Goal: Information Seeking & Learning: Learn about a topic

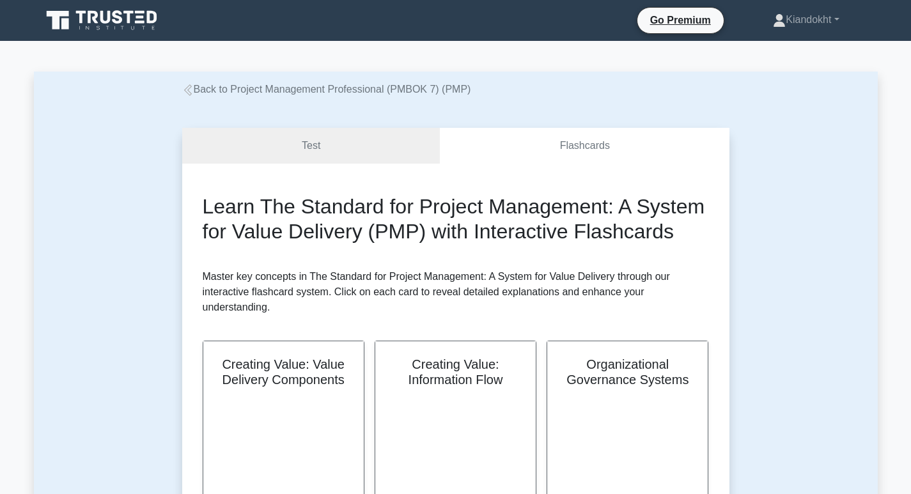
click at [116, 10] on icon at bounding box center [103, 20] width 123 height 24
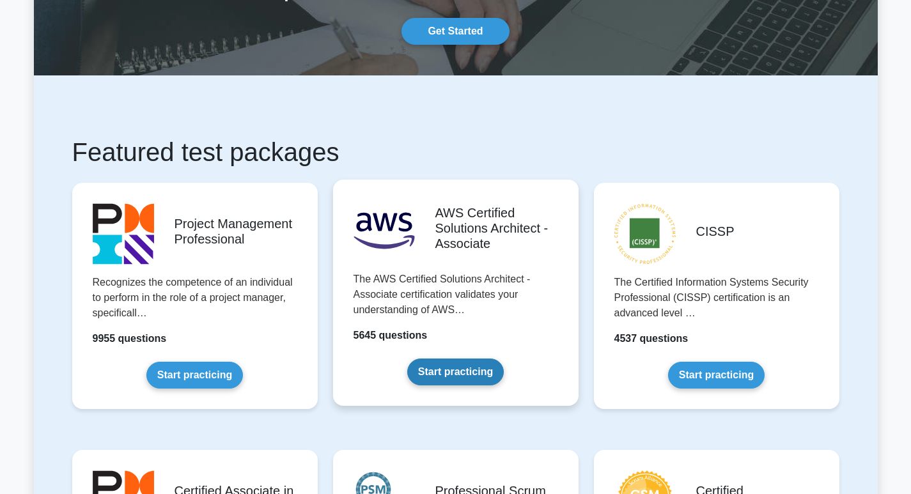
scroll to position [128, 0]
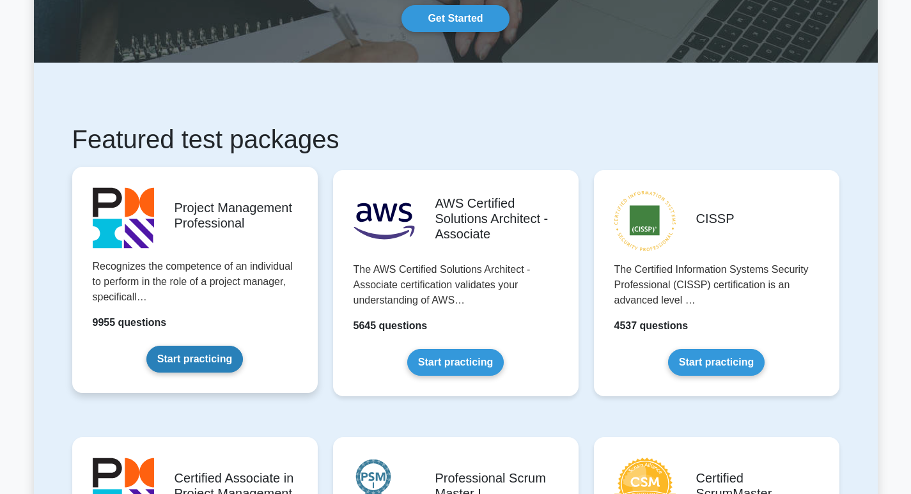
click at [210, 356] on link "Start practicing" at bounding box center [194, 359] width 97 height 27
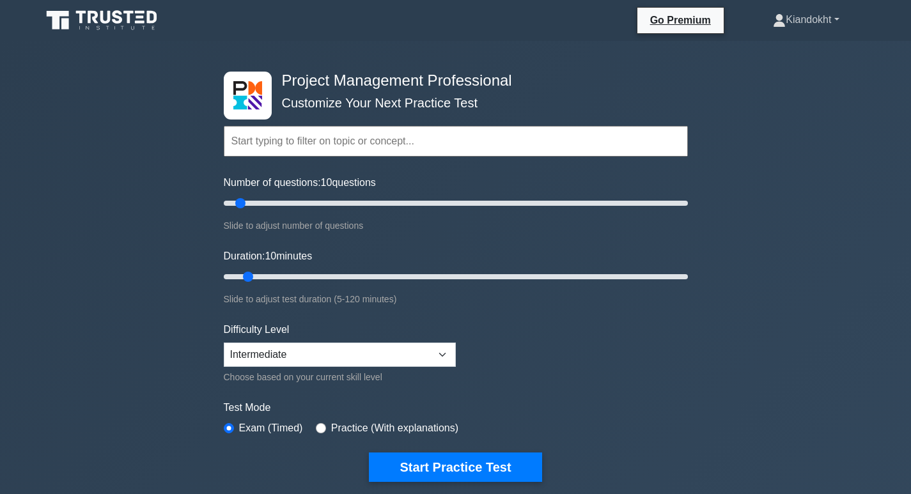
click at [815, 20] on link "Kiandokht" at bounding box center [805, 20] width 127 height 26
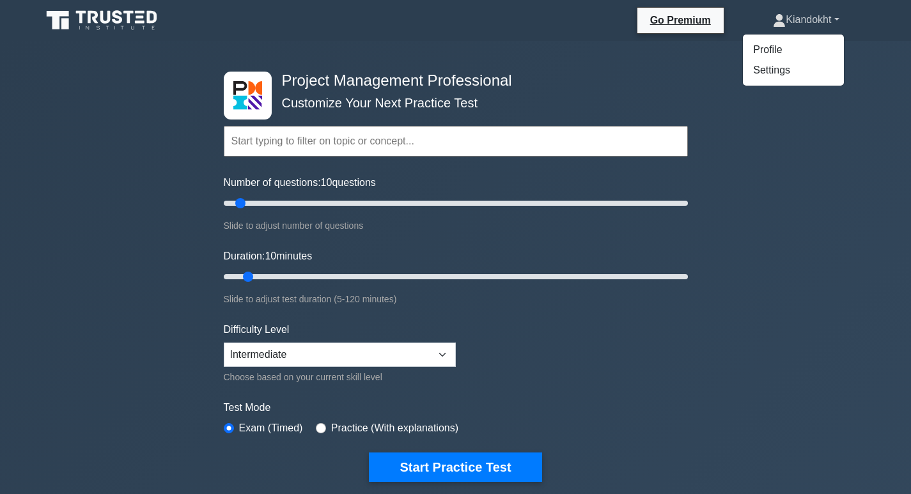
click at [815, 20] on link "Kiandokht" at bounding box center [805, 20] width 127 height 26
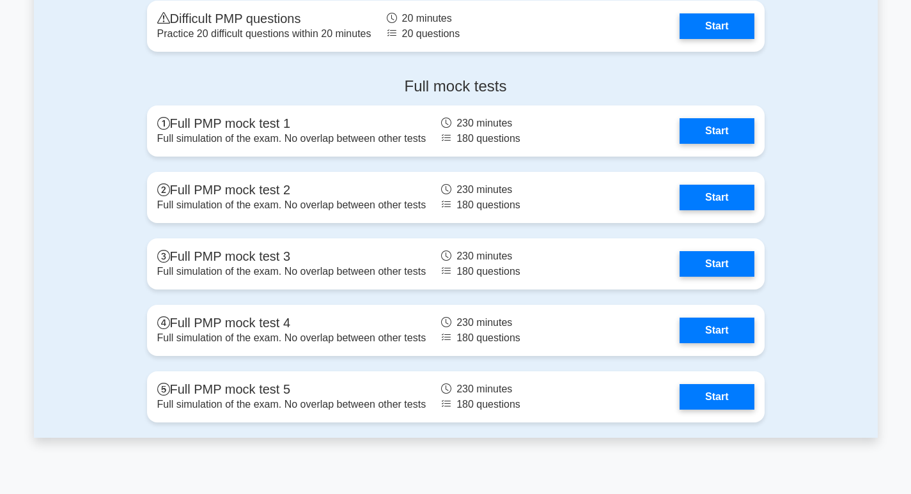
scroll to position [5002, 0]
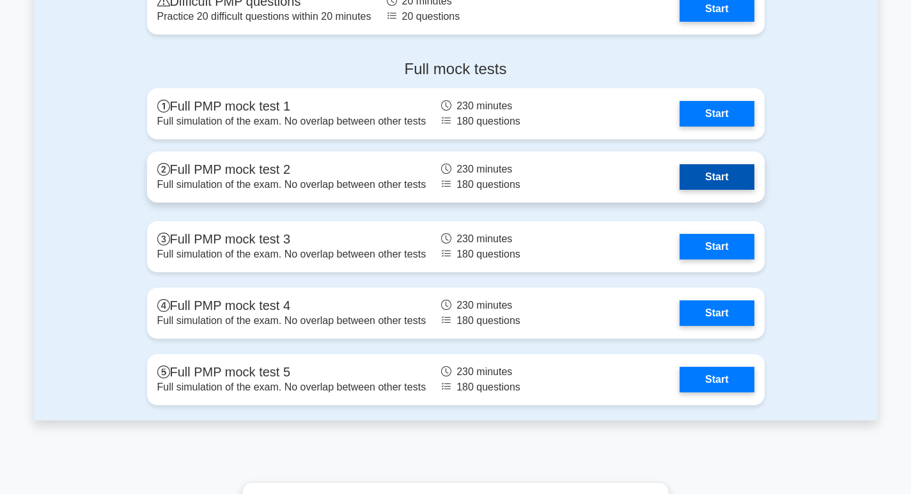
click at [722, 177] on link "Start" at bounding box center [717, 177] width 74 height 26
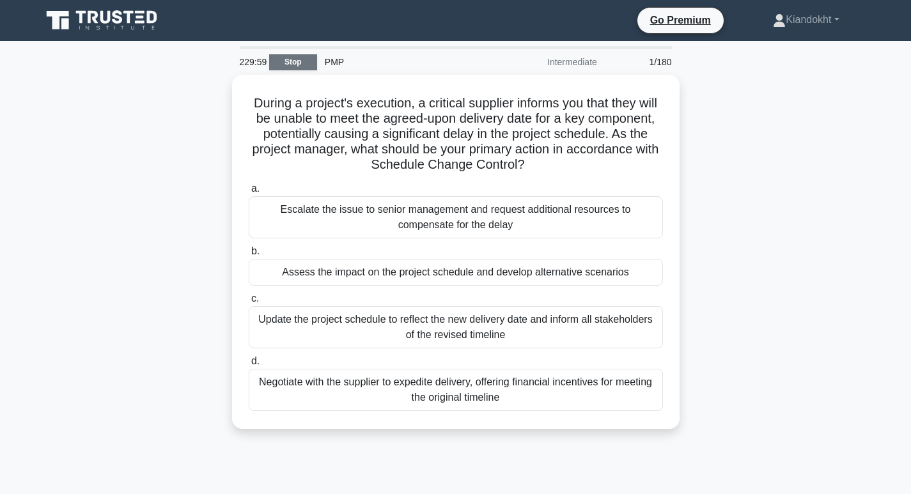
click at [303, 59] on link "Stop" at bounding box center [293, 62] width 48 height 16
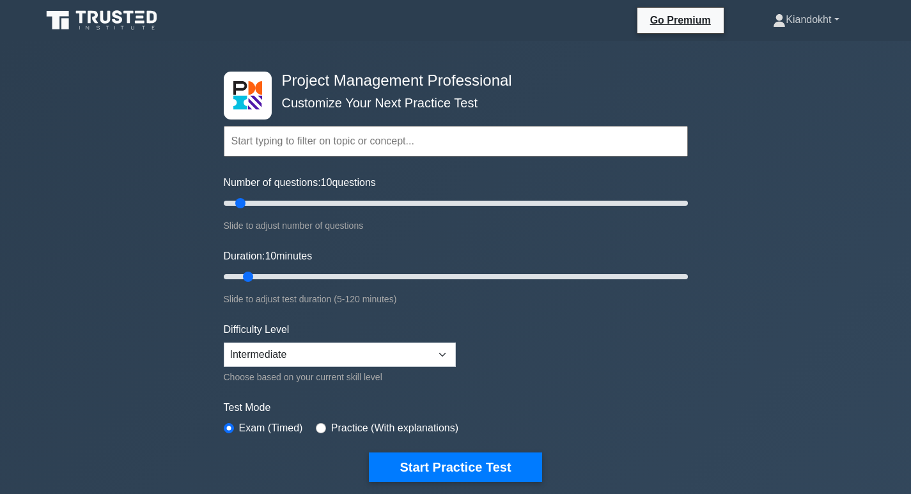
click at [823, 19] on link "Kiandokht" at bounding box center [805, 20] width 127 height 26
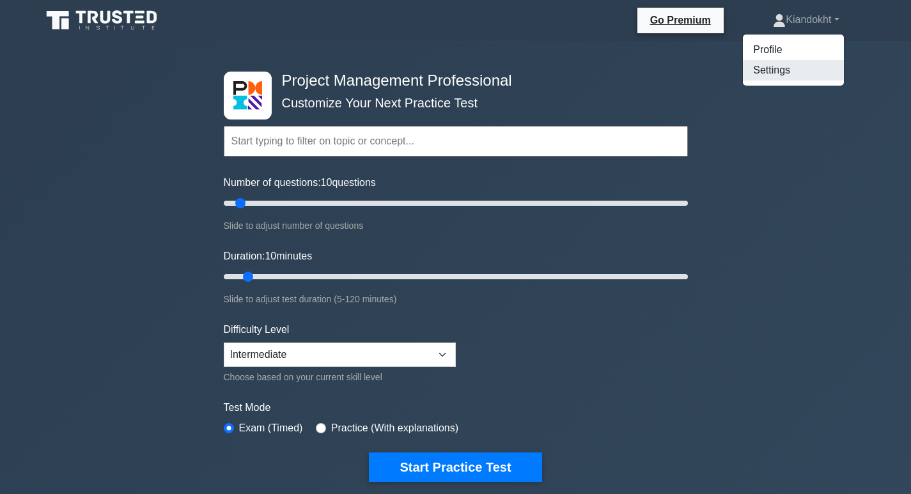
click at [790, 74] on link "Settings" at bounding box center [793, 70] width 101 height 20
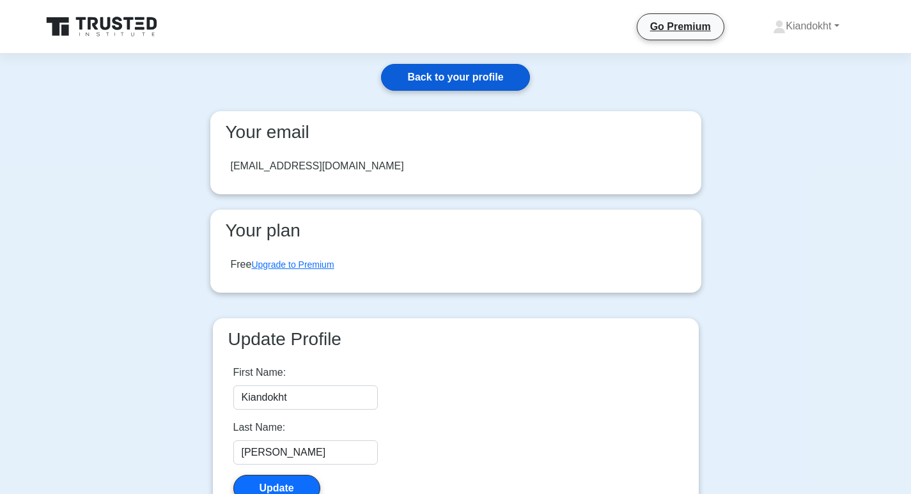
click at [420, 82] on link "Back to your profile" at bounding box center [455, 77] width 148 height 27
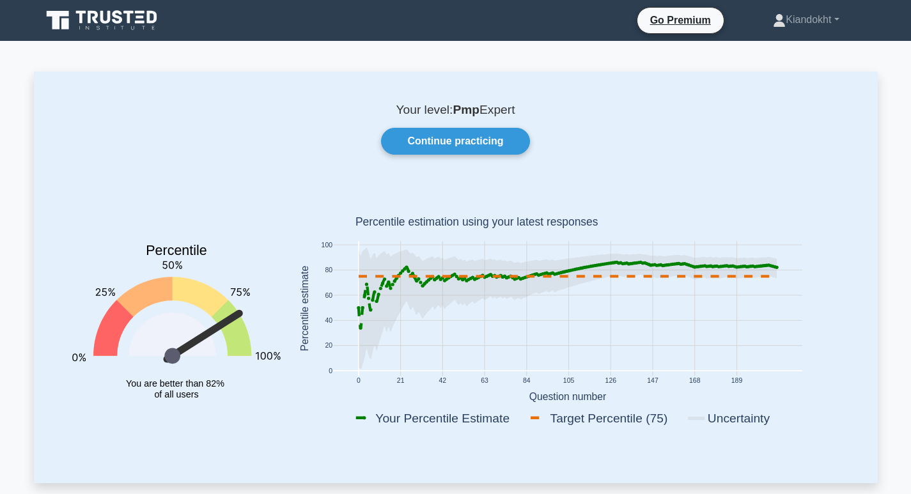
click at [141, 23] on icon at bounding box center [141, 21] width 10 height 3
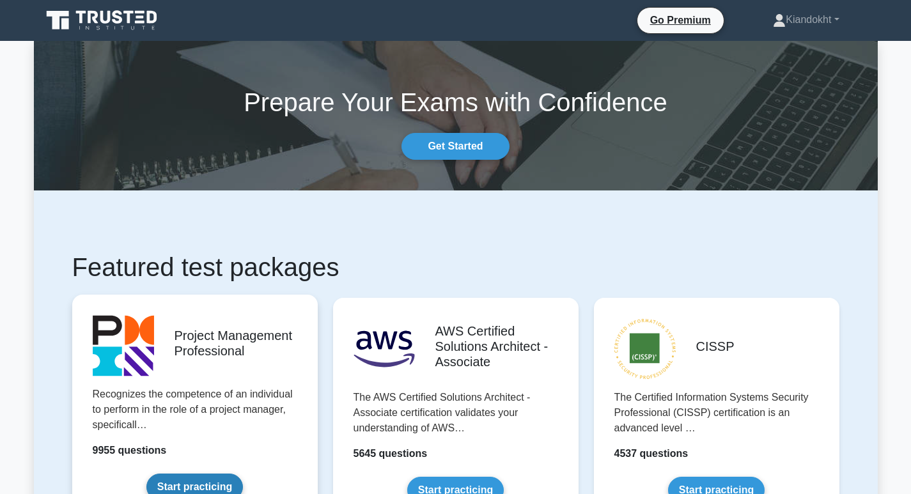
click at [214, 482] on link "Start practicing" at bounding box center [194, 487] width 97 height 27
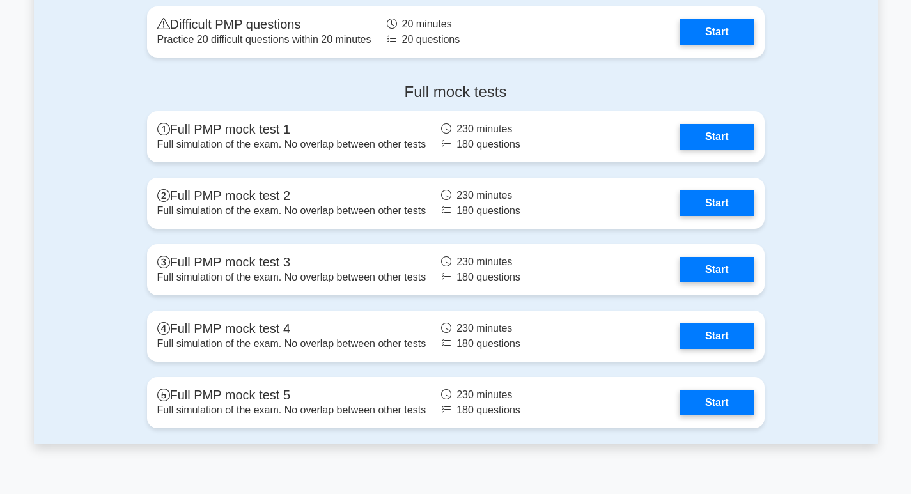
scroll to position [5047, 0]
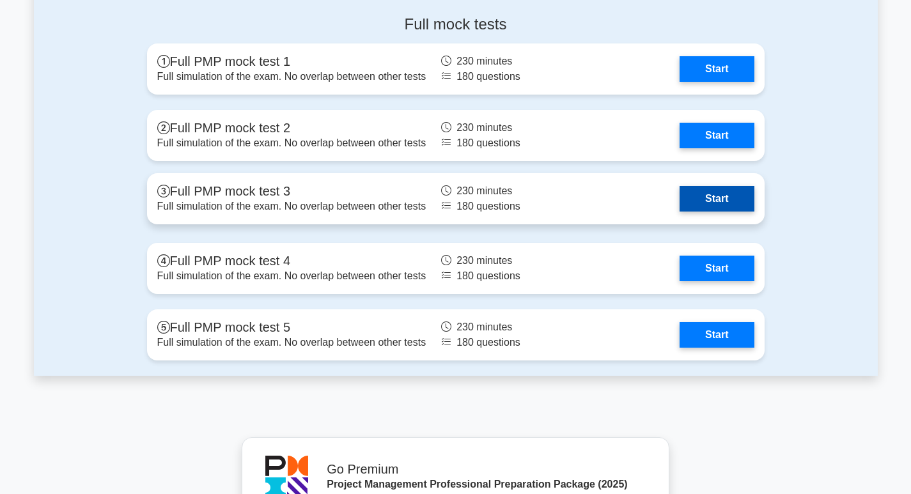
click at [730, 201] on link "Start" at bounding box center [717, 199] width 74 height 26
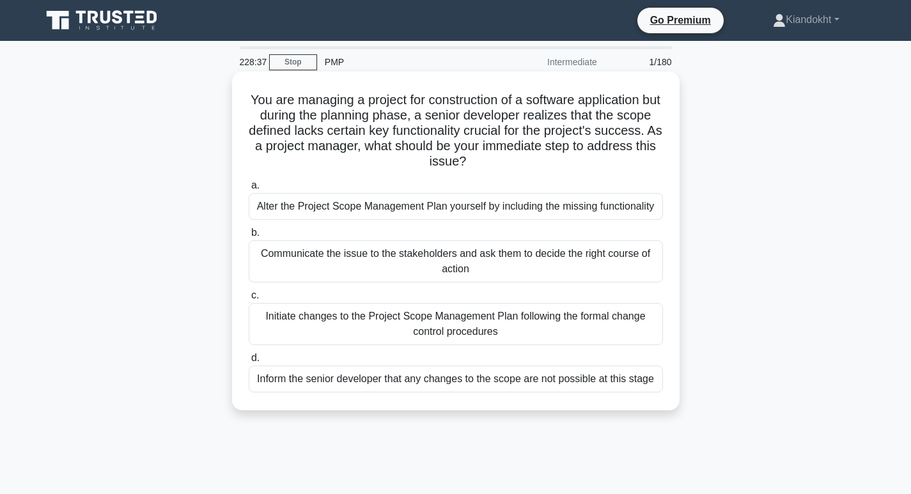
click at [521, 330] on div "Initiate changes to the Project Scope Management Plan following the formal chan…" at bounding box center [456, 324] width 414 height 42
click at [249, 300] on input "c. Initiate changes to the Project Scope Management Plan following the formal c…" at bounding box center [249, 296] width 0 height 8
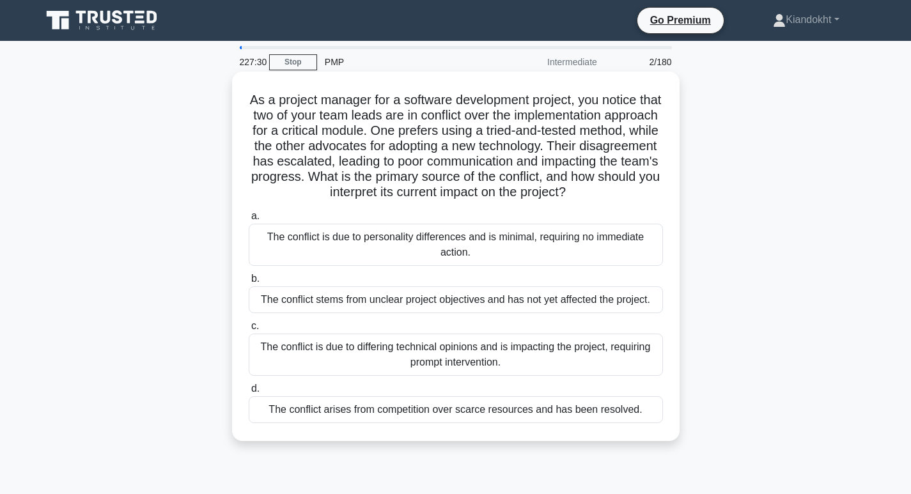
click at [587, 372] on div "The conflict is due to differing technical opinions and is impacting the projec…" at bounding box center [456, 355] width 414 height 42
click at [249, 331] on input "c. The conflict is due to differing technical opinions and is impacting the pro…" at bounding box center [249, 326] width 0 height 8
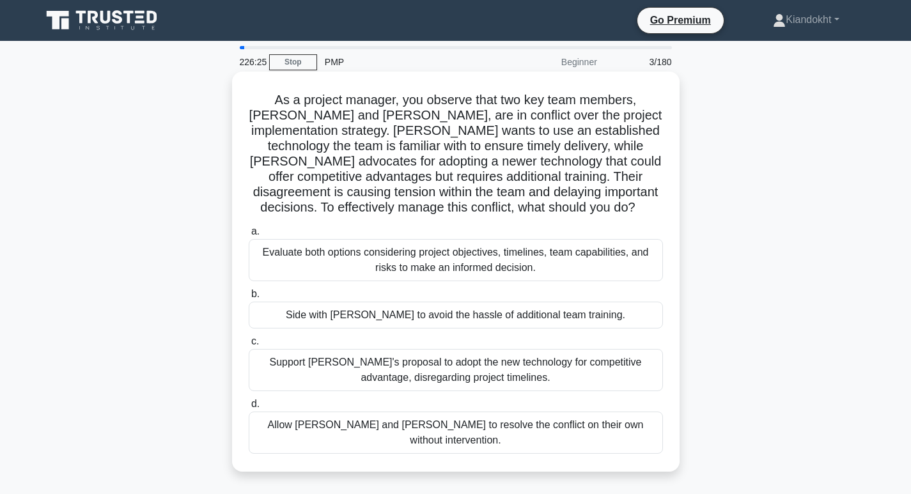
click at [442, 263] on div "Evaluate both options considering project objectives, timelines, team capabilit…" at bounding box center [456, 260] width 414 height 42
click at [249, 236] on input "a. Evaluate both options considering project objectives, timelines, team capabi…" at bounding box center [249, 232] width 0 height 8
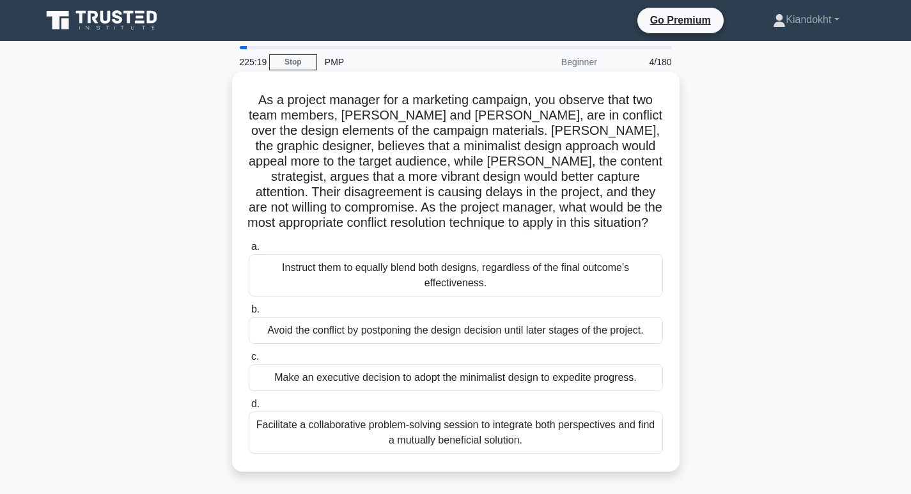
click at [480, 431] on div "Facilitate a collaborative problem-solving session to integrate both perspectiv…" at bounding box center [456, 433] width 414 height 42
click at [249, 409] on input "d. Facilitate a collaborative problem-solving session to integrate both perspec…" at bounding box center [249, 404] width 0 height 8
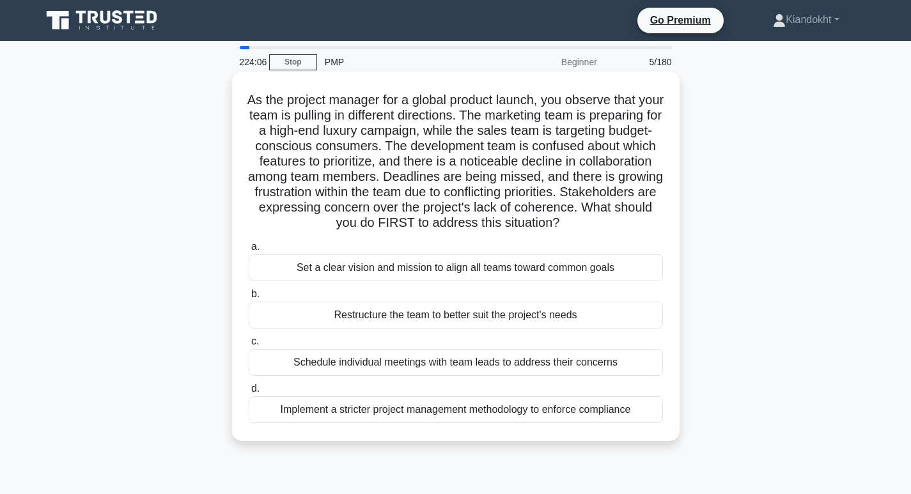
click at [471, 375] on div "Schedule individual meetings with team leads to address their concerns" at bounding box center [456, 362] width 414 height 27
click at [249, 346] on input "c. Schedule individual meetings with team leads to address their concerns" at bounding box center [249, 342] width 0 height 8
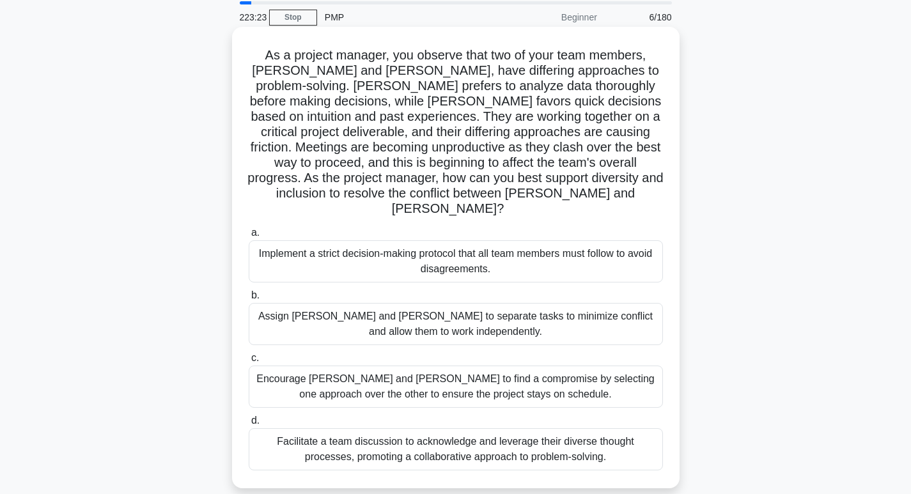
scroll to position [64, 0]
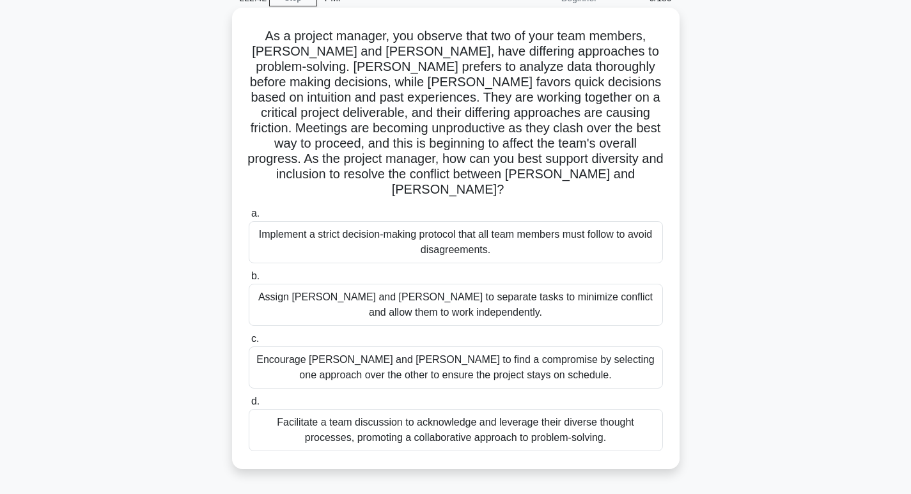
click at [465, 415] on div "Facilitate a team discussion to acknowledge and leverage their diverse thought …" at bounding box center [456, 430] width 414 height 42
click at [249, 406] on input "d. Facilitate a team discussion to acknowledge and leverage their diverse thoug…" at bounding box center [249, 402] width 0 height 8
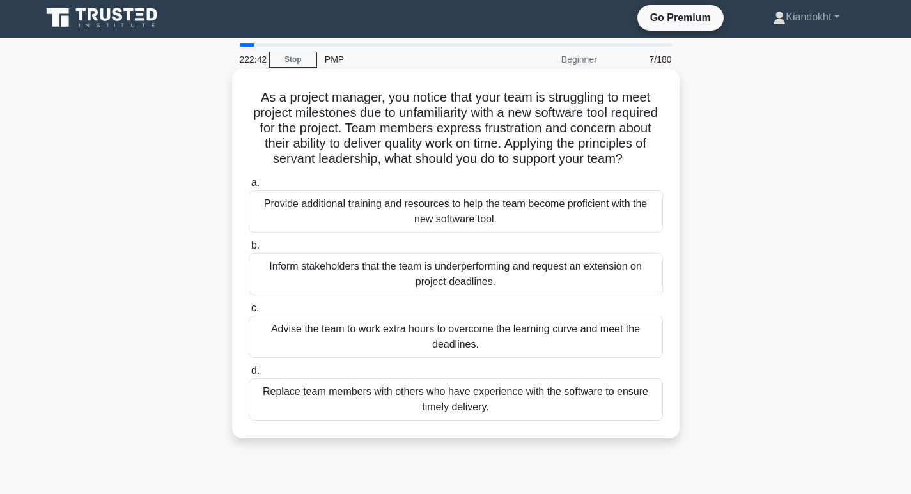
scroll to position [0, 0]
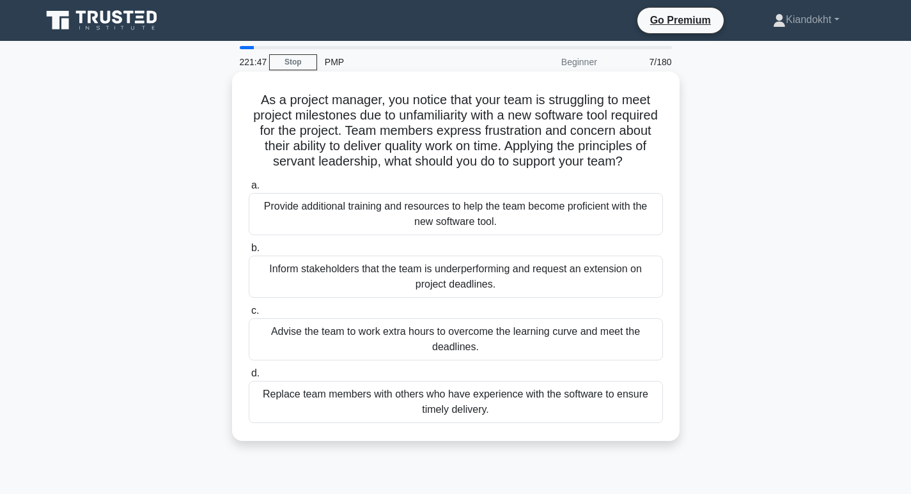
click at [437, 198] on label "a. Provide additional training and resources to help the team become proficient…" at bounding box center [456, 207] width 414 height 58
click at [249, 190] on input "a. Provide additional training and resources to help the team become proficient…" at bounding box center [249, 186] width 0 height 8
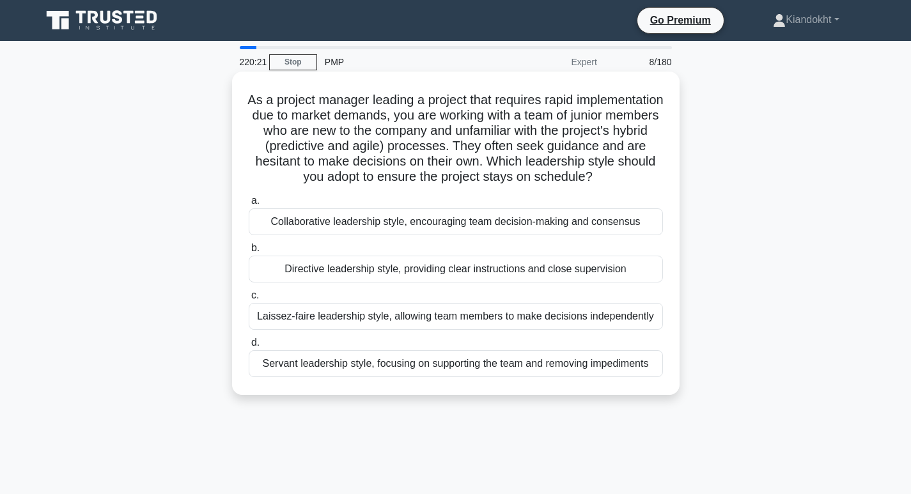
click at [504, 283] on div "Directive leadership style, providing clear instructions and close supervision" at bounding box center [456, 269] width 414 height 27
click at [249, 253] on input "b. Directive leadership style, providing clear instructions and close supervisi…" at bounding box center [249, 248] width 0 height 8
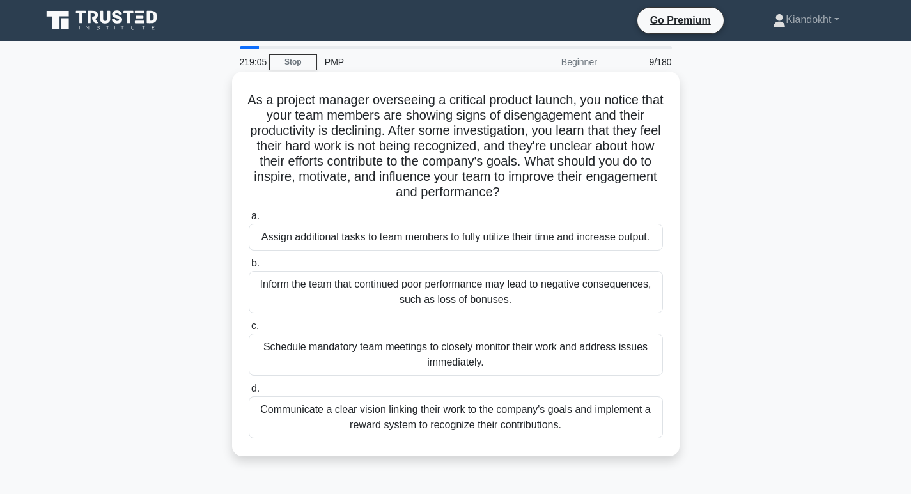
click at [483, 414] on div "Communicate a clear vision linking their work to the company's goals and implem…" at bounding box center [456, 418] width 414 height 42
click at [249, 393] on input "d. Communicate a clear vision linking their work to the company's goals and imp…" at bounding box center [249, 389] width 0 height 8
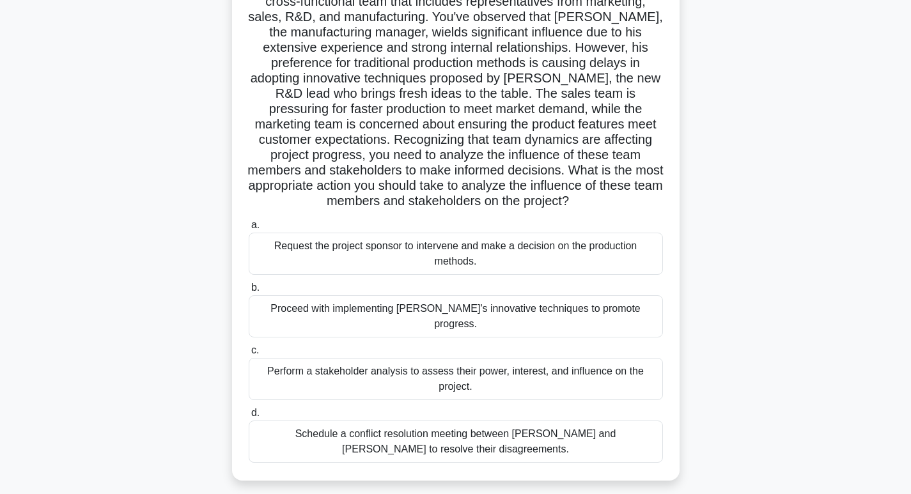
scroll to position [128, 0]
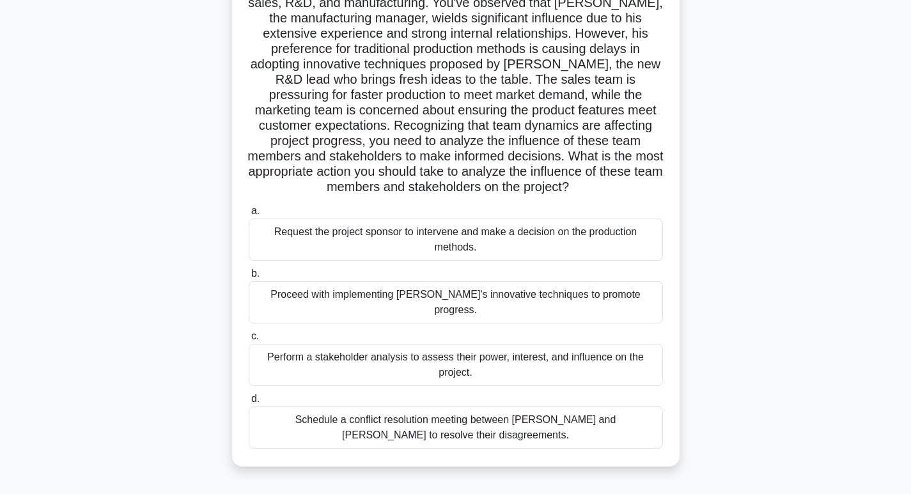
click at [479, 350] on div "Perform a stakeholder analysis to assess their power, interest, and influence o…" at bounding box center [456, 365] width 414 height 42
click at [249, 341] on input "c. Perform a stakeholder analysis to assess their power, interest, and influenc…" at bounding box center [249, 337] width 0 height 8
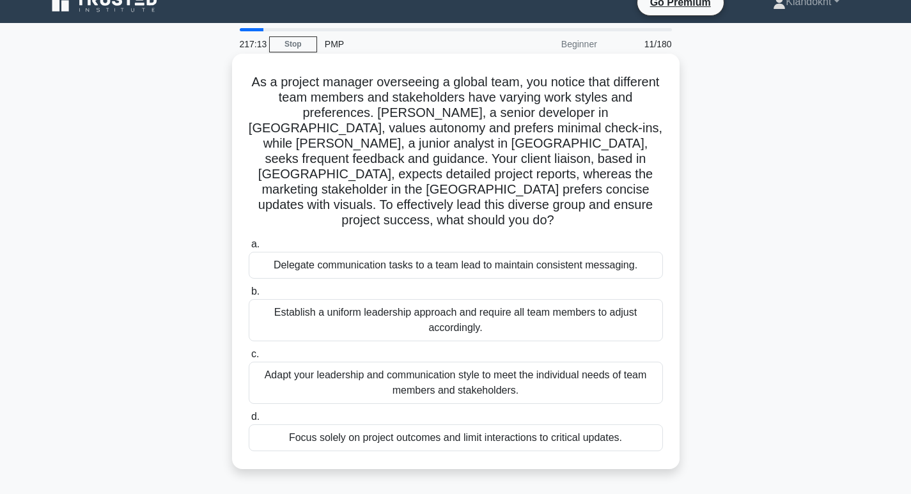
scroll to position [0, 0]
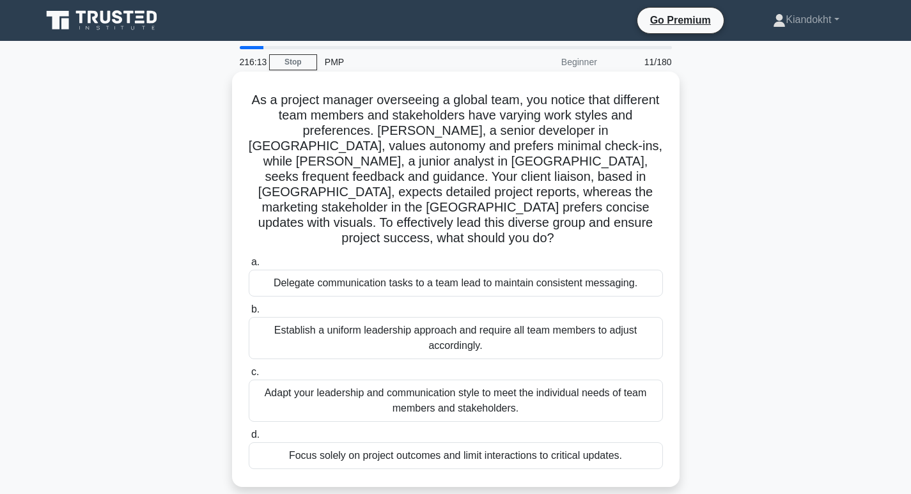
click at [424, 380] on div "Adapt your leadership and communication style to meet the individual needs of t…" at bounding box center [456, 401] width 414 height 42
click at [249, 368] on input "c. Adapt your leadership and communication style to meet the individual needs o…" at bounding box center [249, 372] width 0 height 8
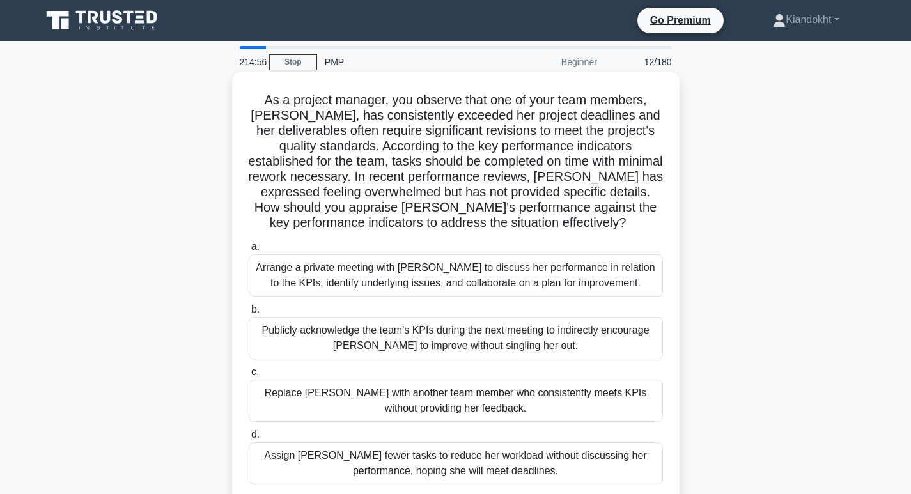
click at [404, 278] on div "Arrange a private meeting with Emma to discuss her performance in relation to t…" at bounding box center [456, 276] width 414 height 42
click at [249, 251] on input "a. Arrange a private meeting with Emma to discuss her performance in relation t…" at bounding box center [249, 247] width 0 height 8
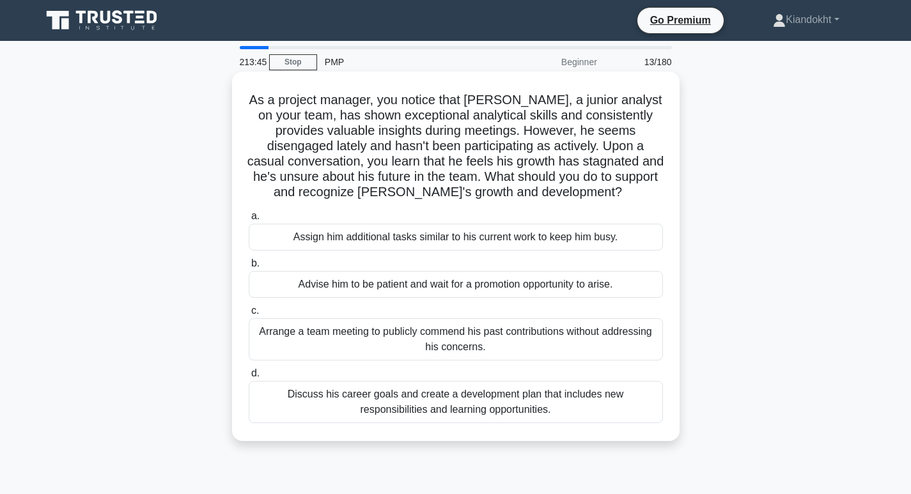
click at [532, 407] on div "Discuss his career goals and create a development plan that includes new respon…" at bounding box center [456, 402] width 414 height 42
click at [249, 378] on input "d. Discuss his career goals and create a development plan that includes new res…" at bounding box center [249, 374] width 0 height 8
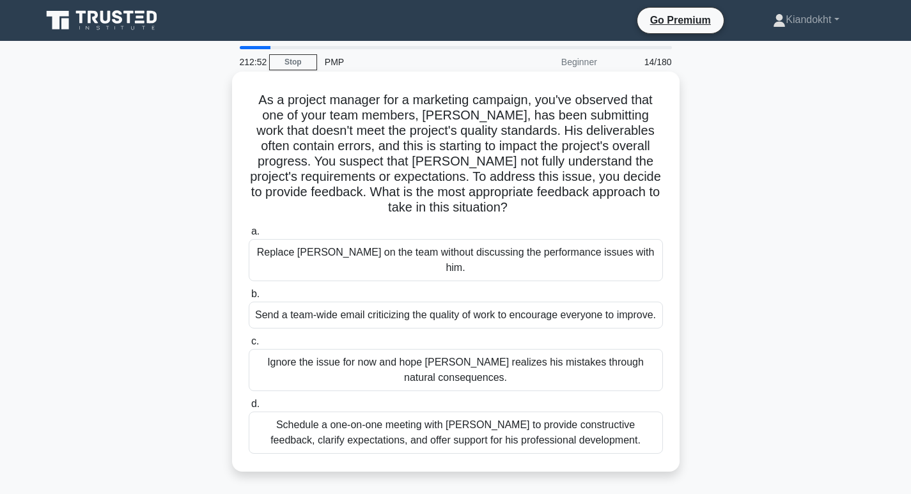
click at [471, 433] on div "Schedule a one-on-one meeting with Kevin to provide constructive feedback, clar…" at bounding box center [456, 433] width 414 height 42
click at [249, 409] on input "d. Schedule a one-on-one meeting with Kevin to provide constructive feedback, c…" at bounding box center [249, 404] width 0 height 8
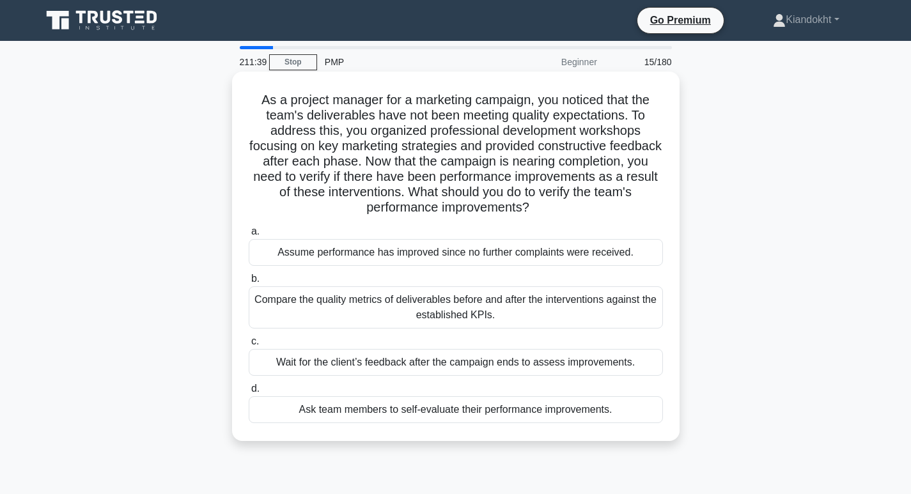
click at [527, 310] on div "Compare the quality metrics of deliverables before and after the interventions …" at bounding box center [456, 308] width 414 height 42
click at [249, 283] on input "b. Compare the quality metrics of deliverables before and after the interventio…" at bounding box center [249, 279] width 0 height 8
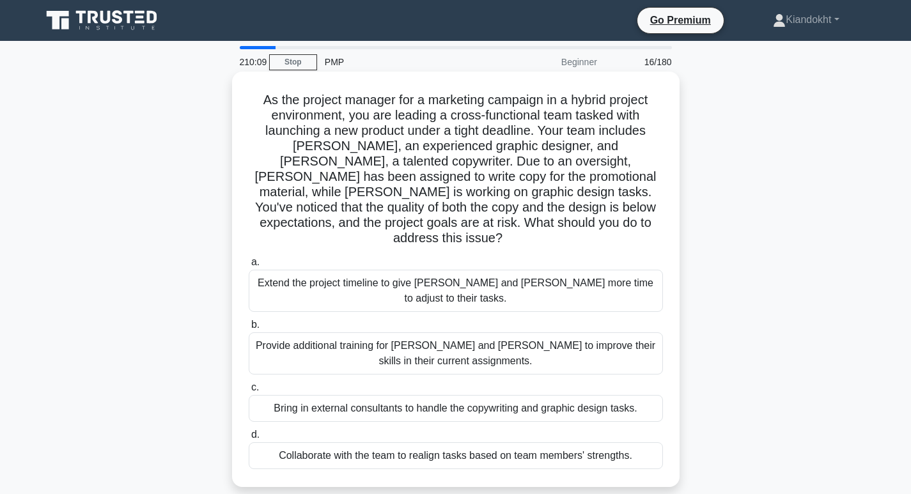
click at [301, 333] on div "Provide additional training for Emma and Carlos to improve their skills in thei…" at bounding box center [456, 354] width 414 height 42
click at [249, 329] on input "b. Provide additional training for Emma and Carlos to improve their skills in t…" at bounding box center [249, 325] width 0 height 8
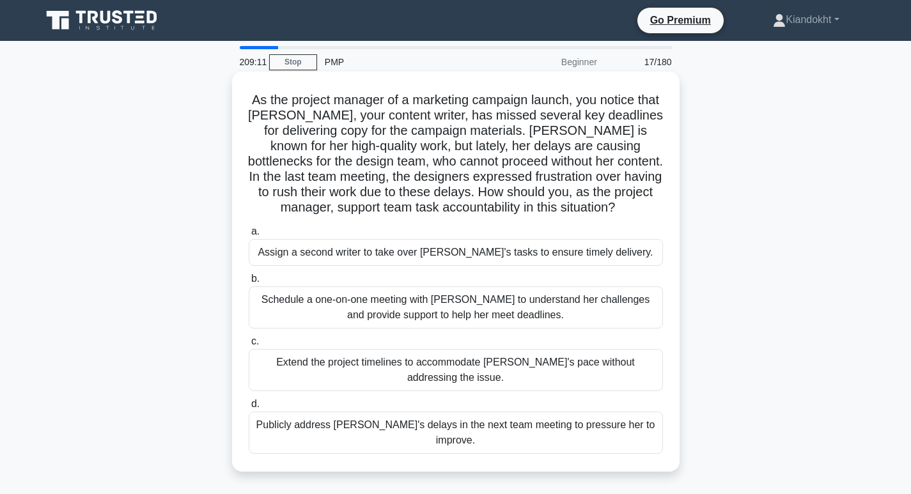
click at [454, 309] on div "Schedule a one-on-one meeting with Emily to understand her challenges and provi…" at bounding box center [456, 308] width 414 height 42
click at [249, 283] on input "b. Schedule a one-on-one meeting with Emily to understand her challenges and pr…" at bounding box center [249, 279] width 0 height 8
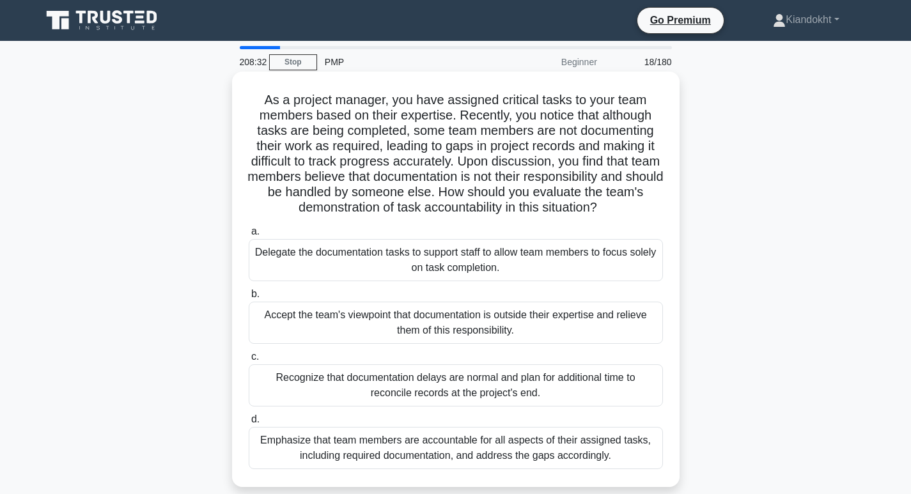
scroll to position [64, 0]
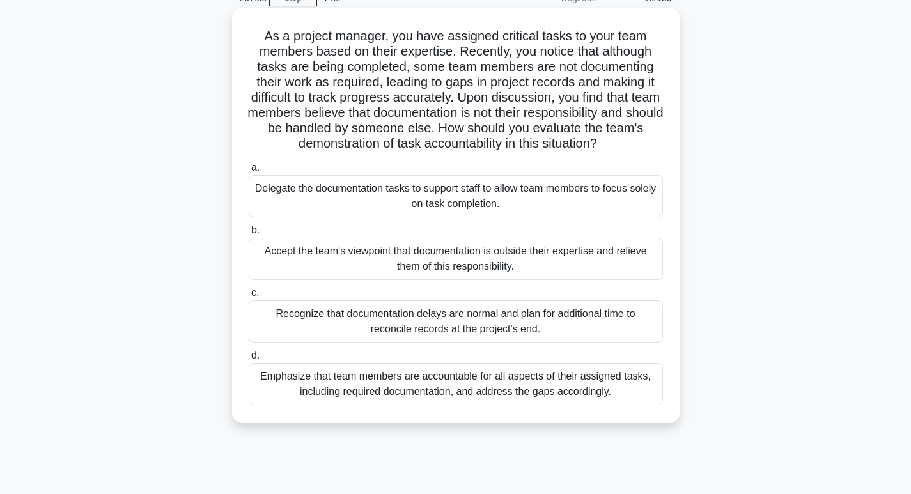
click at [426, 377] on div "Emphasize that team members are accountable for all aspects of their assigned t…" at bounding box center [456, 384] width 414 height 42
click at [249, 360] on input "d. Emphasize that team members are accountable for all aspects of their assigne…" at bounding box center [249, 356] width 0 height 8
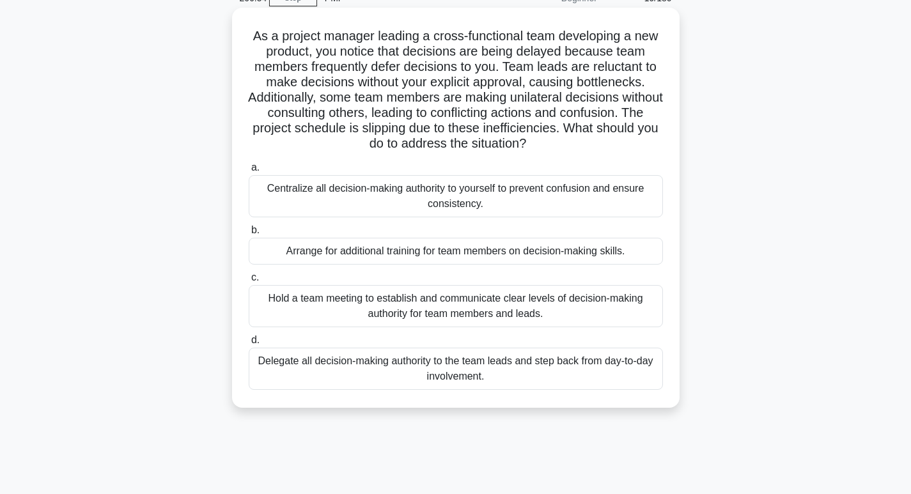
click at [556, 312] on div "Hold a team meeting to establish and communicate clear levels of decision-makin…" at bounding box center [456, 306] width 414 height 42
click at [249, 282] on input "c. Hold a team meeting to establish and communicate clear levels of decision-ma…" at bounding box center [249, 278] width 0 height 8
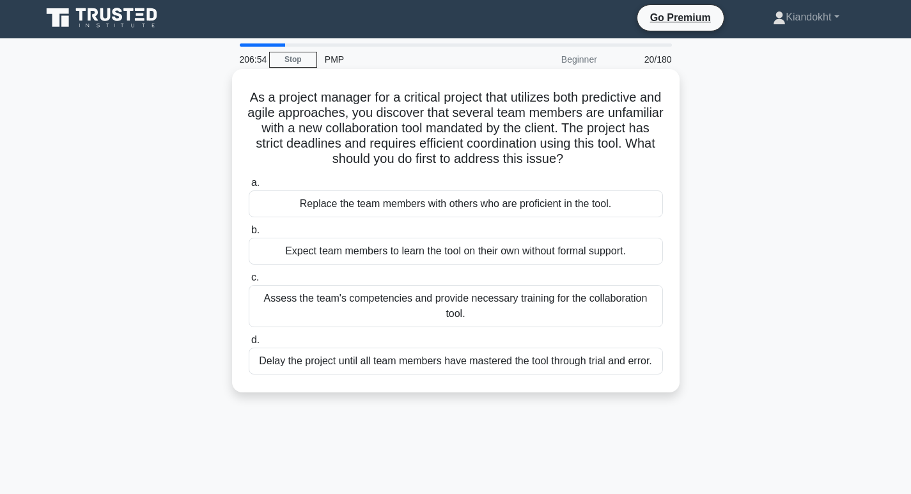
scroll to position [0, 0]
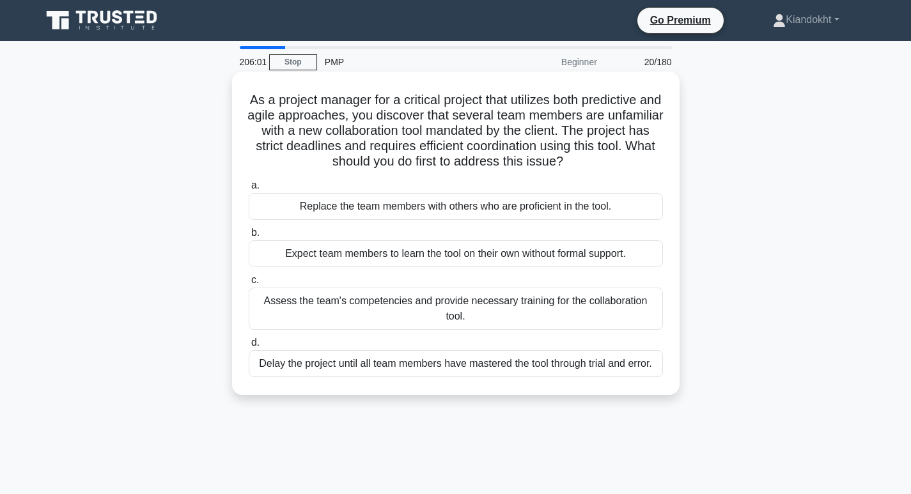
click at [426, 311] on div "Assess the team's competencies and provide necessary training for the collabora…" at bounding box center [456, 309] width 414 height 42
click at [249, 285] on input "c. Assess the team's competencies and provide necessary training for the collab…" at bounding box center [249, 280] width 0 height 8
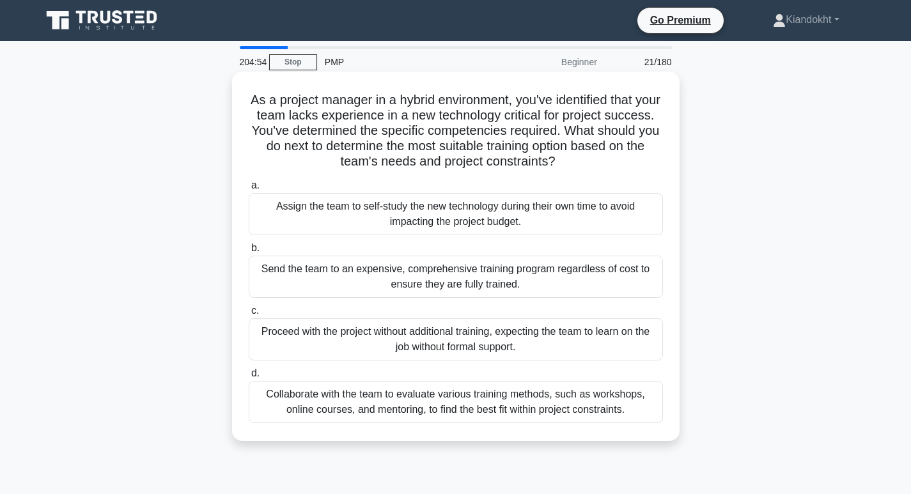
click at [400, 393] on div "Collaborate with the team to evaluate various training methods, such as worksho…" at bounding box center [456, 402] width 414 height 42
click at [249, 378] on input "d. Collaborate with the team to evaluate various training methods, such as work…" at bounding box center [249, 374] width 0 height 8
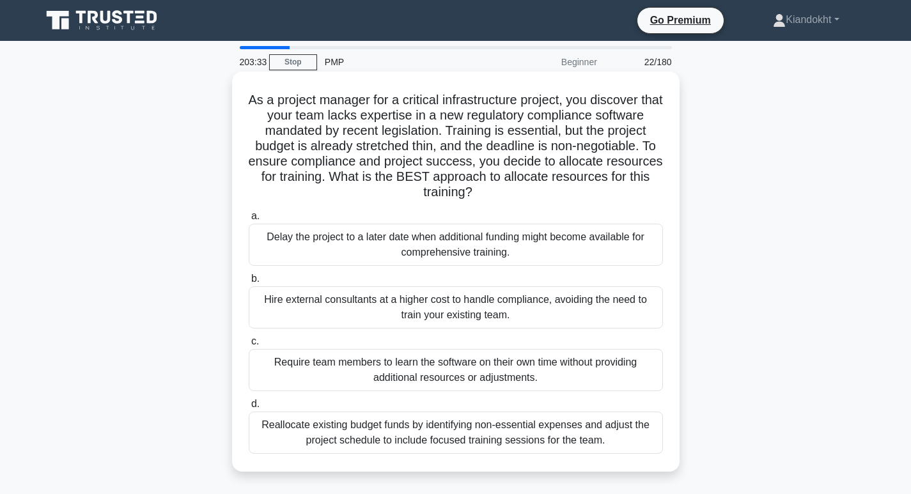
click at [432, 432] on div "Reallocate existing budget funds by identifying non-essential expenses and adju…" at bounding box center [456, 433] width 414 height 42
click at [394, 439] on div "Reallocate existing budget funds by identifying non-essential expenses and adju…" at bounding box center [456, 433] width 414 height 42
click at [249, 409] on input "d. Reallocate existing budget funds by identifying non-essential expenses and a…" at bounding box center [249, 404] width 0 height 8
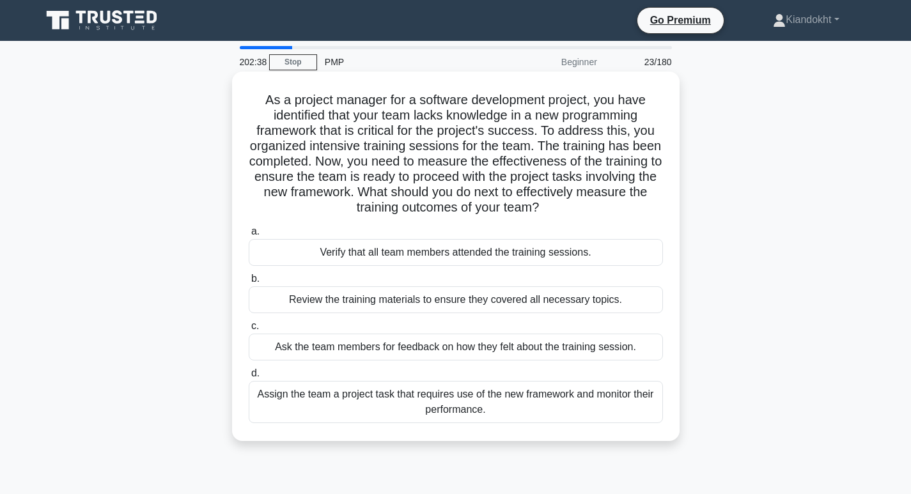
click at [507, 410] on div "Assign the team a project task that requires use of the new framework and monit…" at bounding box center [456, 402] width 414 height 42
click at [249, 378] on input "d. Assign the team a project task that requires use of the new framework and mo…" at bounding box center [249, 374] width 0 height 8
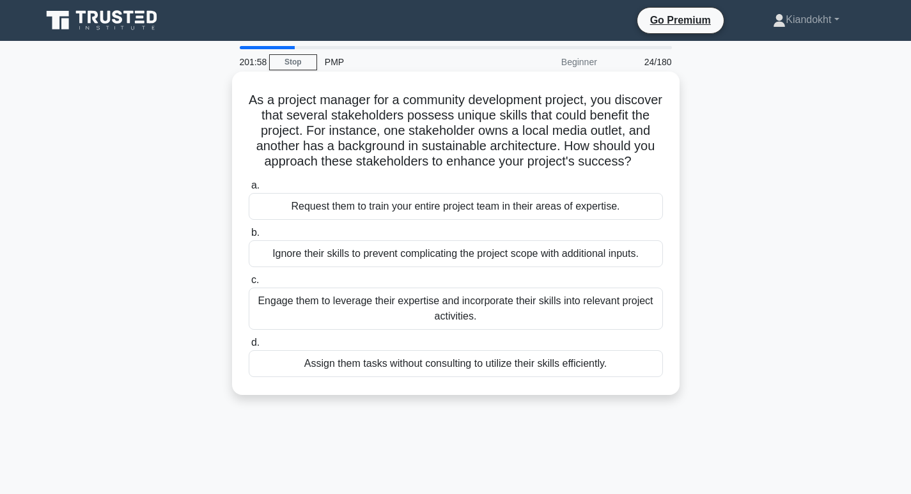
click at [439, 322] on div "Engage them to leverage their expertise and incorporate their skills into relev…" at bounding box center [456, 309] width 414 height 42
click at [249, 285] on input "c. Engage them to leverage their expertise and incorporate their skills into re…" at bounding box center [249, 280] width 0 height 8
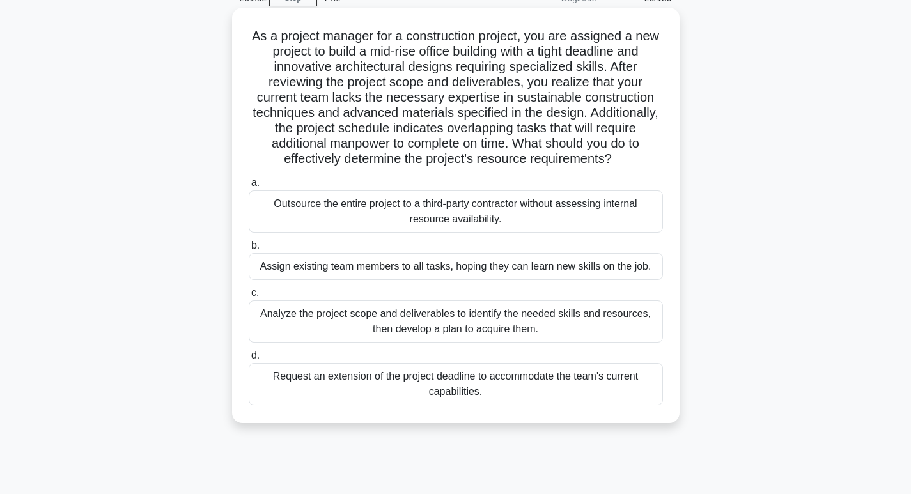
scroll to position [128, 0]
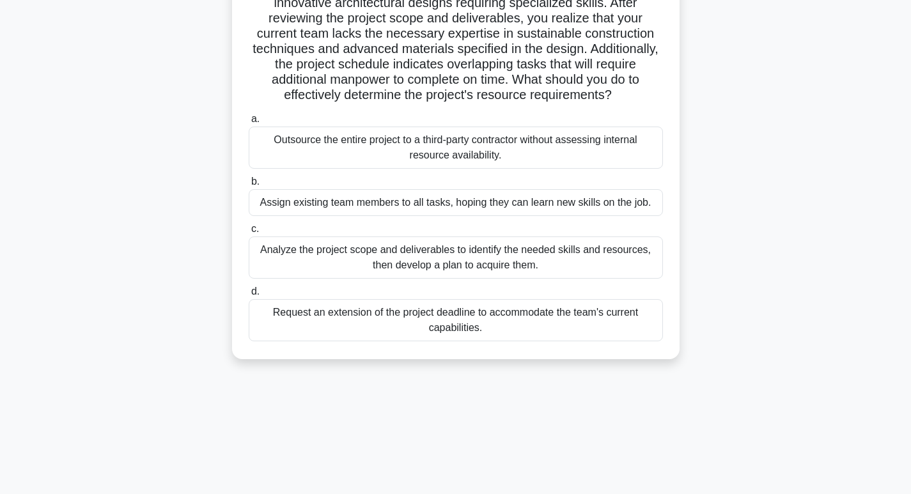
click at [386, 251] on div "Analyze the project scope and deliverables to identify the needed skills and re…" at bounding box center [456, 258] width 414 height 42
click at [249, 233] on input "c. Analyze the project scope and deliverables to identify the needed skills and…" at bounding box center [249, 229] width 0 height 8
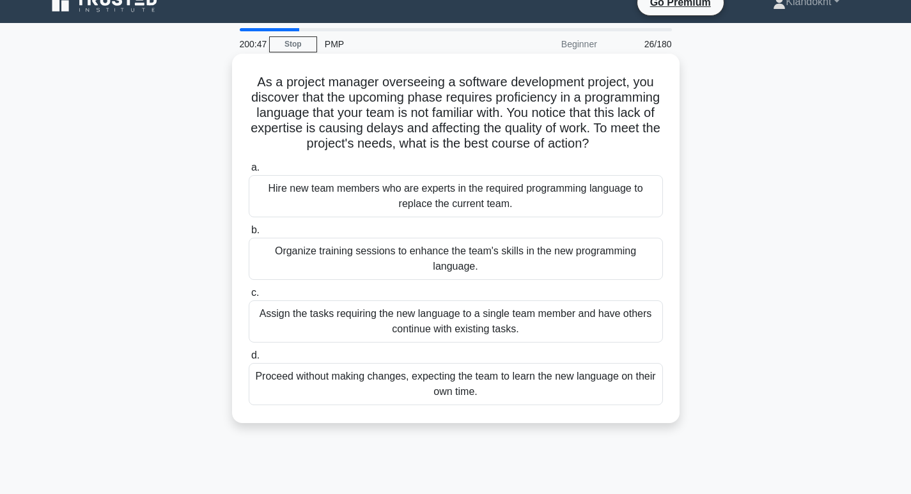
scroll to position [0, 0]
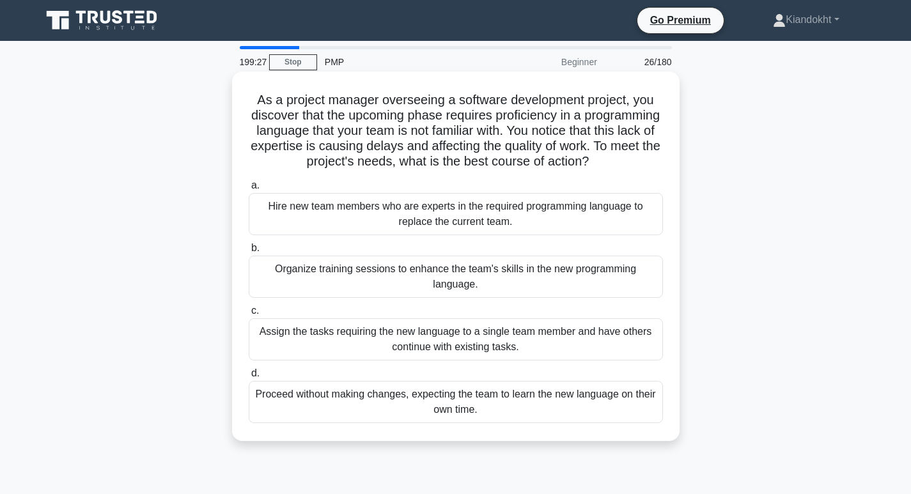
click at [577, 277] on div "Organize training sessions to enhance the team's skills in the new programming …" at bounding box center [456, 277] width 414 height 42
click at [249, 253] on input "b. Organize training sessions to enhance the team's skills in the new programmi…" at bounding box center [249, 248] width 0 height 8
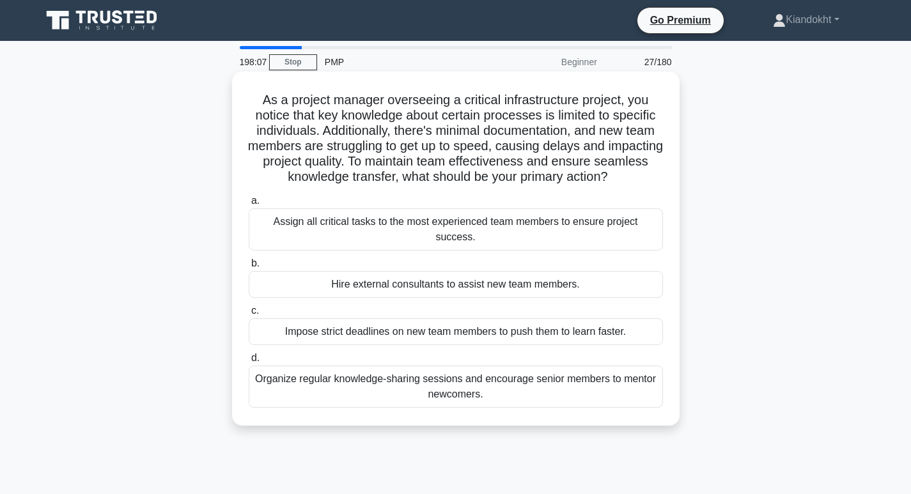
click at [293, 375] on div "Organize regular knowledge-sharing sessions and encourage senior members to men…" at bounding box center [456, 387] width 414 height 42
click at [249, 363] on input "d. Organize regular knowledge-sharing sessions and encourage senior members to …" at bounding box center [249, 358] width 0 height 8
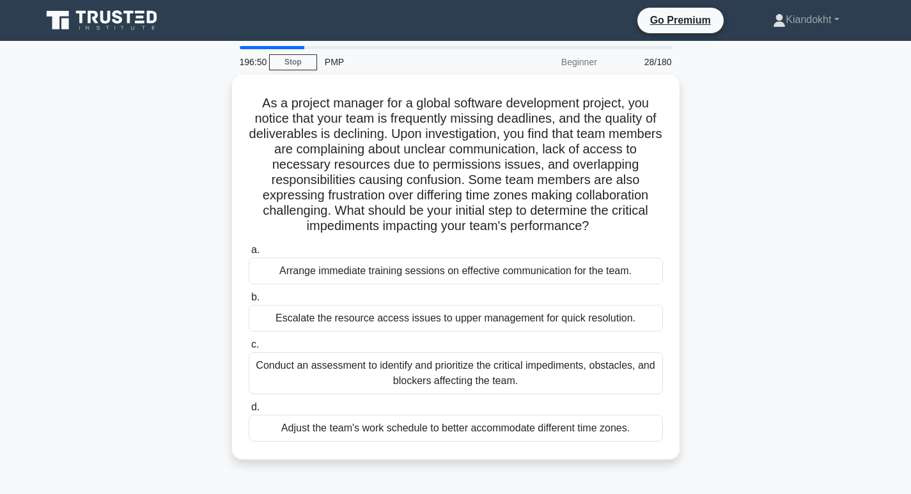
click at [293, 375] on div "Conduct an assessment to identify and prioritize the critical impediments, obst…" at bounding box center [456, 373] width 414 height 42
click at [249, 349] on input "c. Conduct an assessment to identify and prioritize the critical impediments, o…" at bounding box center [249, 345] width 0 height 8
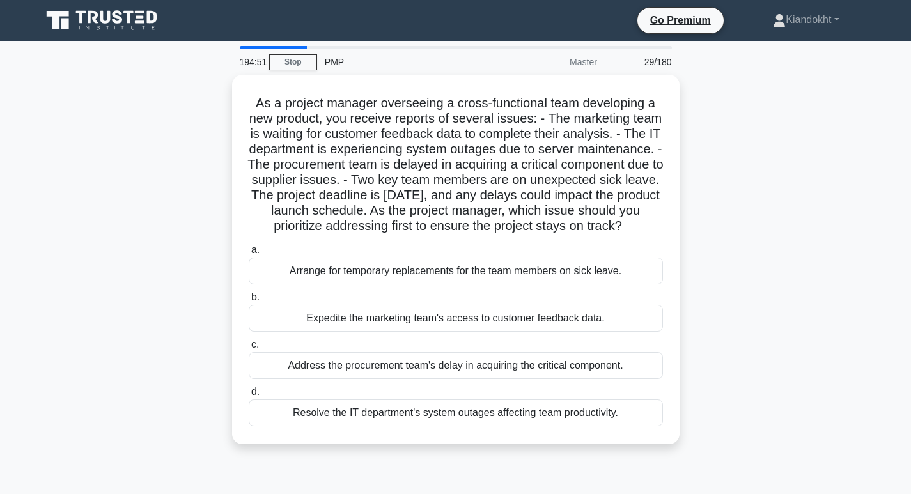
click at [293, 375] on div "Address the procurement team's delay in acquiring the critical component." at bounding box center [456, 365] width 414 height 27
click at [249, 349] on input "c. Address the procurement team's delay in acquiring the critical component." at bounding box center [249, 345] width 0 height 8
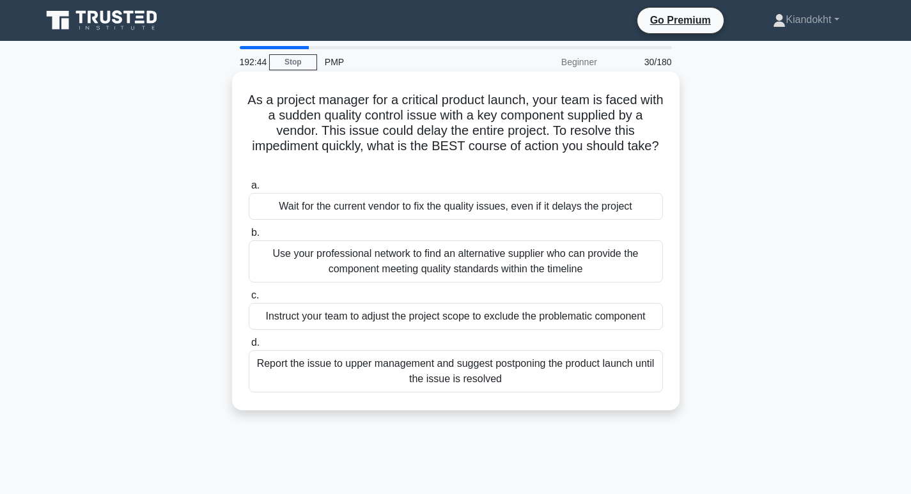
drag, startPoint x: 622, startPoint y: 257, endPoint x: 627, endPoint y: 252, distance: 7.7
click at [624, 257] on div "Use your professional network to find an alternative supplier who can provide t…" at bounding box center [456, 261] width 414 height 42
click at [625, 257] on div "Use your professional network to find an alternative supplier who can provide t…" at bounding box center [456, 261] width 414 height 42
click at [249, 237] on input "b. Use your professional network to find an alternative supplier who can provid…" at bounding box center [249, 233] width 0 height 8
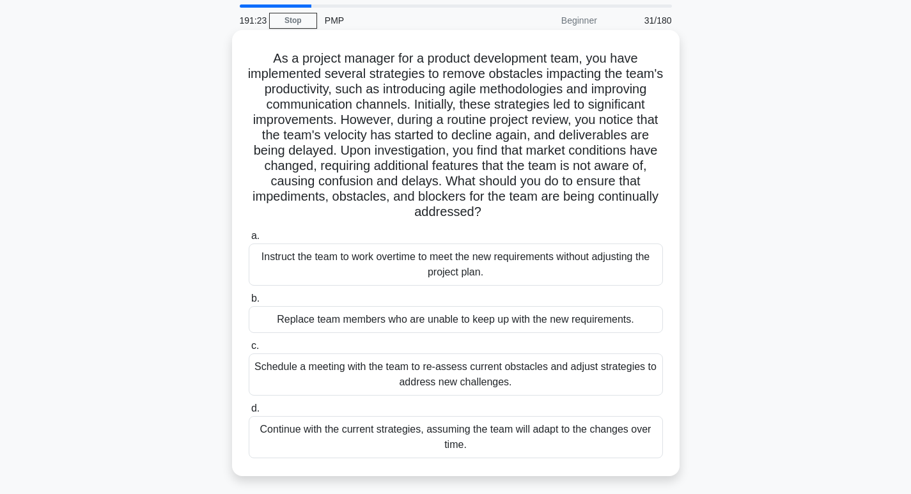
scroll to position [64, 0]
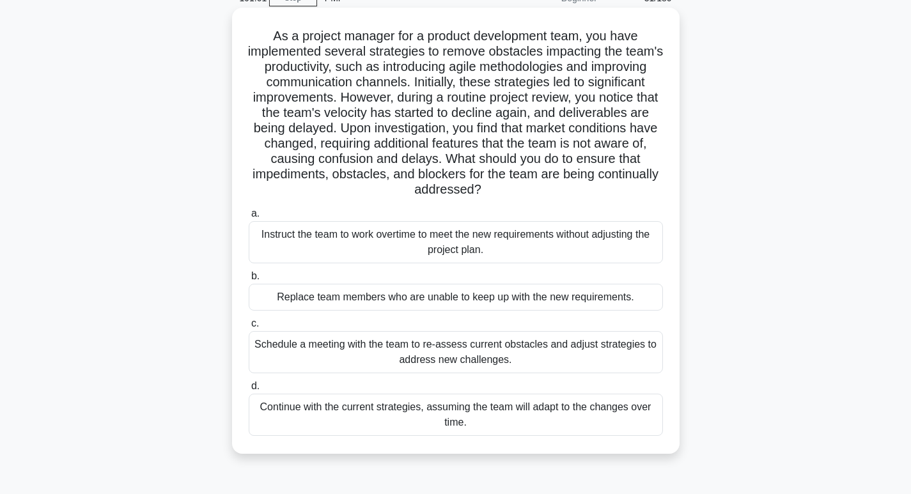
click at [338, 357] on div "Schedule a meeting with the team to re-assess current obstacles and adjust stra…" at bounding box center [456, 352] width 414 height 42
click at [249, 328] on input "c. Schedule a meeting with the team to re-assess current obstacles and adjust s…" at bounding box center [249, 324] width 0 height 8
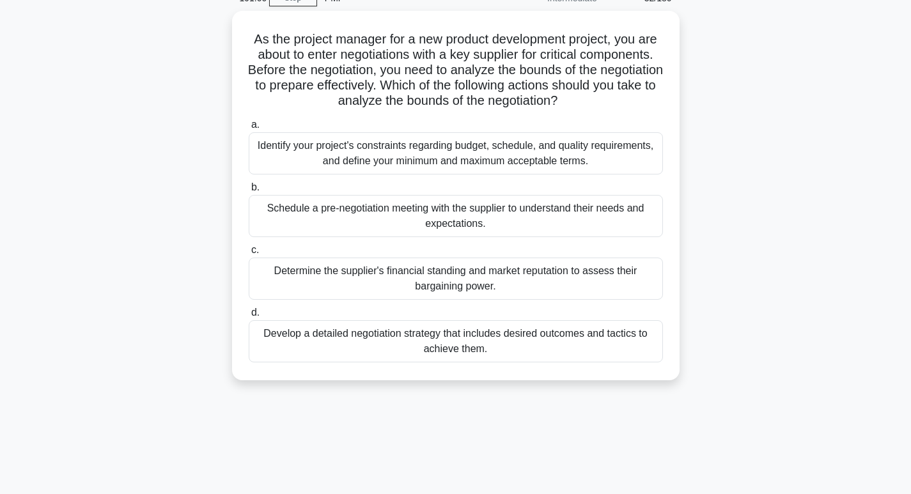
scroll to position [0, 0]
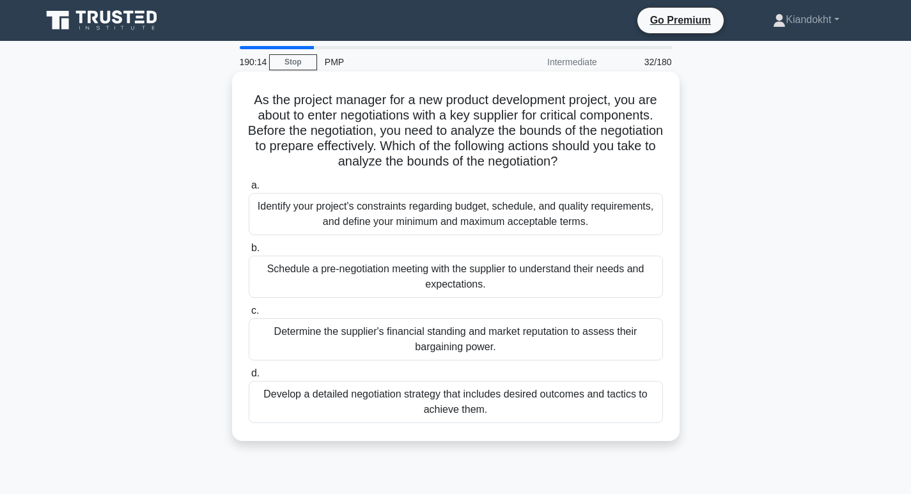
click at [510, 208] on div "Identify your project's constraints regarding budget, schedule, and quality req…" at bounding box center [456, 214] width 414 height 42
click at [249, 190] on input "a. Identify your project's constraints regarding budget, schedule, and quality …" at bounding box center [249, 186] width 0 height 8
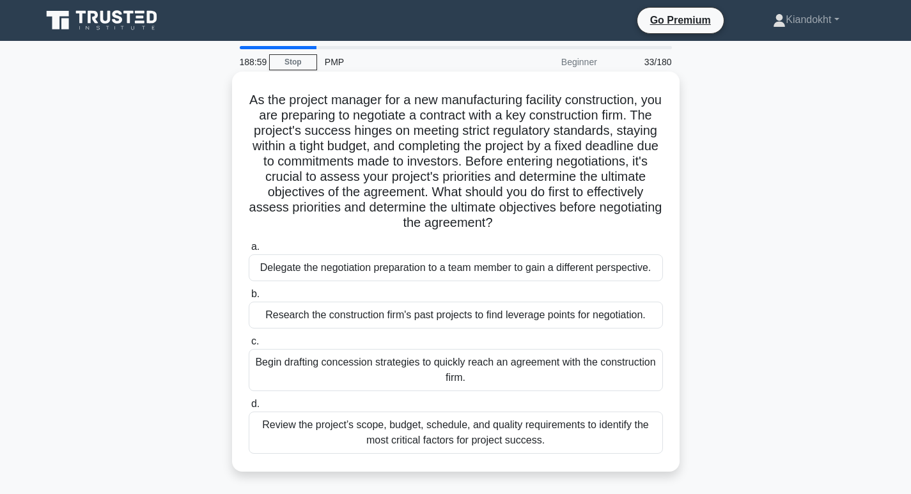
click at [485, 430] on div "Review the project’s scope, budget, schedule, and quality requirements to ident…" at bounding box center [456, 433] width 414 height 42
click at [249, 409] on input "d. Review the project’s scope, budget, schedule, and quality requirements to id…" at bounding box center [249, 404] width 0 height 8
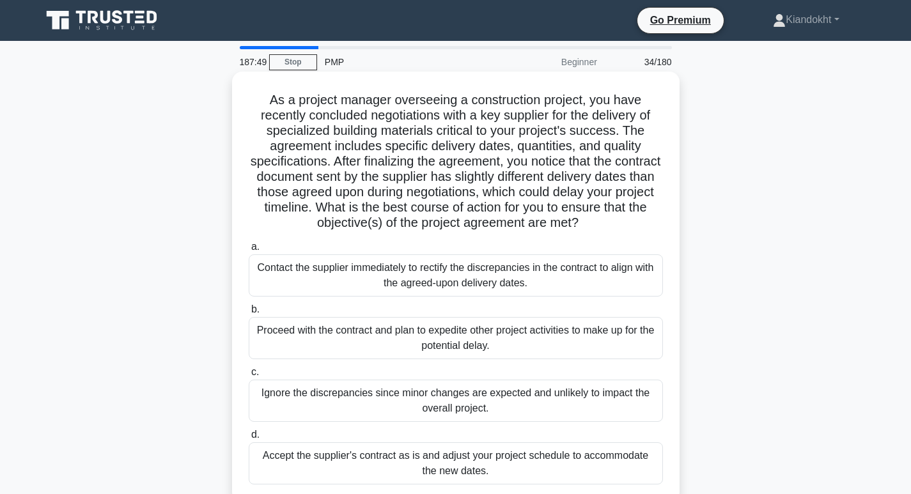
click at [497, 281] on div "Contact the supplier immediately to rectify the discrepancies in the contract t…" at bounding box center [456, 276] width 414 height 42
click at [249, 251] on input "a. Contact the supplier immediately to rectify the discrepancies in the contrac…" at bounding box center [249, 247] width 0 height 8
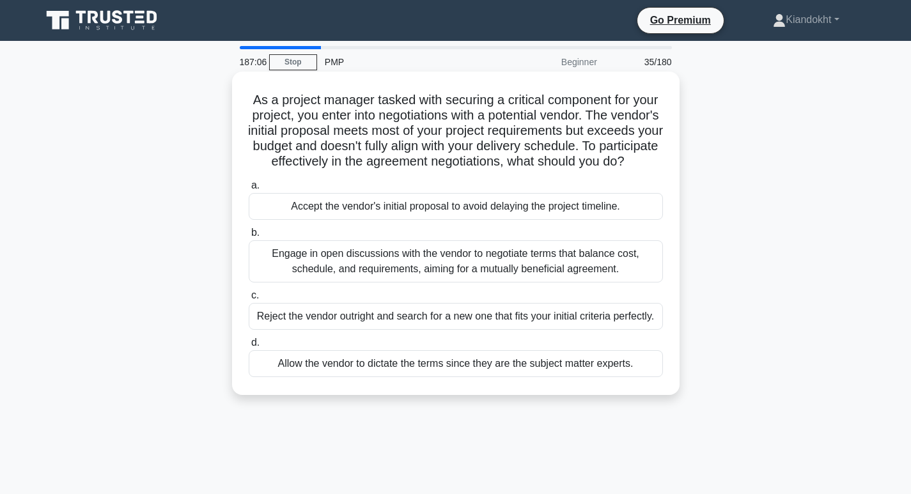
click at [508, 274] on div "Engage in open discussions with the vendor to negotiate terms that balance cost…" at bounding box center [456, 261] width 414 height 42
click at [249, 237] on input "b. Engage in open discussions with the vendor to negotiate terms that balance c…" at bounding box center [249, 233] width 0 height 8
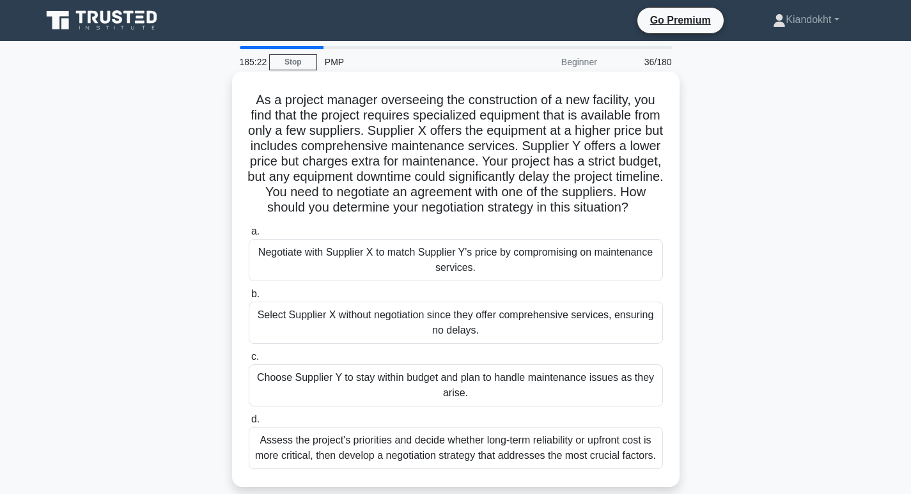
click at [408, 461] on div "Assess the project's priorities and decide whether long-term reliability or upf…" at bounding box center [456, 448] width 414 height 42
click at [249, 424] on input "d. Assess the project's priorities and decide whether long-term reliability or …" at bounding box center [249, 420] width 0 height 8
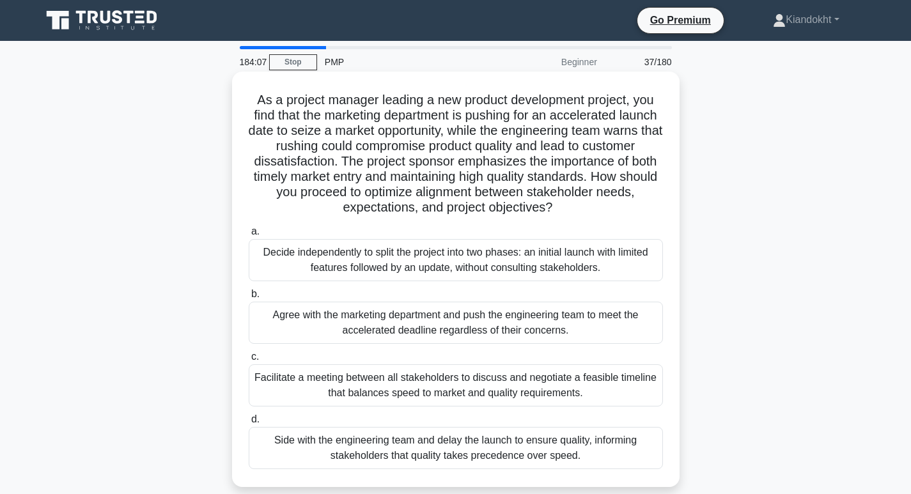
click at [454, 378] on div "Facilitate a meeting between all stakeholders to discuss and negotiate a feasib…" at bounding box center [456, 386] width 414 height 42
click at [249, 361] on input "c. Facilitate a meeting between all stakeholders to discuss and negotiate a fea…" at bounding box center [249, 357] width 0 height 8
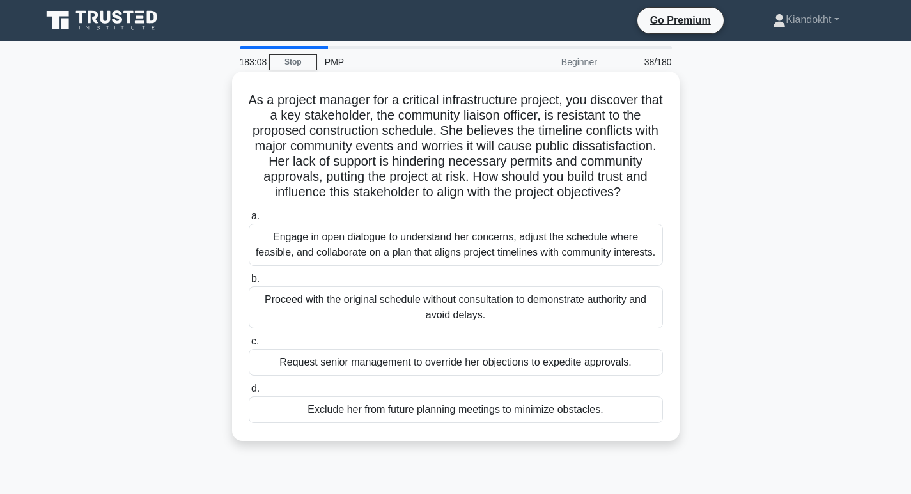
click at [356, 265] on div "Engage in open dialogue to understand her concerns, adjust the schedule where f…" at bounding box center [456, 245] width 414 height 42
click at [249, 221] on input "a. Engage in open dialogue to understand her concerns, adjust the schedule wher…" at bounding box center [249, 216] width 0 height 8
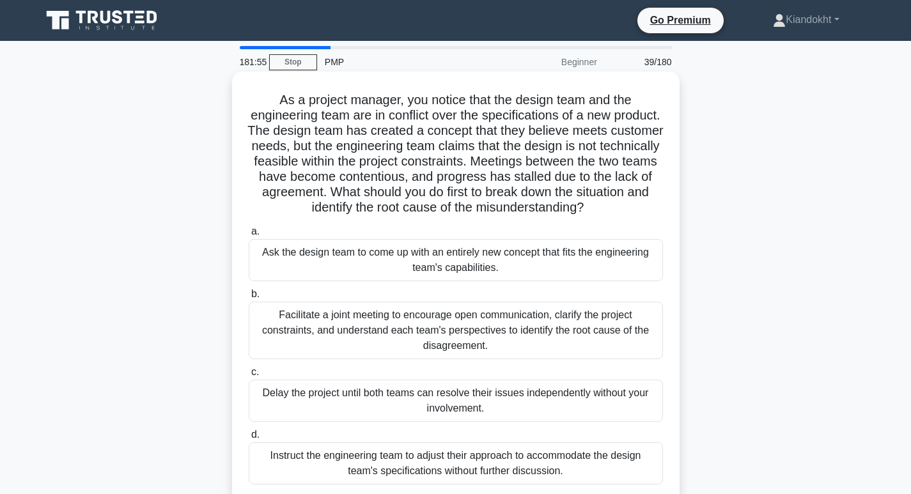
click at [360, 347] on div "Facilitate a joint meeting to encourage open communication, clarify the project…" at bounding box center [456, 331] width 414 height 58
click at [249, 299] on input "b. Facilitate a joint meeting to encourage open communication, clarify the proj…" at bounding box center [249, 294] width 0 height 8
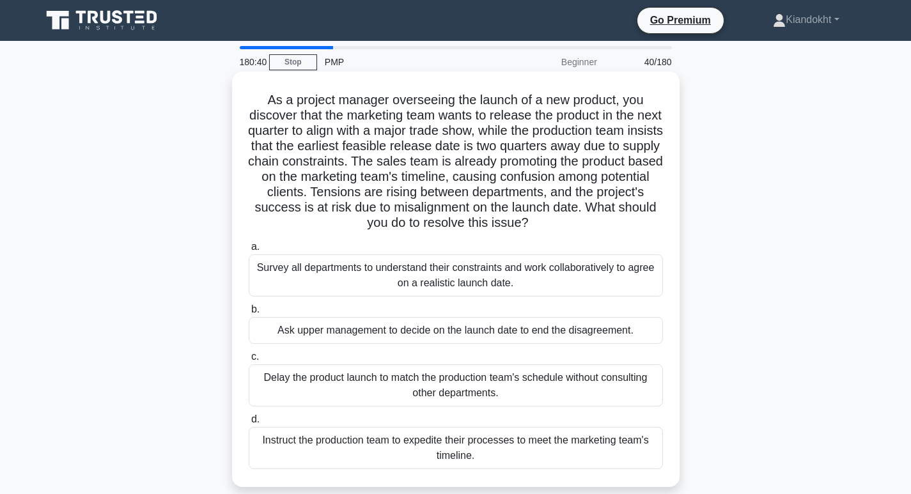
click at [451, 272] on div "Survey all departments to understand their constraints and work collaboratively…" at bounding box center [456, 276] width 414 height 42
click at [249, 251] on input "a. Survey all departments to understand their constraints and work collaborativ…" at bounding box center [249, 247] width 0 height 8
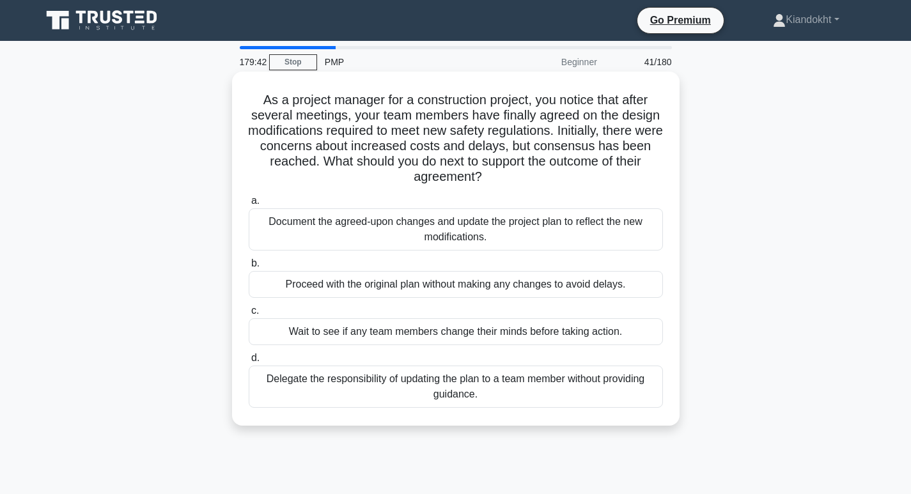
click at [402, 231] on div "Document the agreed-upon changes and update the project plan to reflect the new…" at bounding box center [456, 229] width 414 height 42
click at [249, 205] on input "a. Document the agreed-upon changes and update the project plan to reflect the …" at bounding box center [249, 201] width 0 height 8
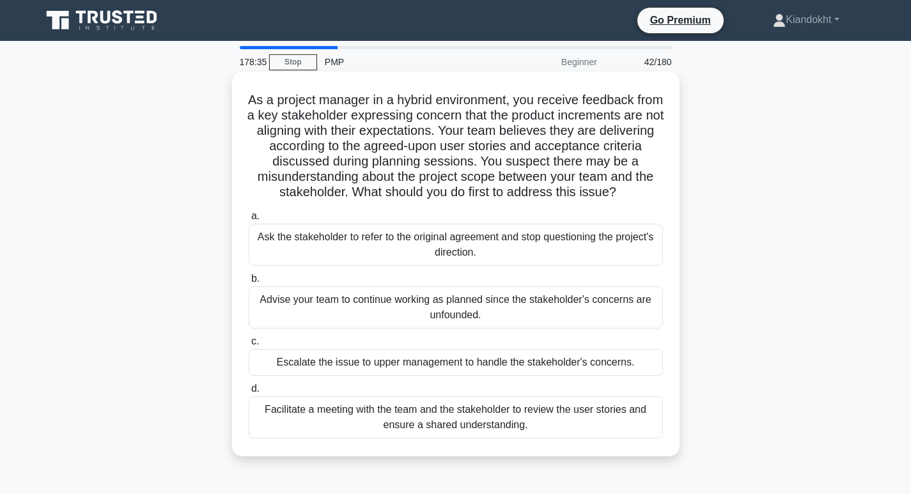
click at [466, 420] on div "Facilitate a meeting with the team and the stakeholder to review the user stori…" at bounding box center [456, 418] width 414 height 42
click at [249, 393] on input "d. Facilitate a meeting with the team and the stakeholder to review the user st…" at bounding box center [249, 389] width 0 height 8
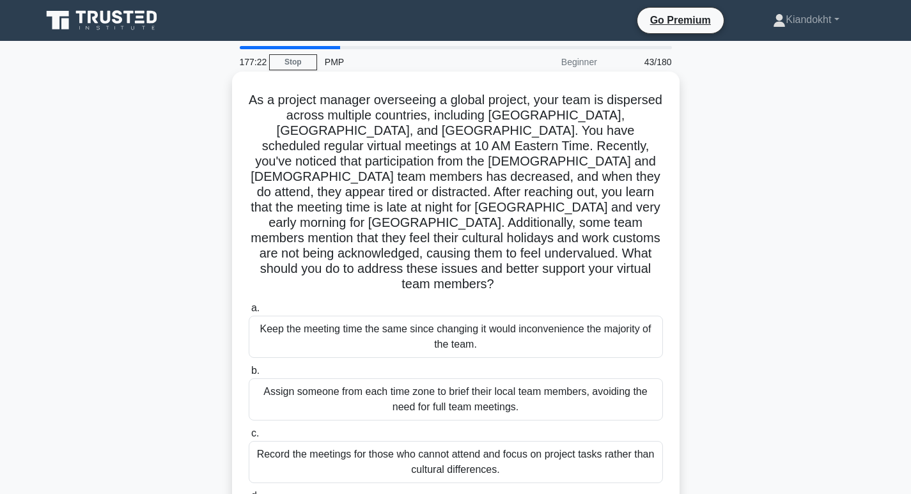
scroll to position [64, 0]
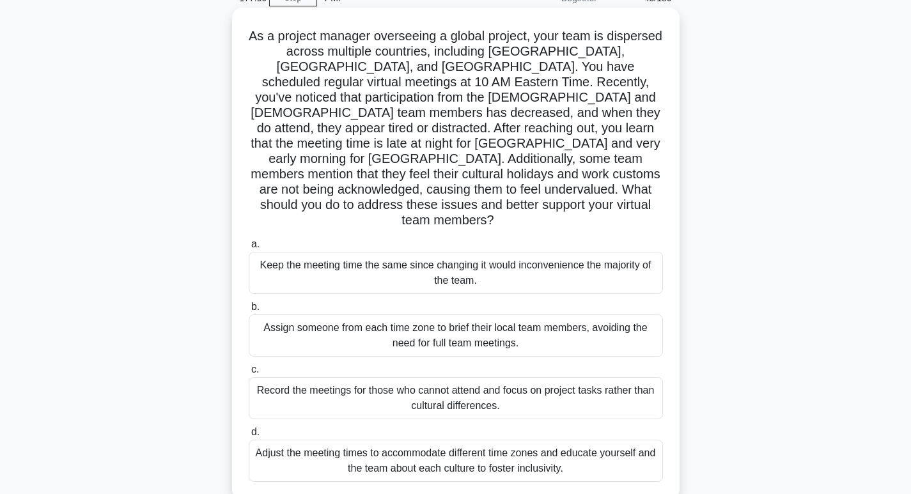
click at [516, 440] on div "Adjust the meeting times to accommodate different time zones and educate yourse…" at bounding box center [456, 461] width 414 height 42
click at [249, 429] on input "d. Adjust the meeting times to accommodate different time zones and educate you…" at bounding box center [249, 432] width 0 height 8
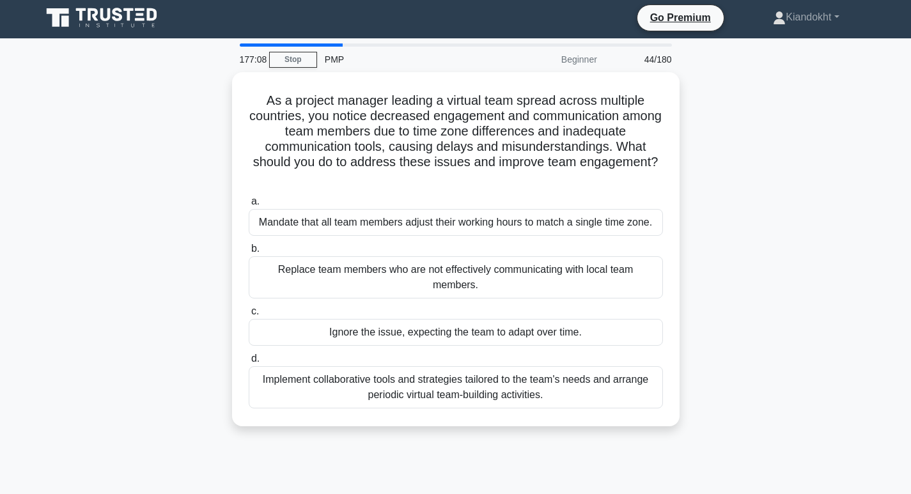
scroll to position [0, 0]
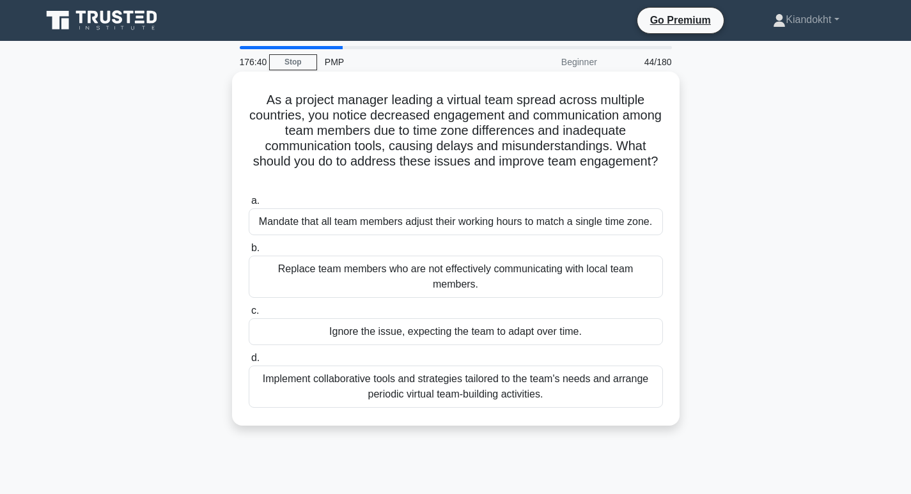
click at [555, 377] on div "Implement collaborative tools and strategies tailored to the team's needs and a…" at bounding box center [456, 387] width 414 height 42
click at [249, 363] on input "d. Implement collaborative tools and strategies tailored to the team's needs an…" at bounding box center [249, 358] width 0 height 8
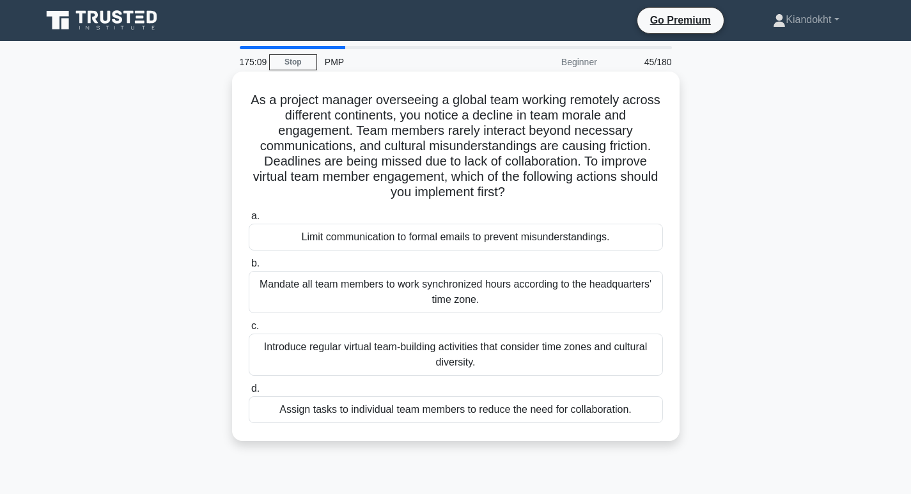
click at [509, 357] on div "Introduce regular virtual team-building activities that consider time zones and…" at bounding box center [456, 355] width 414 height 42
click at [249, 331] on input "c. Introduce regular virtual team-building activities that consider time zones …" at bounding box center [249, 326] width 0 height 8
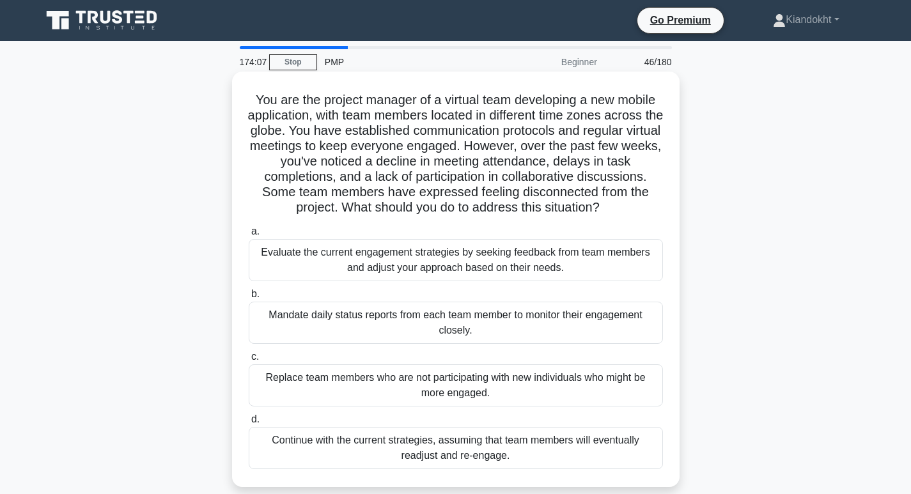
click at [601, 255] on div "Evaluate the current engagement strategies by seeking feedback from team member…" at bounding box center [456, 260] width 414 height 42
click at [249, 236] on input "a. Evaluate the current engagement strategies by seeking feedback from team mem…" at bounding box center [249, 232] width 0 height 8
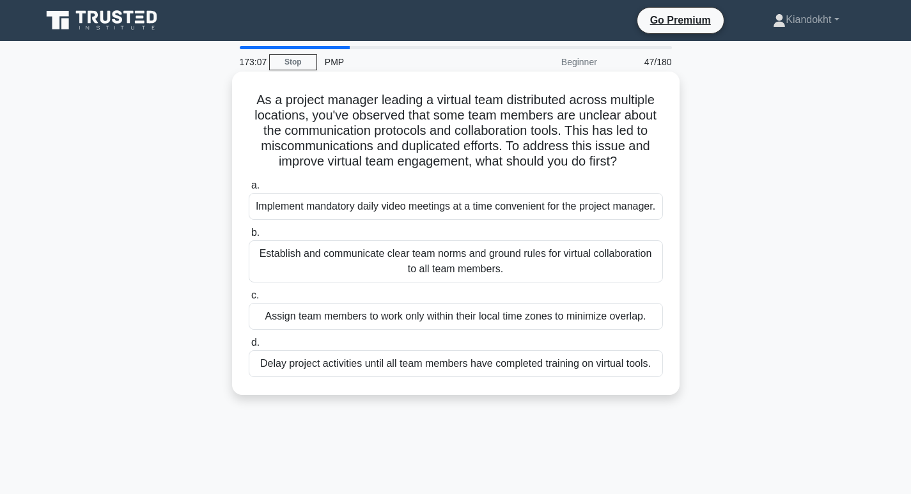
click at [452, 268] on div "Establish and communicate clear team norms and ground rules for virtual collabo…" at bounding box center [456, 261] width 414 height 42
click at [249, 237] on input "b. Establish and communicate clear team norms and ground rules for virtual coll…" at bounding box center [249, 233] width 0 height 8
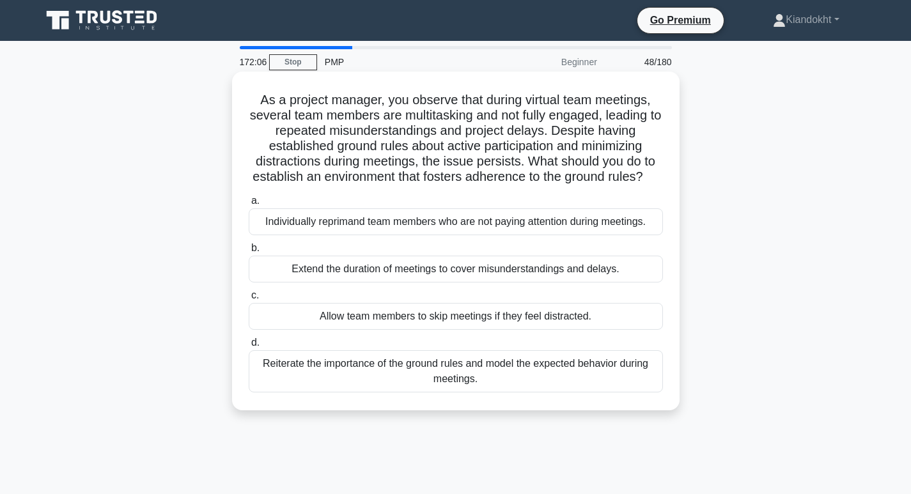
click at [574, 384] on div "Reiterate the importance of the ground rules and model the expected behavior du…" at bounding box center [456, 371] width 414 height 42
click at [249, 347] on input "d. Reiterate the importance of the ground rules and model the expected behavior…" at bounding box center [249, 343] width 0 height 8
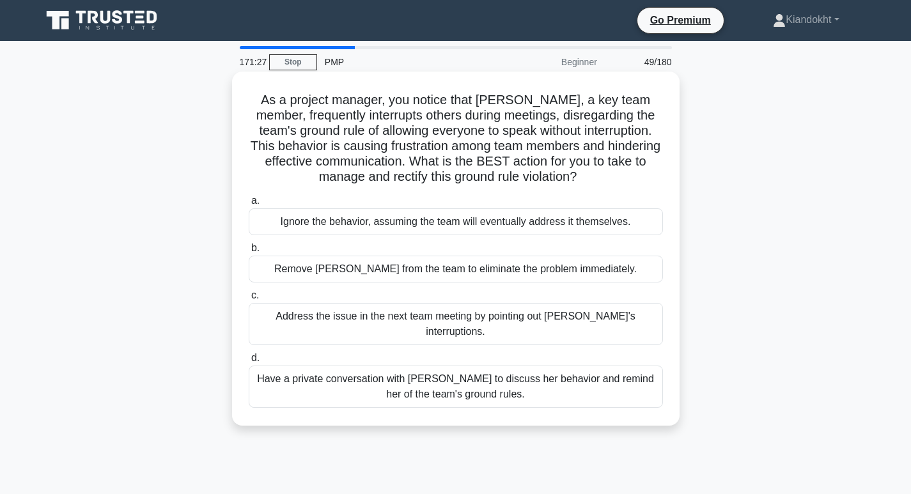
click at [435, 372] on div "Have a private conversation with Rachel to discuss her behavior and remind her …" at bounding box center [456, 387] width 414 height 42
click at [249, 363] on input "d. Have a private conversation with Rachel to discuss her behavior and remind h…" at bounding box center [249, 358] width 0 height 8
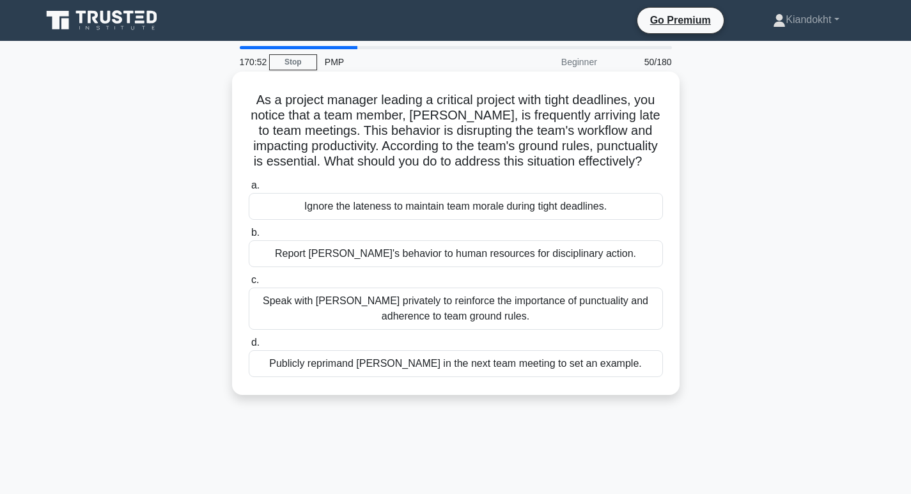
click at [525, 330] on div "Speak with Alex privately to reinforce the importance of punctuality and adhere…" at bounding box center [456, 309] width 414 height 42
click at [249, 285] on input "c. Speak with Alex privately to reinforce the importance of punctuality and adh…" at bounding box center [249, 280] width 0 height 8
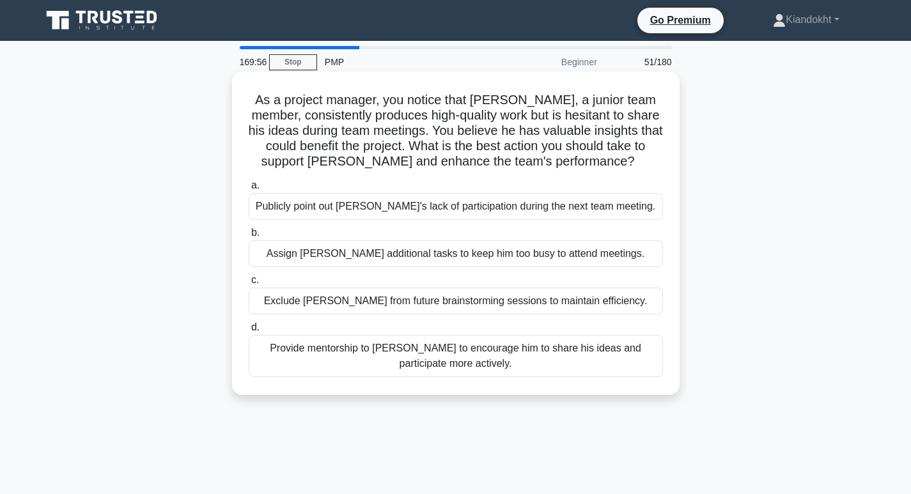
click at [511, 359] on div "Provide mentorship to James to encourage him to share his ideas and participate…" at bounding box center [456, 356] width 414 height 42
click at [249, 332] on input "d. Provide mentorship to James to encourage him to share his ideas and particip…" at bounding box center [249, 328] width 0 height 8
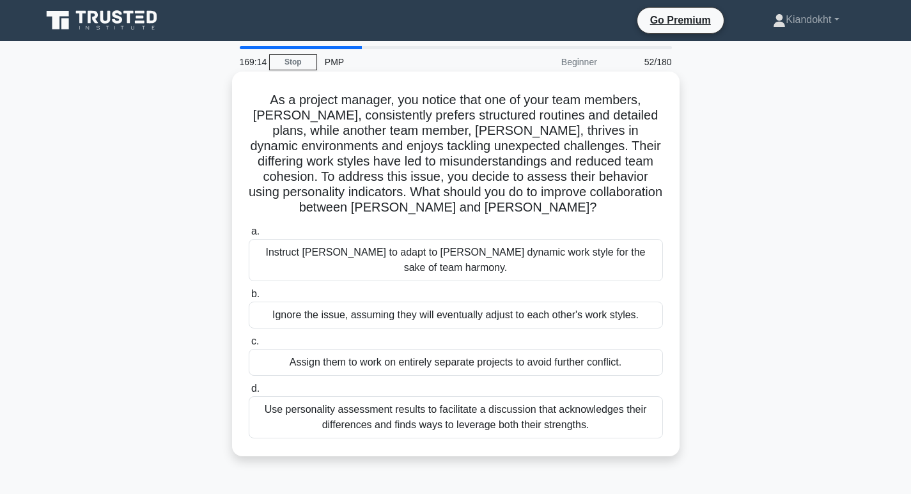
click at [444, 409] on div "Use personality assessment results to facilitate a discussion that acknowledges…" at bounding box center [456, 418] width 414 height 42
click at [249, 393] on input "d. Use personality assessment results to facilitate a discussion that acknowled…" at bounding box center [249, 389] width 0 height 8
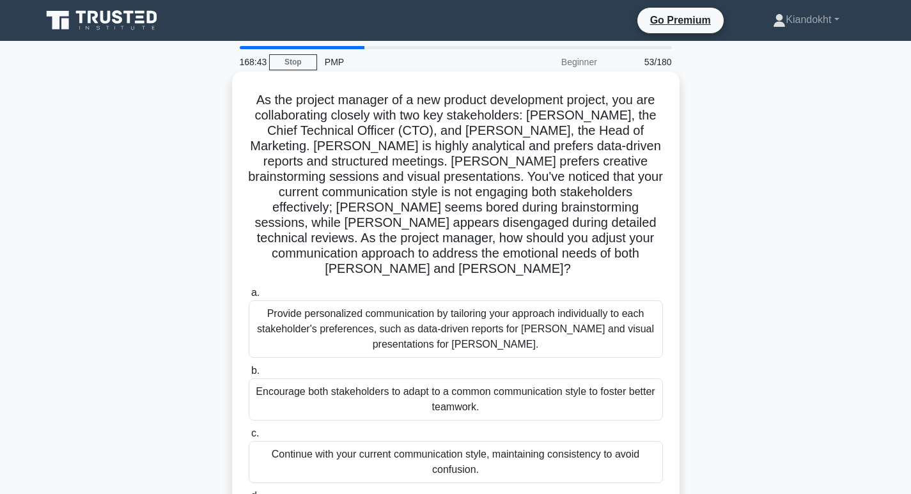
scroll to position [64, 0]
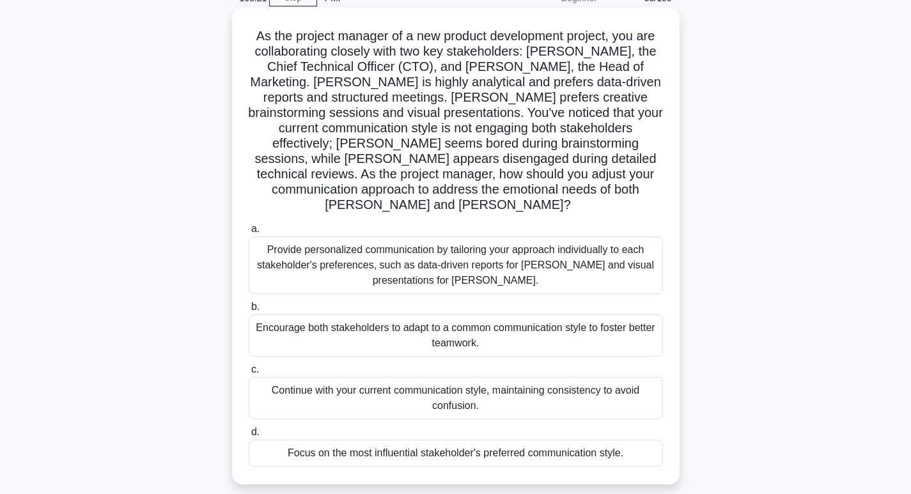
click at [437, 243] on div "Provide personalized communication by tailoring your approach individually to e…" at bounding box center [456, 266] width 414 height 58
click at [249, 233] on input "a. Provide personalized communication by tailoring your approach individually t…" at bounding box center [249, 229] width 0 height 8
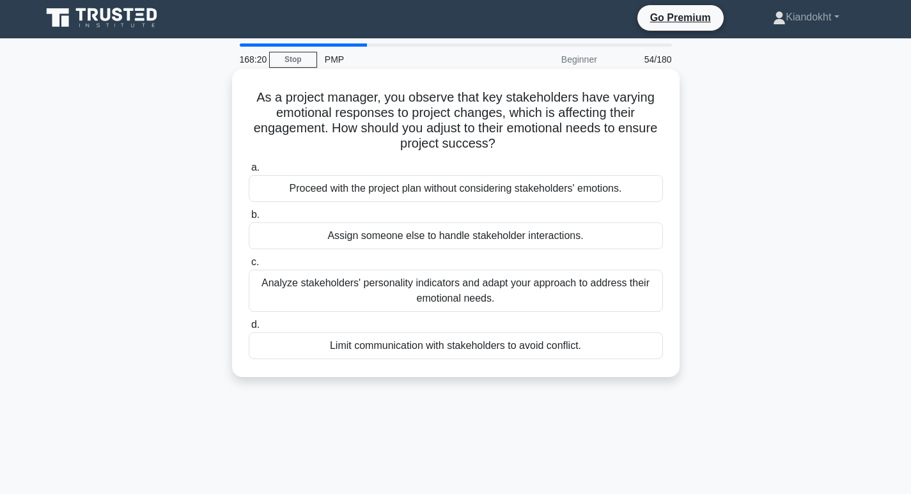
scroll to position [0, 0]
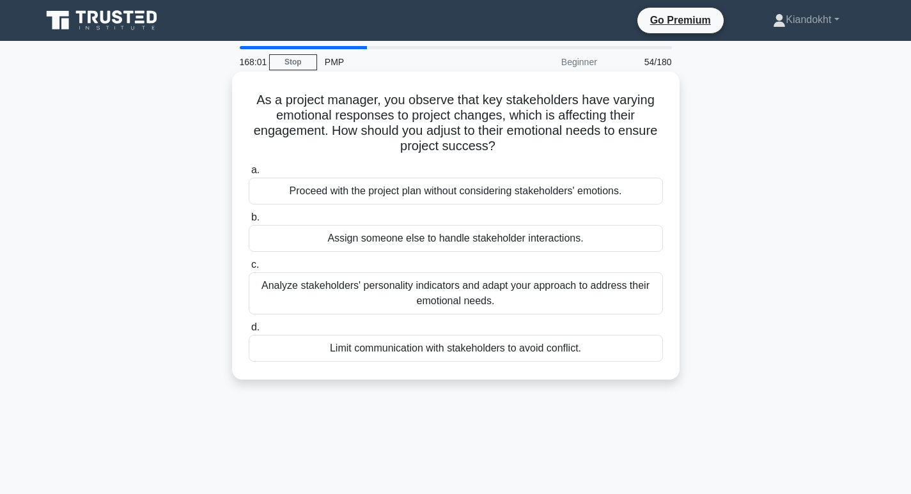
click at [512, 287] on div "Analyze stakeholders' personality indicators and adapt your approach to address…" at bounding box center [456, 293] width 414 height 42
click at [249, 269] on input "c. Analyze stakeholders' personality indicators and adapt your approach to addr…" at bounding box center [249, 265] width 0 height 8
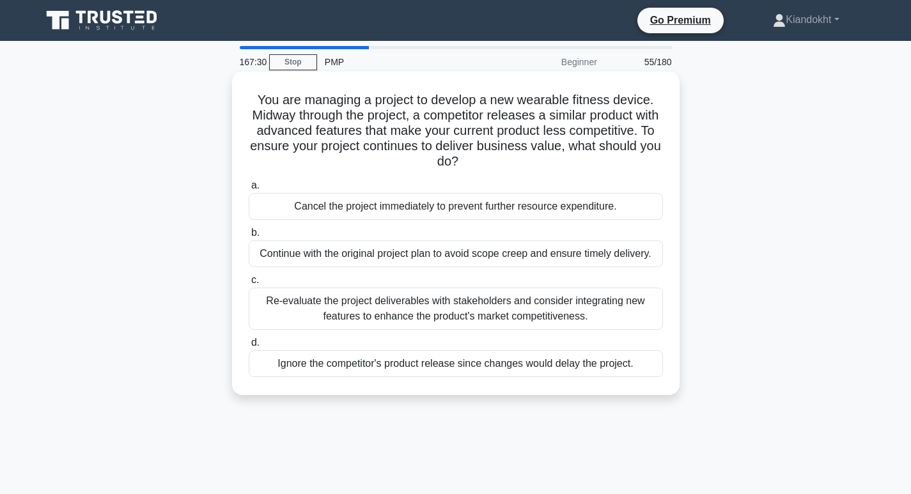
click at [455, 303] on div "Re-evaluate the project deliverables with stakeholders and consider integrating…" at bounding box center [456, 309] width 414 height 42
click at [249, 285] on input "c. Re-evaluate the project deliverables with stakeholders and consider integrat…" at bounding box center [249, 280] width 0 height 8
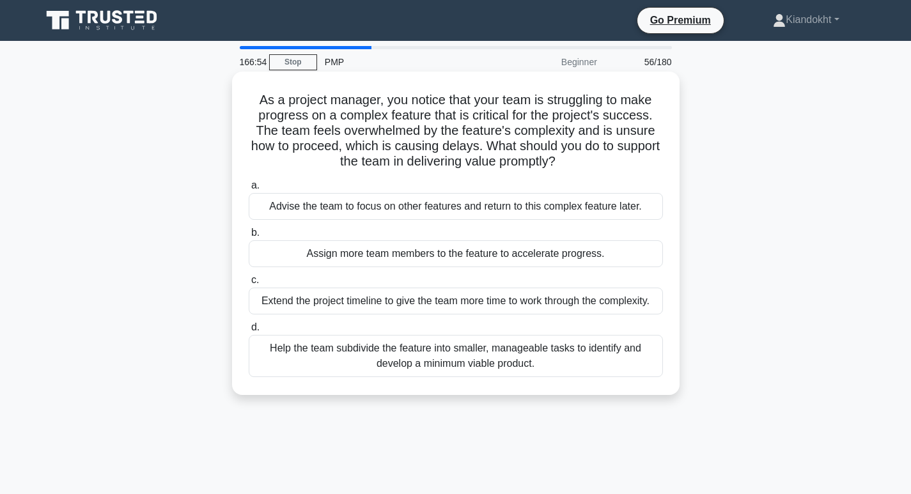
click at [460, 357] on div "Help the team subdivide the feature into smaller, manageable tasks to identify …" at bounding box center [456, 356] width 414 height 42
click at [249, 332] on input "d. Help the team subdivide the feature into smaller, manageable tasks to identi…" at bounding box center [249, 328] width 0 height 8
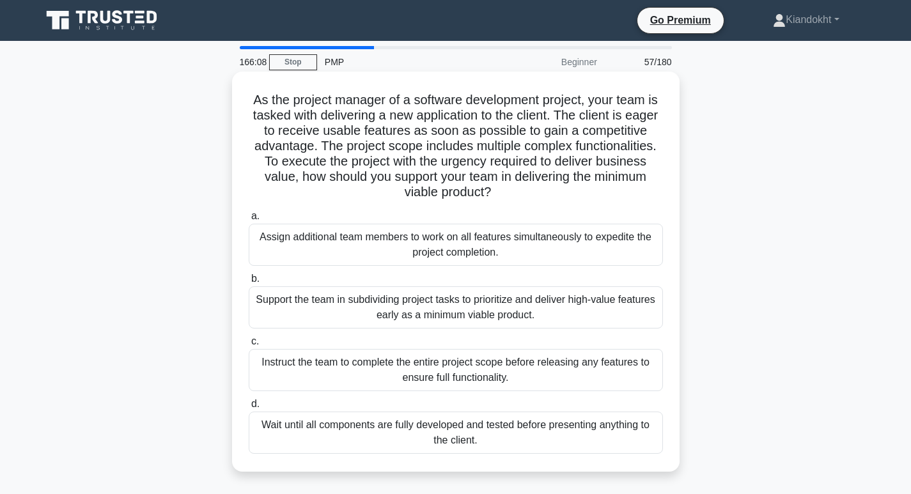
click at [452, 301] on div "Support the team in subdividing project tasks to prioritize and deliver high-va…" at bounding box center [456, 308] width 414 height 42
click at [249, 283] on input "b. Support the team in subdividing project tasks to prioritize and deliver high…" at bounding box center [249, 279] width 0 height 8
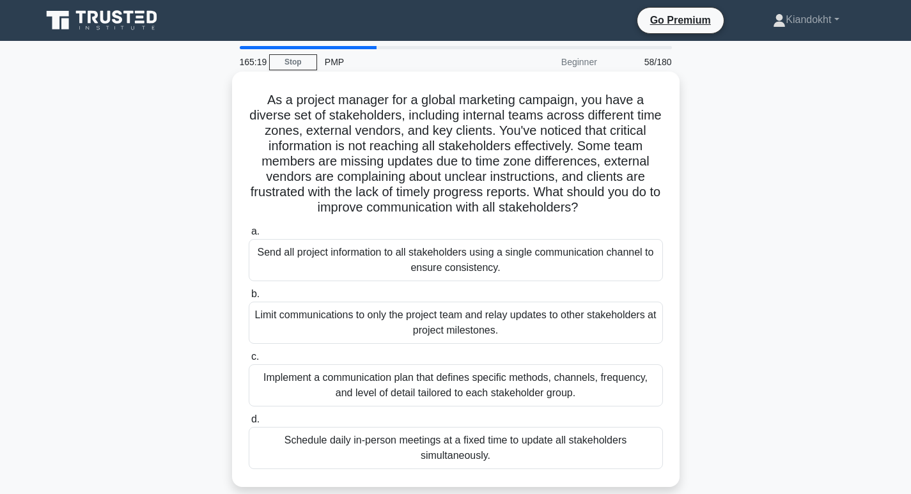
click at [494, 380] on div "Implement a communication plan that defines specific methods, channels, frequen…" at bounding box center [456, 386] width 414 height 42
click at [249, 361] on input "c. Implement a communication plan that defines specific methods, channels, freq…" at bounding box center [249, 357] width 0 height 8
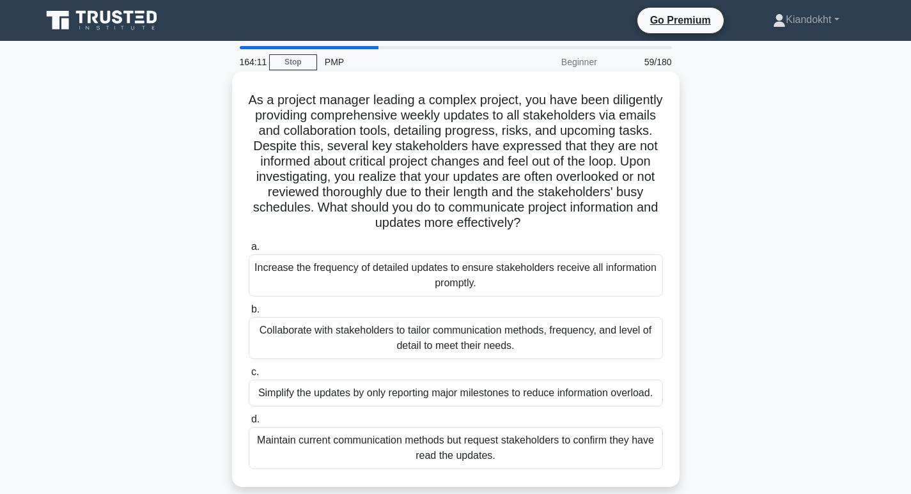
click at [467, 336] on div "Collaborate with stakeholders to tailor communication methods, frequency, and l…" at bounding box center [456, 338] width 414 height 42
click at [249, 314] on input "b. Collaborate with stakeholders to tailor communication methods, frequency, an…" at bounding box center [249, 310] width 0 height 8
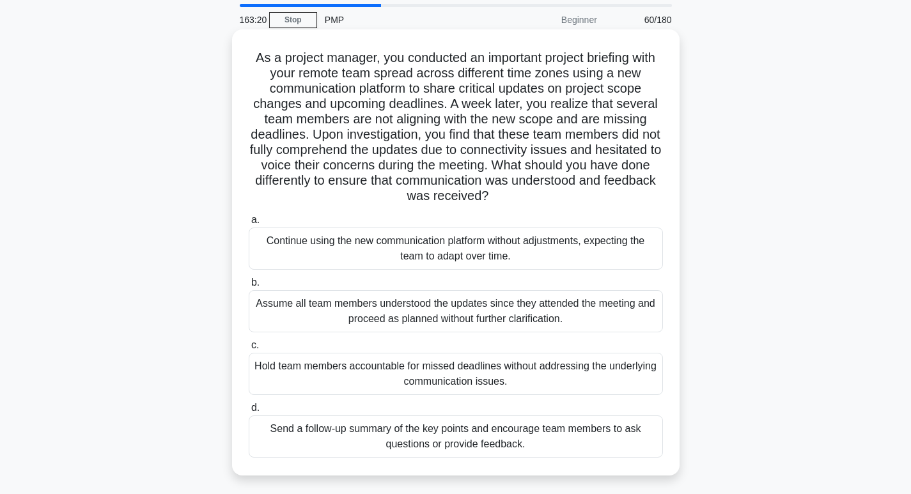
scroll to position [64, 0]
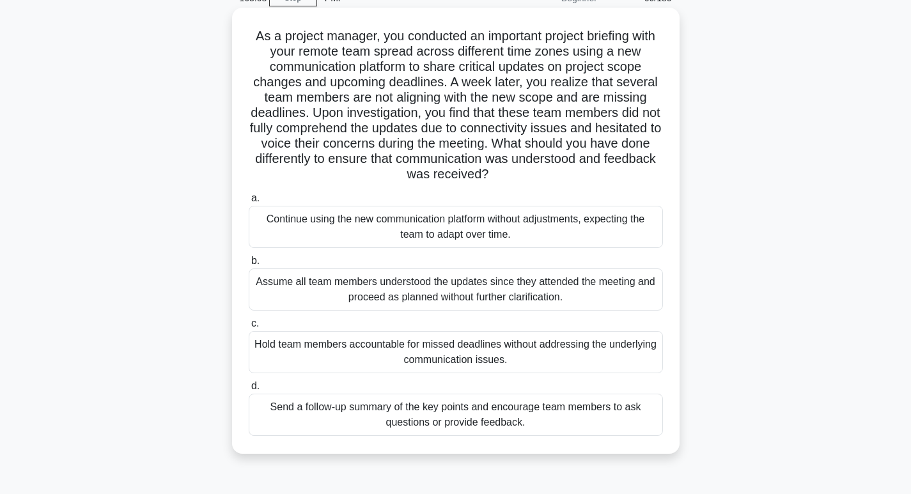
click at [488, 417] on div "Send a follow-up summary of the key points and encourage team members to ask qu…" at bounding box center [456, 415] width 414 height 42
click at [249, 391] on input "d. Send a follow-up summary of the key points and encourage team members to ask…" at bounding box center [249, 386] width 0 height 8
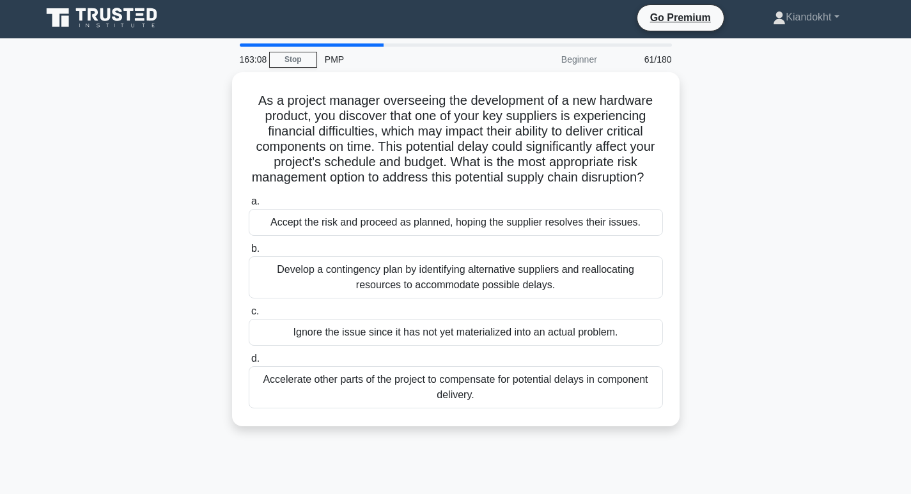
scroll to position [0, 0]
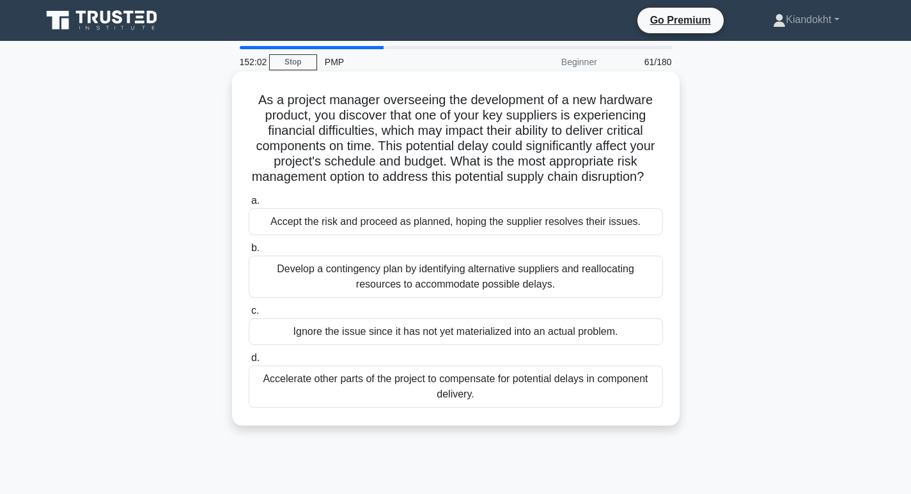
click at [447, 290] on div "Develop a contingency plan by identifying alternative suppliers and reallocatin…" at bounding box center [456, 277] width 414 height 42
click at [249, 253] on input "b. Develop a contingency plan by identifying alternative suppliers and realloca…" at bounding box center [249, 248] width 0 height 8
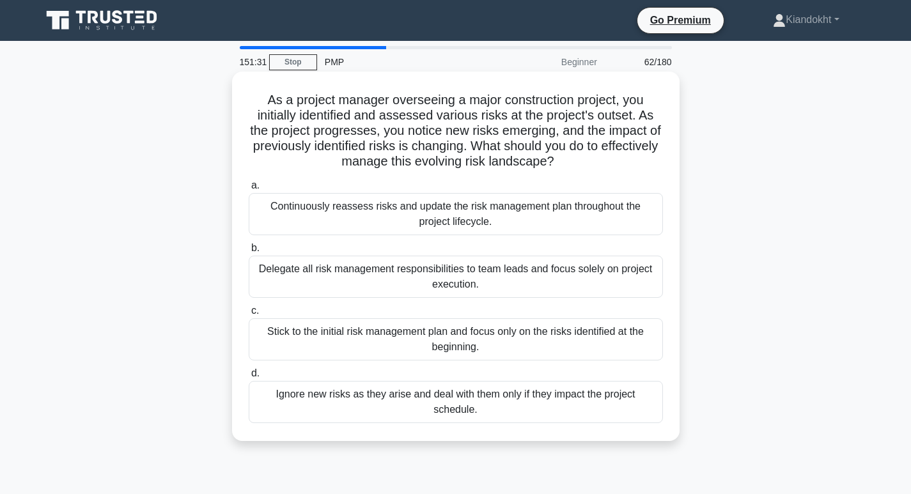
click at [498, 221] on div "Continuously reassess risks and update the risk management plan throughout the …" at bounding box center [456, 214] width 414 height 42
click at [249, 190] on input "a. Continuously reassess risks and update the risk management plan throughout t…" at bounding box center [249, 186] width 0 height 8
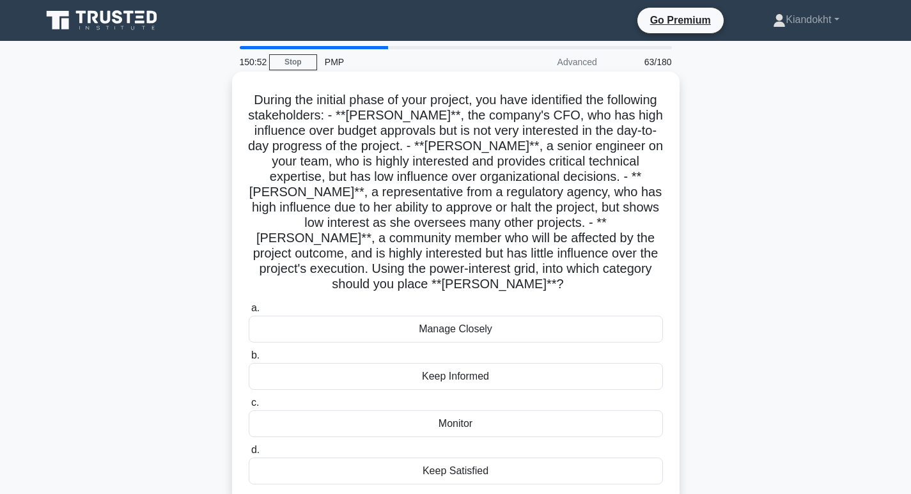
click at [512, 458] on div "Keep Satisfied" at bounding box center [456, 471] width 414 height 27
click at [249, 455] on input "d. Keep Satisfied" at bounding box center [249, 450] width 0 height 8
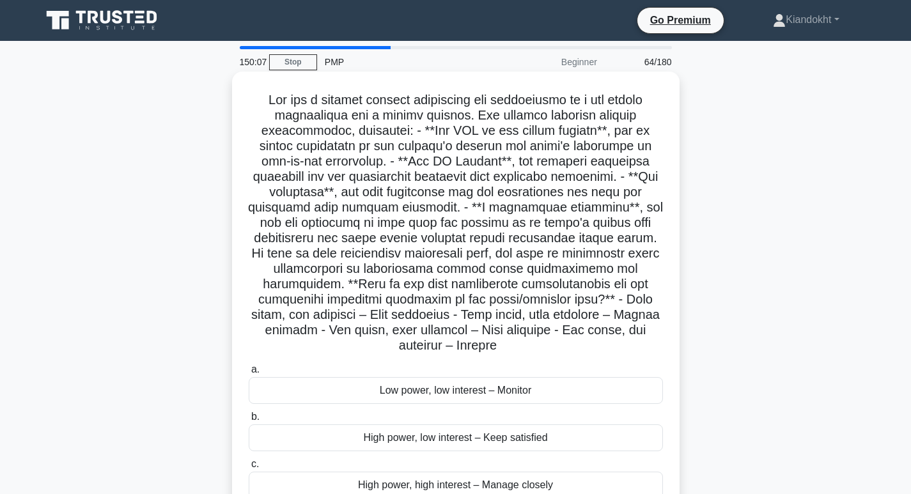
scroll to position [64, 0]
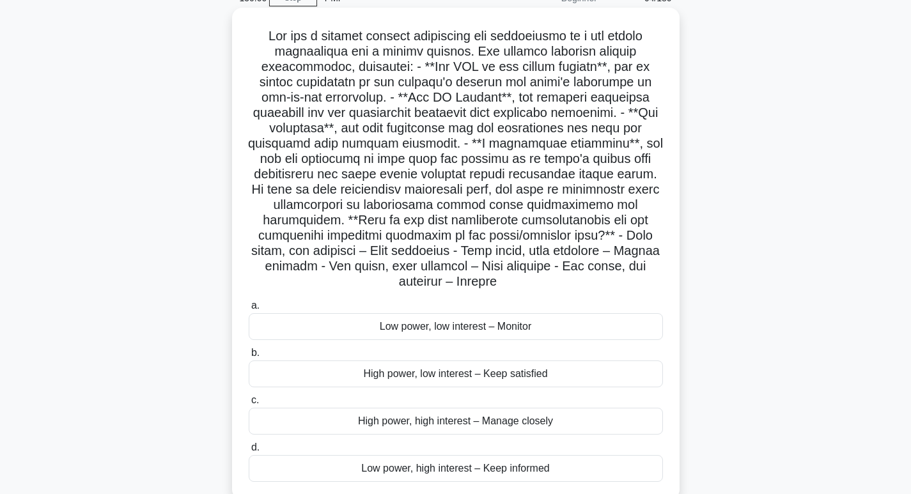
click at [487, 376] on div "High power, low interest – Keep satisfied" at bounding box center [456, 374] width 414 height 27
click at [249, 357] on input "b. High power, low interest – Keep satisfied" at bounding box center [249, 353] width 0 height 8
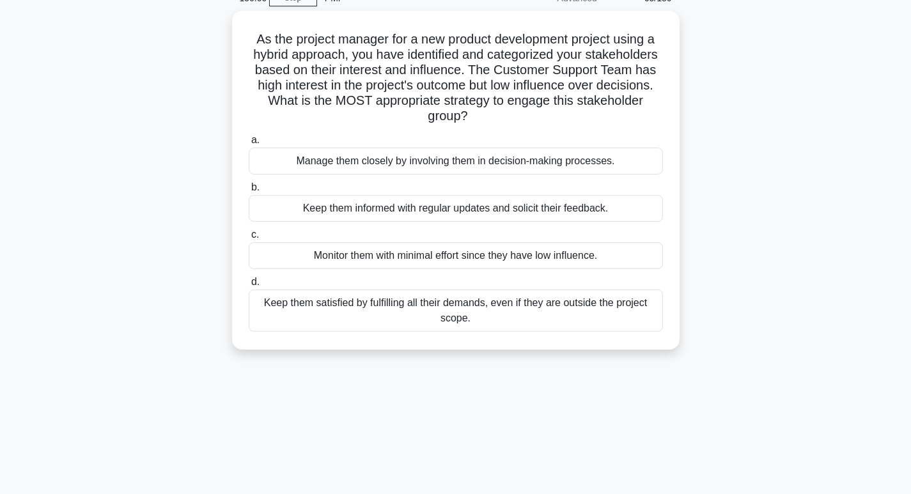
scroll to position [0, 0]
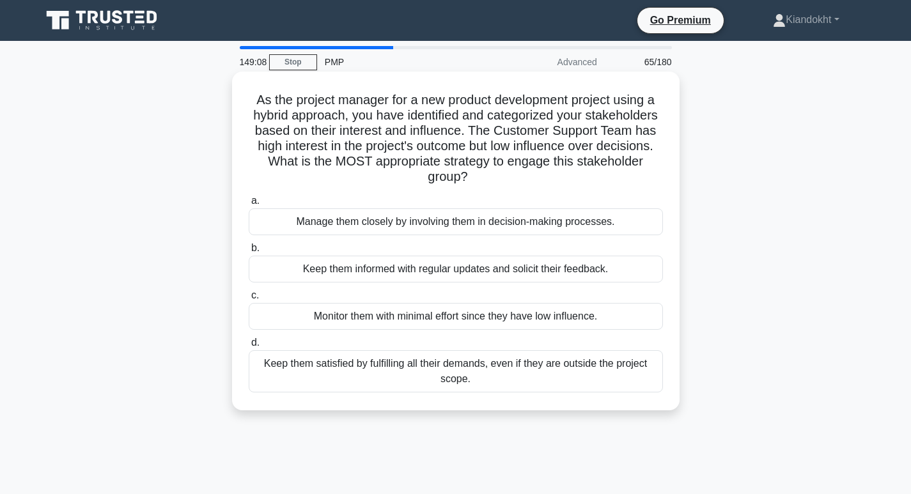
click at [495, 273] on div "Keep them informed with regular updates and solicit their feedback." at bounding box center [456, 269] width 414 height 27
click at [249, 253] on input "b. Keep them informed with regular updates and solicit their feedback." at bounding box center [249, 248] width 0 height 8
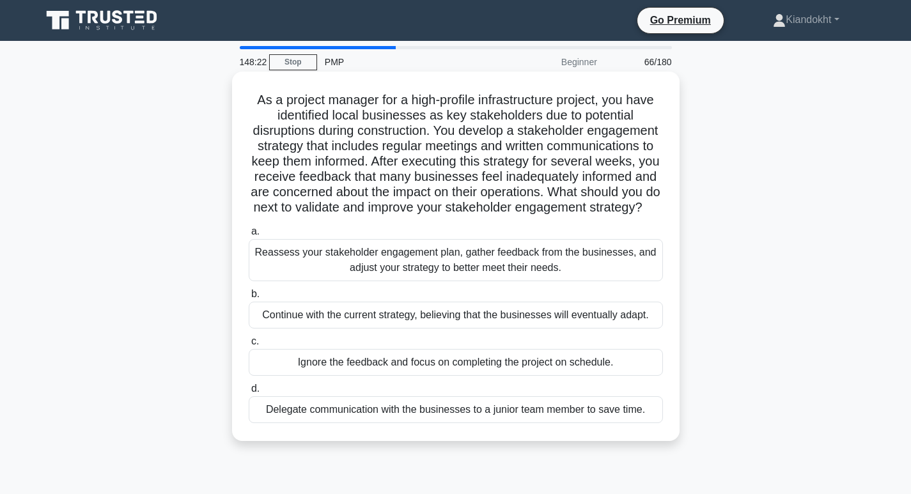
click at [460, 269] on div "Reassess your stakeholder engagement plan, gather feedback from the businesses,…" at bounding box center [456, 260] width 414 height 42
click at [249, 236] on input "a. Reassess your stakeholder engagement plan, gather feedback from the business…" at bounding box center [249, 232] width 0 height 8
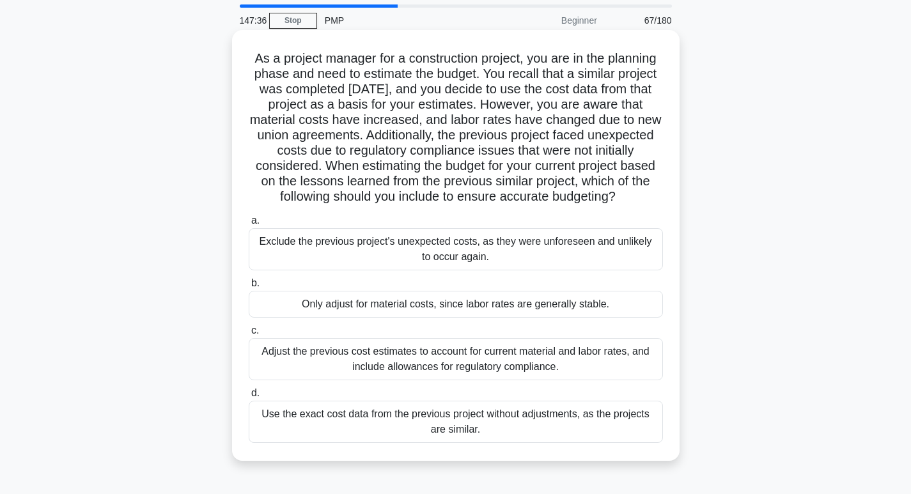
scroll to position [64, 0]
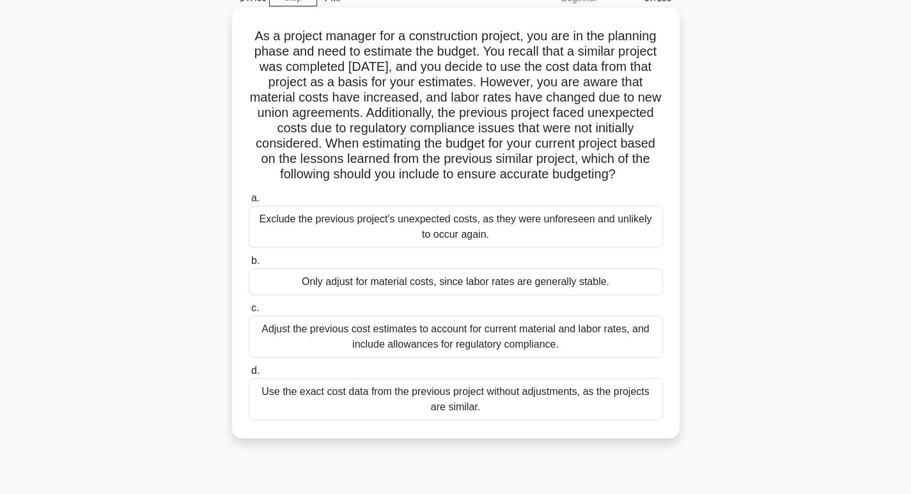
click at [481, 335] on div "Adjust the previous cost estimates to account for current material and labor ra…" at bounding box center [456, 337] width 414 height 42
click at [249, 313] on input "c. Adjust the previous cost estimates to account for current material and labor…" at bounding box center [249, 308] width 0 height 8
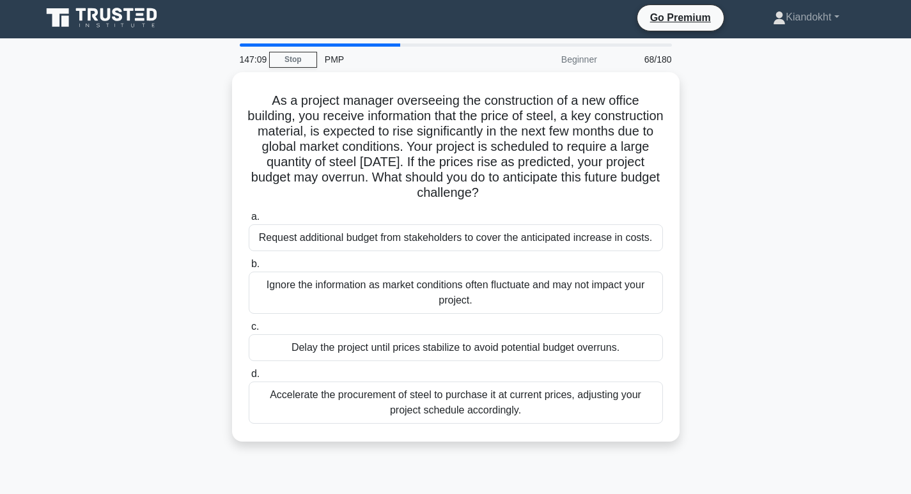
scroll to position [0, 0]
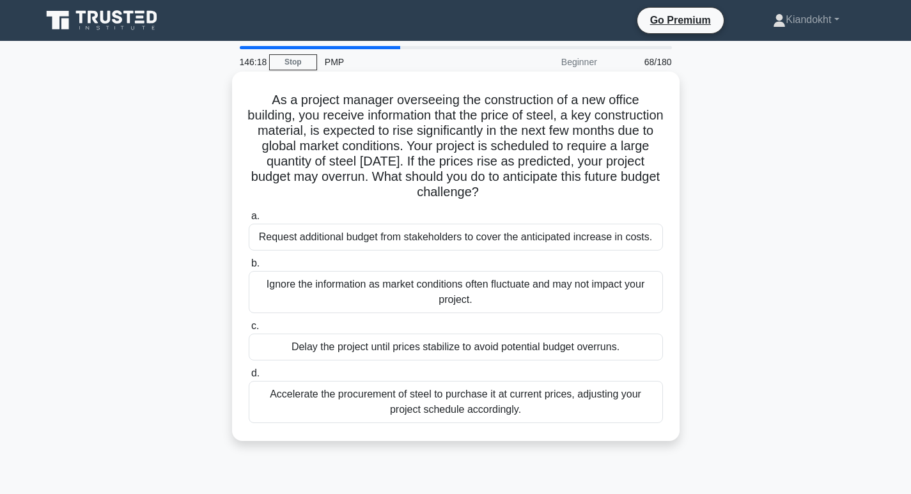
click at [462, 393] on div "Accelerate the procurement of steel to purchase it at current prices, adjusting…" at bounding box center [456, 402] width 414 height 42
click at [249, 378] on input "d. Accelerate the procurement of steel to purchase it at current prices, adjust…" at bounding box center [249, 374] width 0 height 8
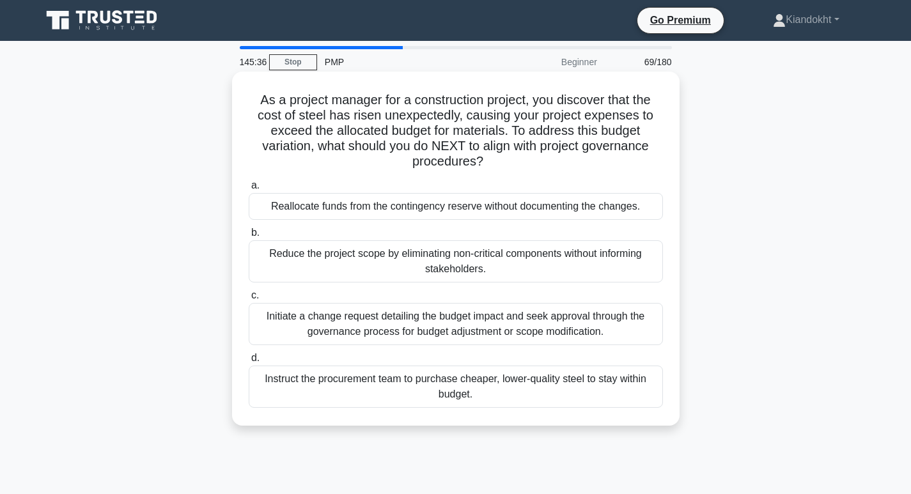
click at [470, 316] on div "Initiate a change request detailing the budget impact and seek approval through…" at bounding box center [456, 324] width 414 height 42
click at [249, 300] on input "c. Initiate a change request detailing the budget impact and seek approval thro…" at bounding box center [249, 296] width 0 height 8
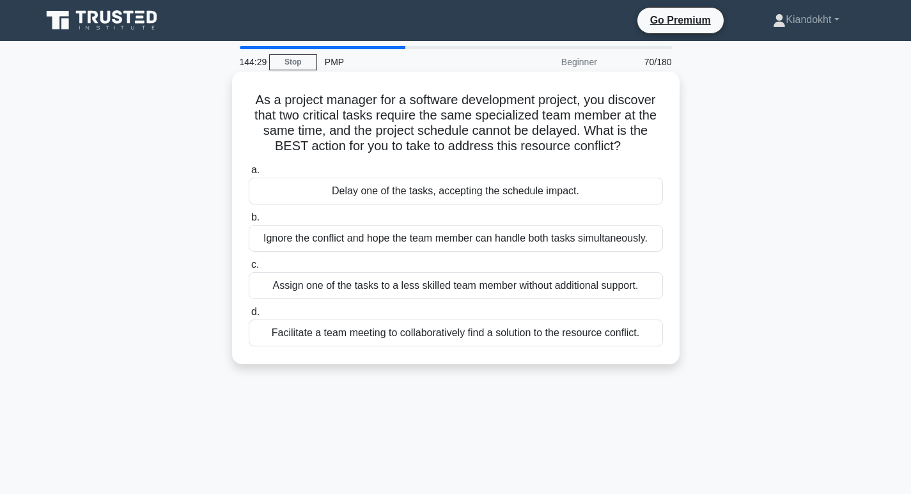
click at [461, 334] on div "Facilitate a team meeting to collaboratively find a solution to the resource co…" at bounding box center [456, 333] width 414 height 27
click at [249, 317] on input "d. Facilitate a team meeting to collaboratively find a solution to the resource…" at bounding box center [249, 312] width 0 height 8
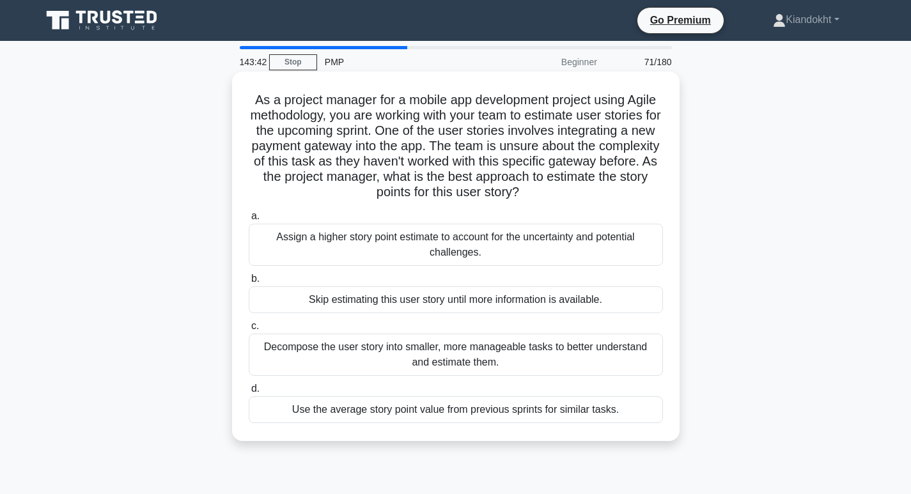
click at [486, 359] on div "Decompose the user story into smaller, more manageable tasks to better understa…" at bounding box center [456, 355] width 414 height 42
click at [249, 331] on input "c. Decompose the user story into smaller, more manageable tasks to better under…" at bounding box center [249, 326] width 0 height 8
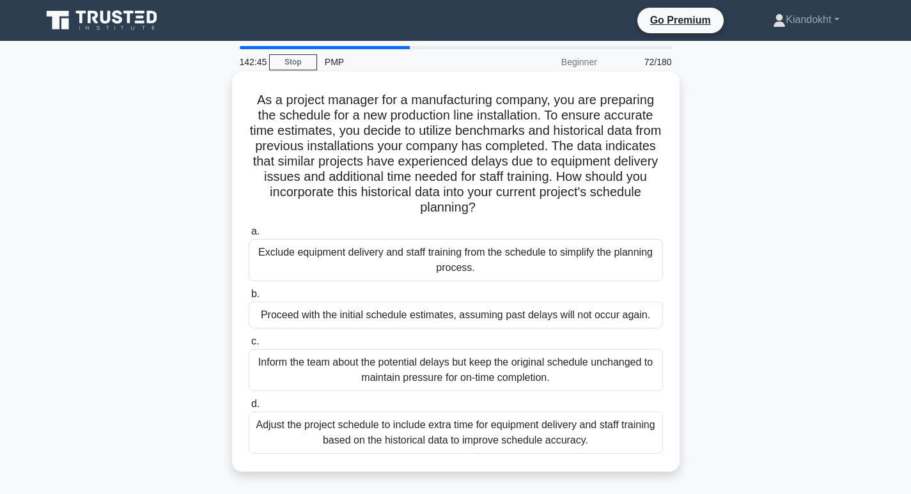
click at [387, 431] on div "Adjust the project schedule to include extra time for equipment delivery and st…" at bounding box center [456, 433] width 414 height 42
click at [249, 409] on input "d. Adjust the project schedule to include extra time for equipment delivery and…" at bounding box center [249, 404] width 0 height 8
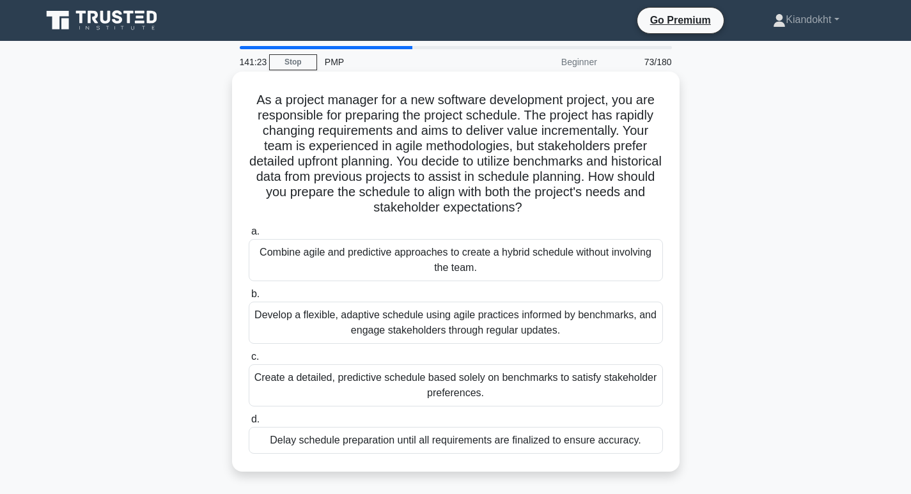
click at [475, 254] on div "Combine agile and predictive approaches to create a hybrid schedule without inv…" at bounding box center [456, 260] width 414 height 42
click at [249, 236] on input "a. Combine agile and predictive approaches to create a hybrid schedule without …" at bounding box center [249, 232] width 0 height 8
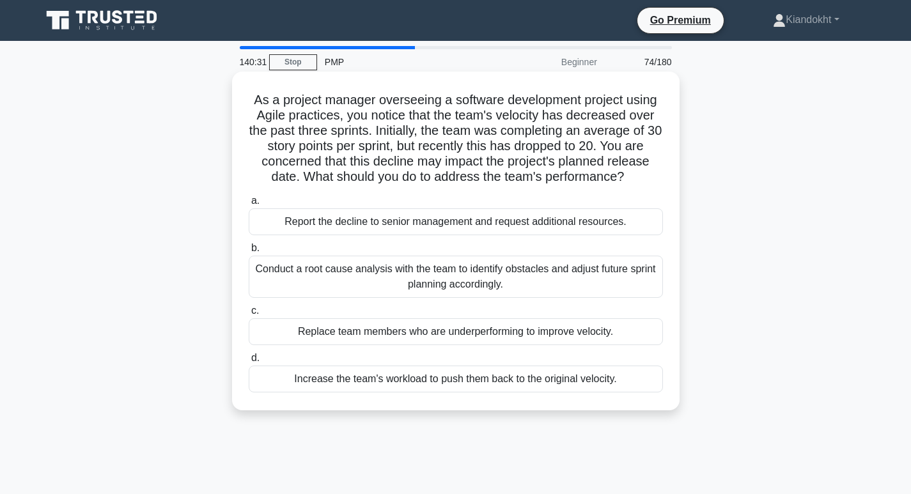
click at [437, 274] on div "Conduct a root cause analysis with the team to identify obstacles and adjust fu…" at bounding box center [456, 277] width 414 height 42
click at [249, 253] on input "b. Conduct a root cause analysis with the team to identify obstacles and adjust…" at bounding box center [249, 248] width 0 height 8
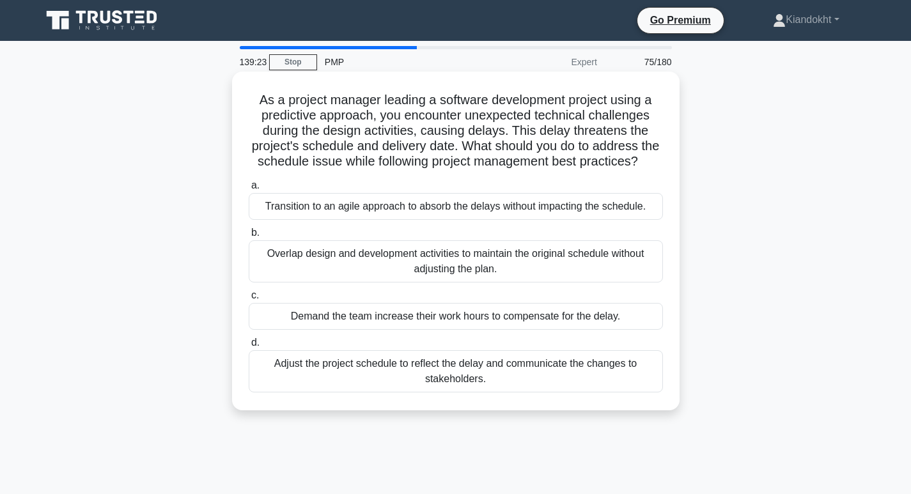
click at [439, 391] on div "Adjust the project schedule to reflect the delay and communicate the changes to…" at bounding box center [456, 371] width 414 height 42
click at [249, 347] on input "d. Adjust the project schedule to reflect the delay and communicate the changes…" at bounding box center [249, 343] width 0 height 8
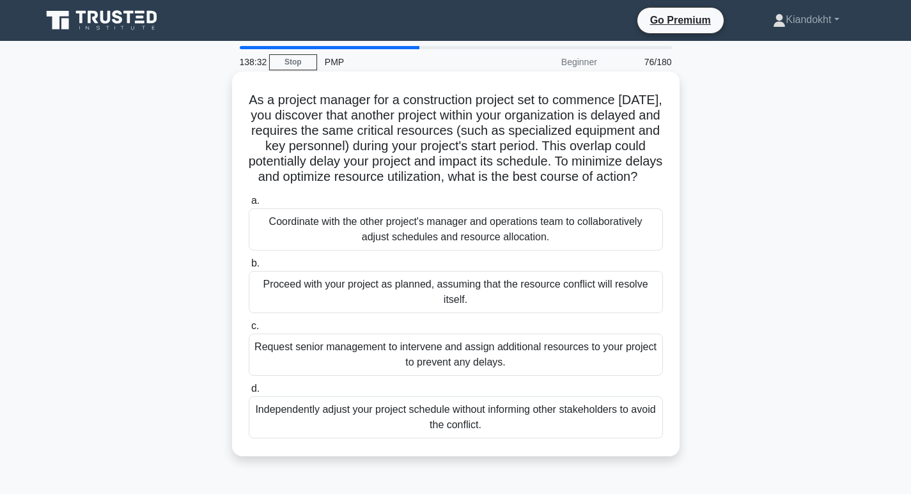
click at [469, 242] on div "Coordinate with the other project's manager and operations team to collaborativ…" at bounding box center [456, 229] width 414 height 42
click at [249, 205] on input "a. Coordinate with the other project's manager and operations team to collabora…" at bounding box center [249, 201] width 0 height 8
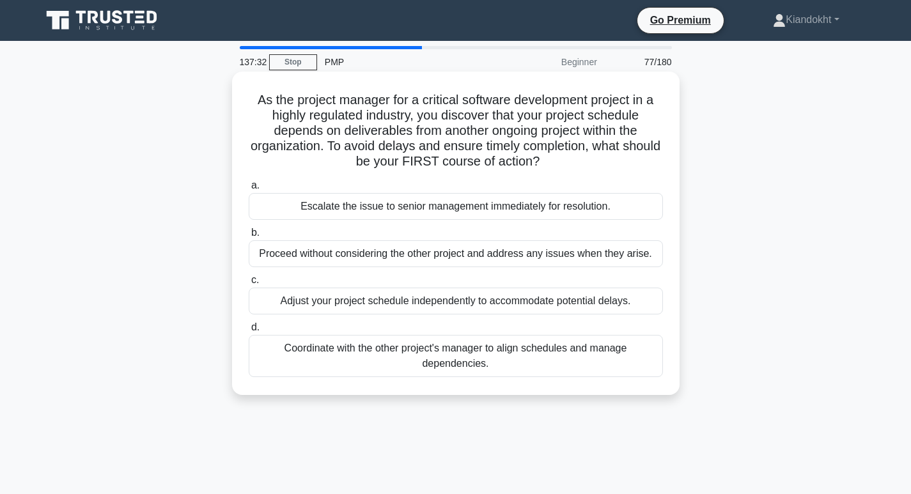
click at [496, 340] on div "Coordinate with the other project's manager to align schedules and manage depen…" at bounding box center [456, 356] width 414 height 42
click at [249, 332] on input "d. Coordinate with the other project's manager to align schedules and manage de…" at bounding box center [249, 328] width 0 height 8
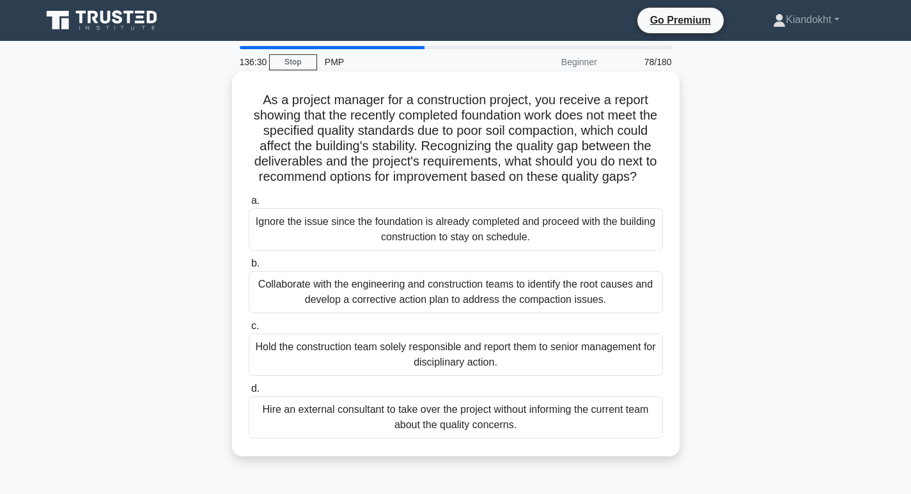
click at [535, 304] on div "Collaborate with the engineering and construction teams to identify the root ca…" at bounding box center [456, 292] width 414 height 42
click at [249, 268] on input "b. Collaborate with the engineering and construction teams to identify the root…" at bounding box center [249, 264] width 0 height 8
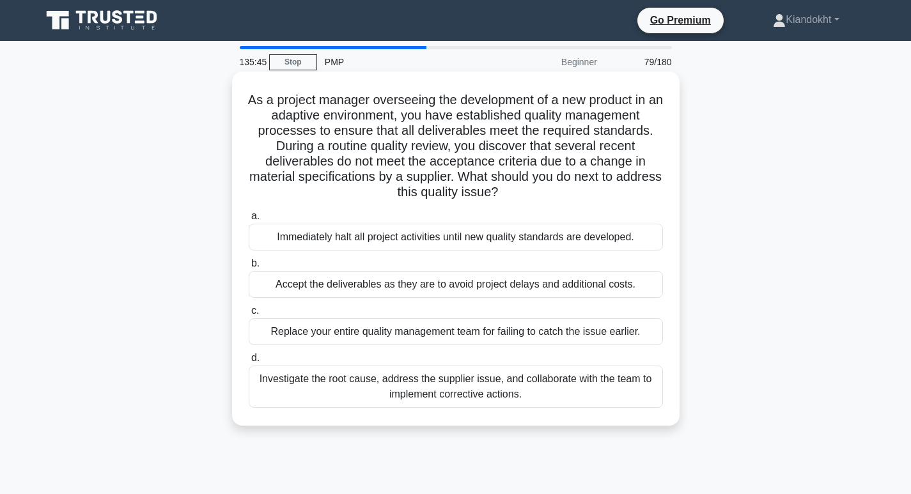
click at [482, 390] on div "Investigate the root cause, address the supplier issue, and collaborate with th…" at bounding box center [456, 387] width 414 height 42
click at [249, 363] on input "d. Investigate the root cause, address the supplier issue, and collaborate with…" at bounding box center [249, 358] width 0 height 8
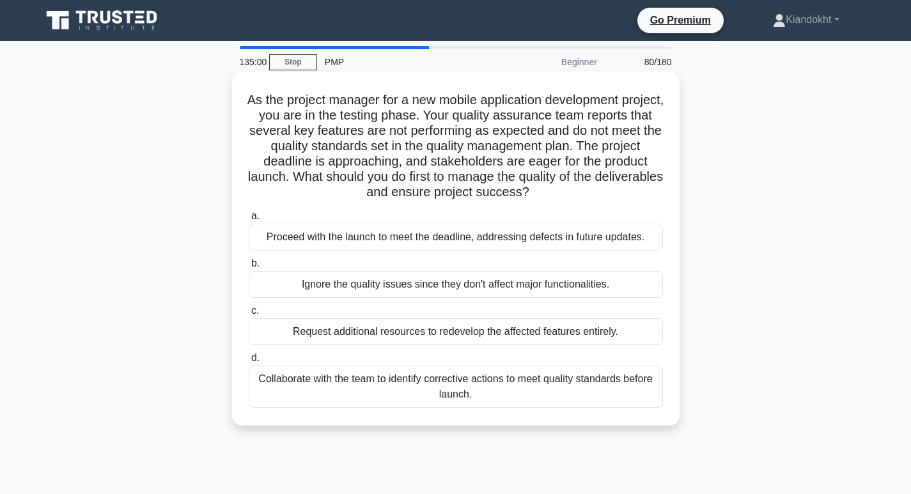
click at [463, 392] on div "Collaborate with the team to identify corrective actions to meet quality standa…" at bounding box center [456, 387] width 414 height 42
click at [249, 363] on input "d. Collaborate with the team to identify corrective actions to meet quality sta…" at bounding box center [249, 358] width 0 height 8
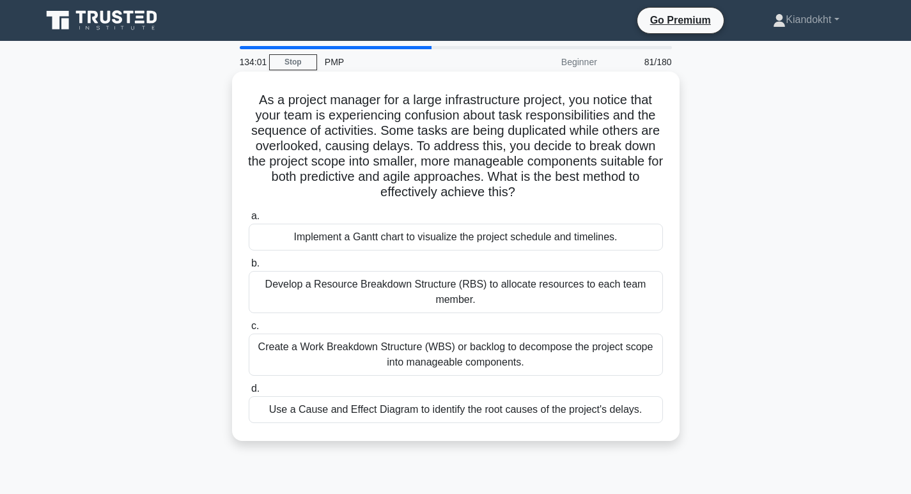
click at [427, 352] on div "Create a Work Breakdown Structure (WBS) or backlog to decompose the project sco…" at bounding box center [456, 355] width 414 height 42
click at [249, 331] on input "c. Create a Work Breakdown Structure (WBS) or backlog to decompose the project …" at bounding box center [249, 326] width 0 height 8
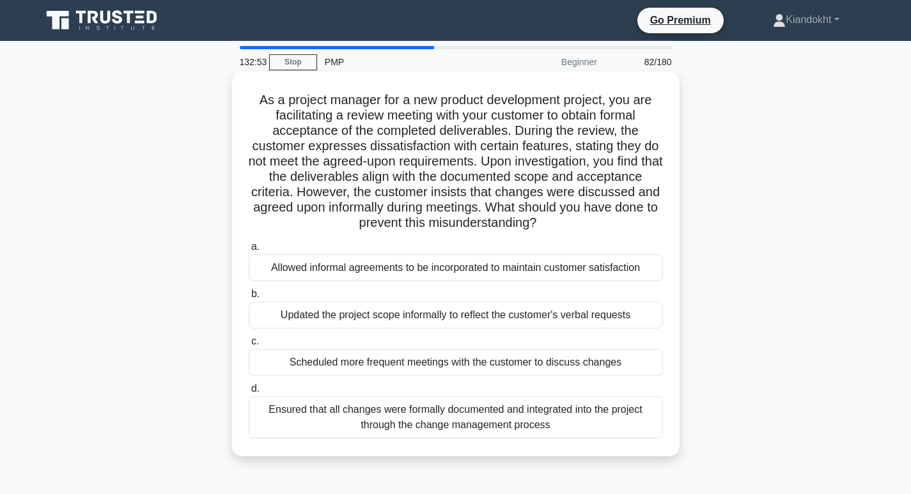
click at [518, 421] on div "Ensured that all changes were formally documented and integrated into the proje…" at bounding box center [456, 418] width 414 height 42
click at [249, 393] on input "d. Ensured that all changes were formally documented and integrated into the pr…" at bounding box center [249, 389] width 0 height 8
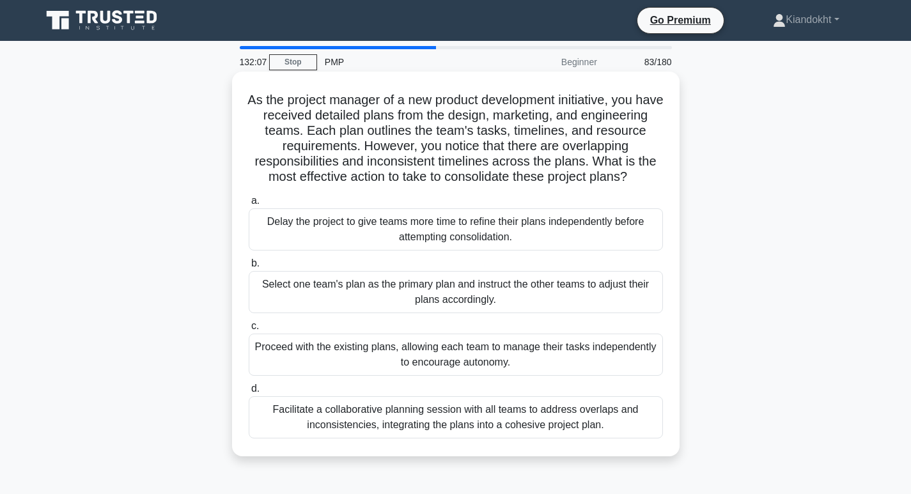
click at [450, 414] on div "Facilitate a collaborative planning session with all teams to address overlaps …" at bounding box center [456, 418] width 414 height 42
click at [249, 393] on input "d. Facilitate a collaborative planning session with all teams to address overla…" at bounding box center [249, 389] width 0 height 8
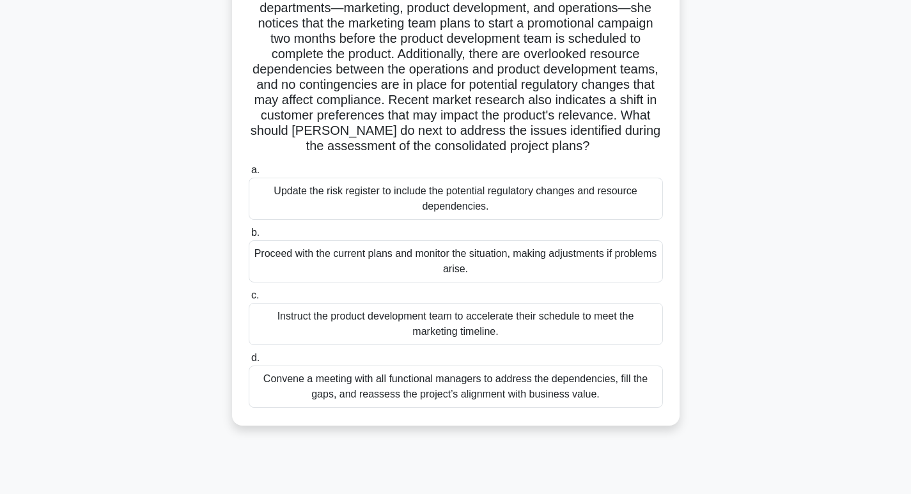
scroll to position [128, 0]
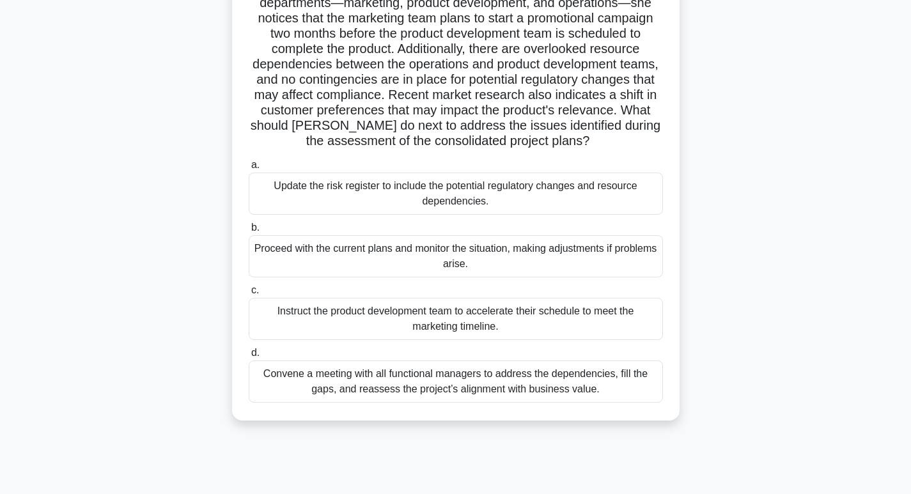
click at [455, 388] on div "Convene a meeting with all functional managers to address the dependencies, fil…" at bounding box center [456, 382] width 414 height 42
click at [249, 357] on input "d. Convene a meeting with all functional managers to address the dependencies, …" at bounding box center [249, 353] width 0 height 8
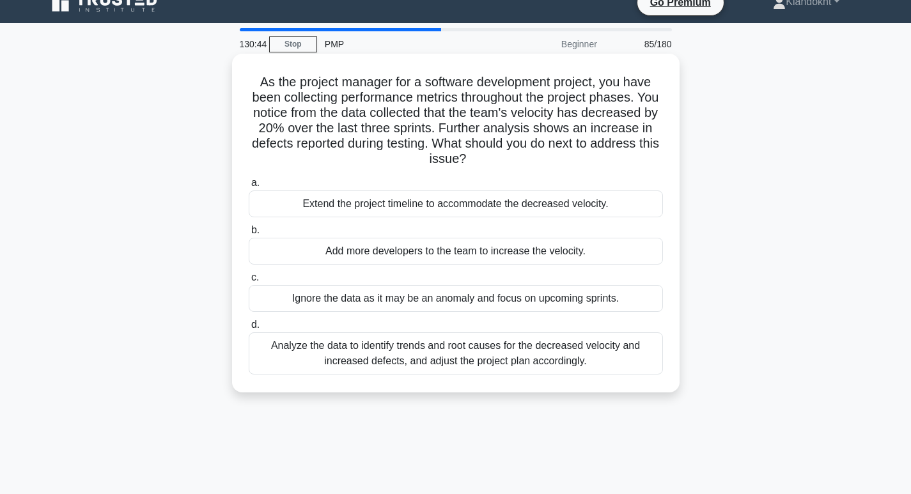
scroll to position [0, 0]
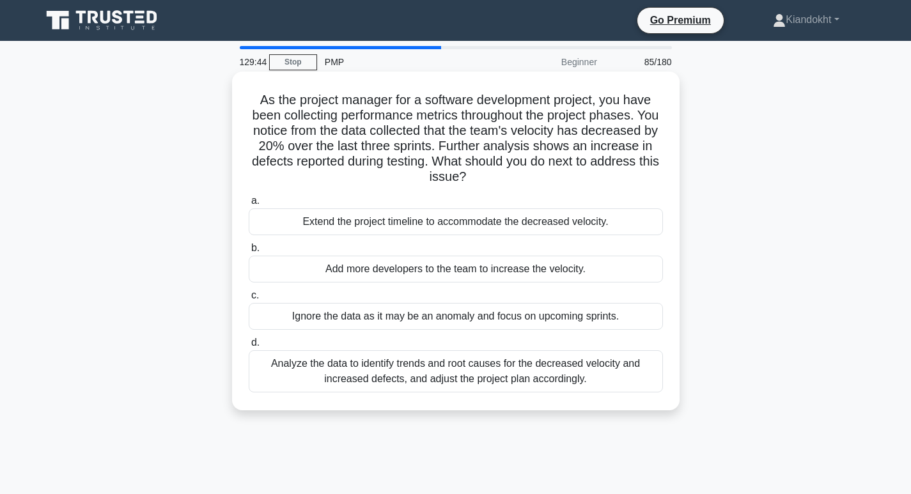
click at [518, 368] on div "Analyze the data to identify trends and root causes for the decreased velocity …" at bounding box center [456, 371] width 414 height 42
click at [249, 347] on input "d. Analyze the data to identify trends and root causes for the decreased veloci…" at bounding box center [249, 343] width 0 height 8
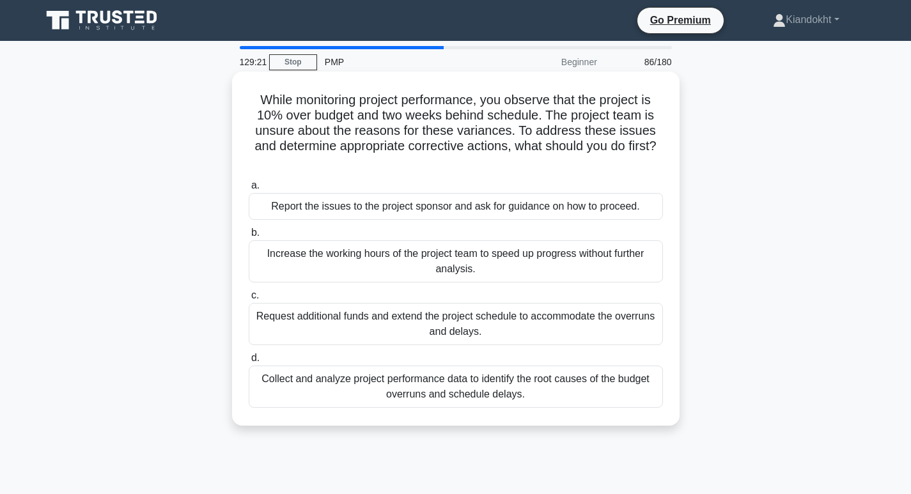
click at [585, 381] on div "Collect and analyze project performance data to identify the root causes of the…" at bounding box center [456, 387] width 414 height 42
click at [249, 363] on input "d. Collect and analyze project performance data to identify the root causes of …" at bounding box center [249, 358] width 0 height 8
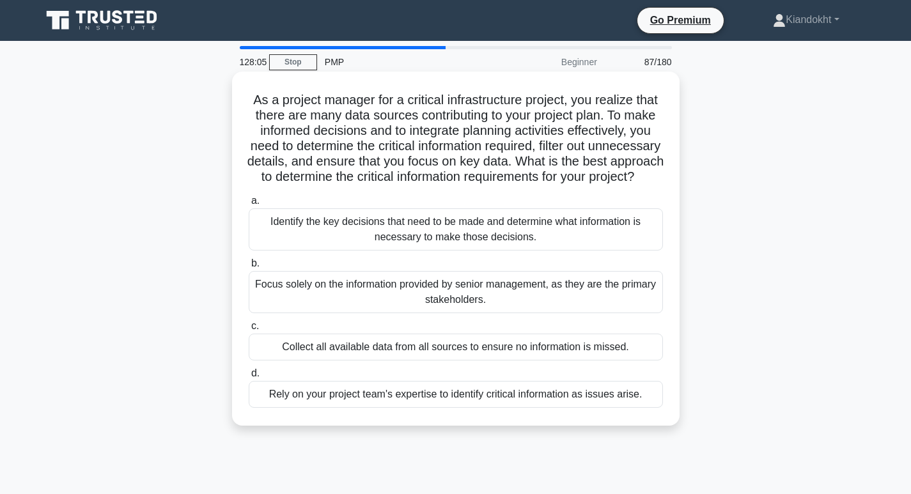
click at [317, 242] on div "Identify the key decisions that need to be made and determine what information …" at bounding box center [456, 229] width 414 height 42
click at [249, 205] on input "a. Identify the key decisions that need to be made and determine what informati…" at bounding box center [249, 201] width 0 height 8
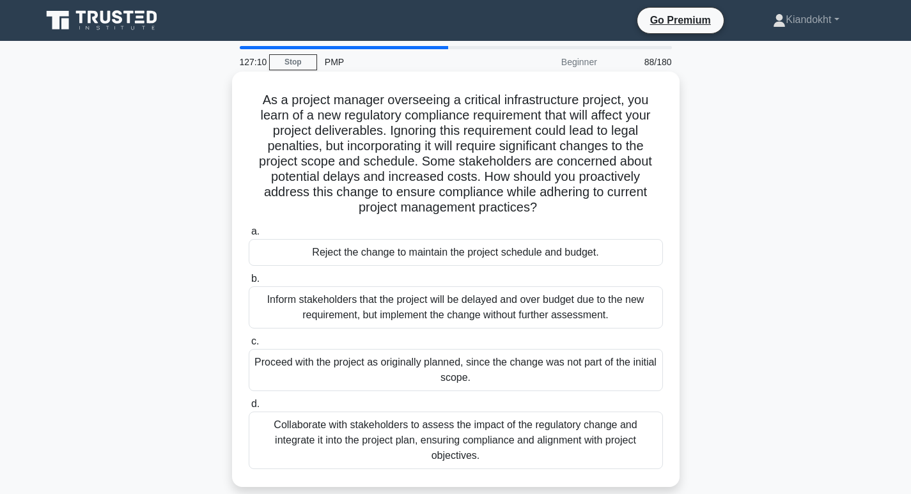
click at [508, 451] on div "Collaborate with stakeholders to assess the impact of the regulatory change and…" at bounding box center [456, 441] width 414 height 58
click at [249, 409] on input "d. Collaborate with stakeholders to assess the impact of the regulatory change …" at bounding box center [249, 404] width 0 height 8
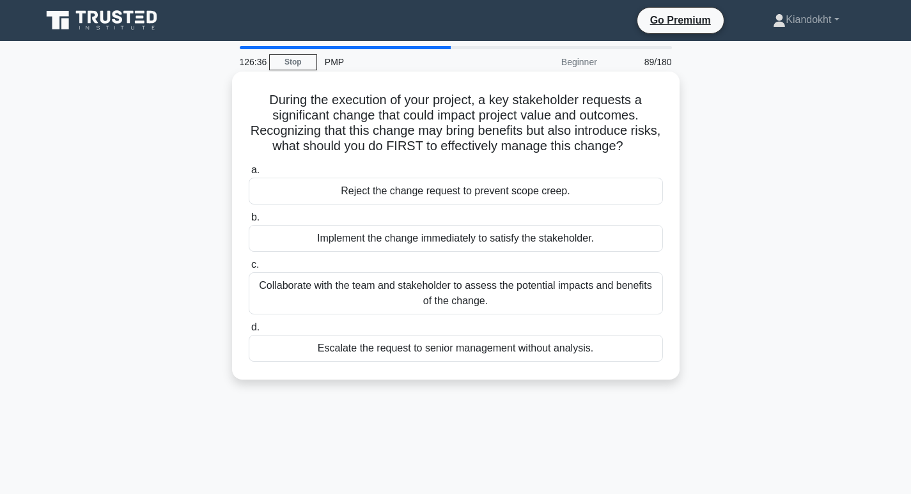
click at [547, 293] on div "Collaborate with the team and stakeholder to assess the potential impacts and b…" at bounding box center [456, 293] width 414 height 42
click at [249, 269] on input "c. Collaborate with the team and stakeholder to assess the potential impacts an…" at bounding box center [249, 265] width 0 height 8
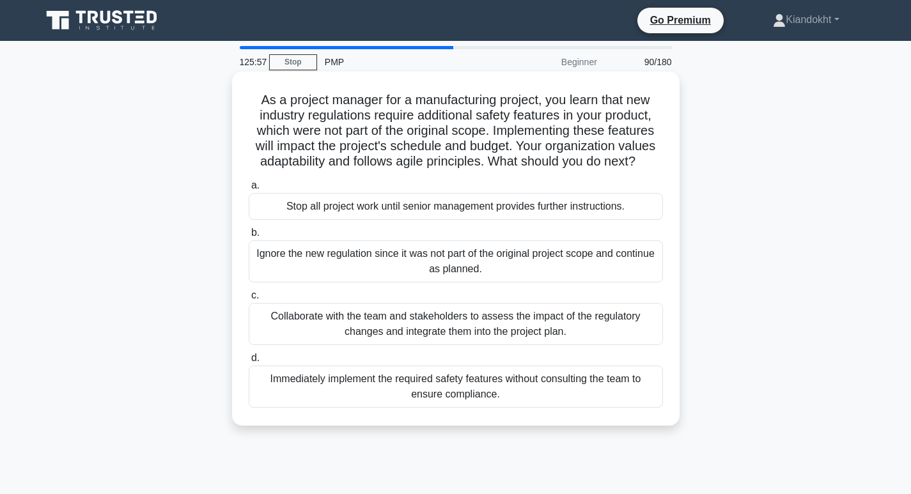
click at [579, 328] on div "Collaborate with the team and stakeholders to assess the impact of the regulato…" at bounding box center [456, 324] width 414 height 42
click at [249, 300] on input "c. Collaborate with the team and stakeholders to assess the impact of the regul…" at bounding box center [249, 296] width 0 height 8
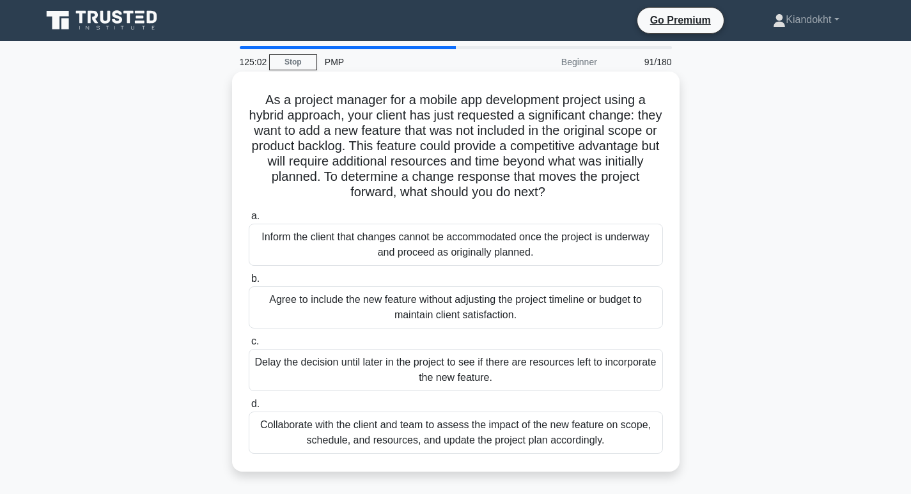
click at [508, 423] on div "Collaborate with the client and team to assess the impact of the new feature on…" at bounding box center [456, 433] width 414 height 42
click at [249, 409] on input "d. Collaborate with the client and team to assess the impact of the new feature…" at bounding box center [249, 404] width 0 height 8
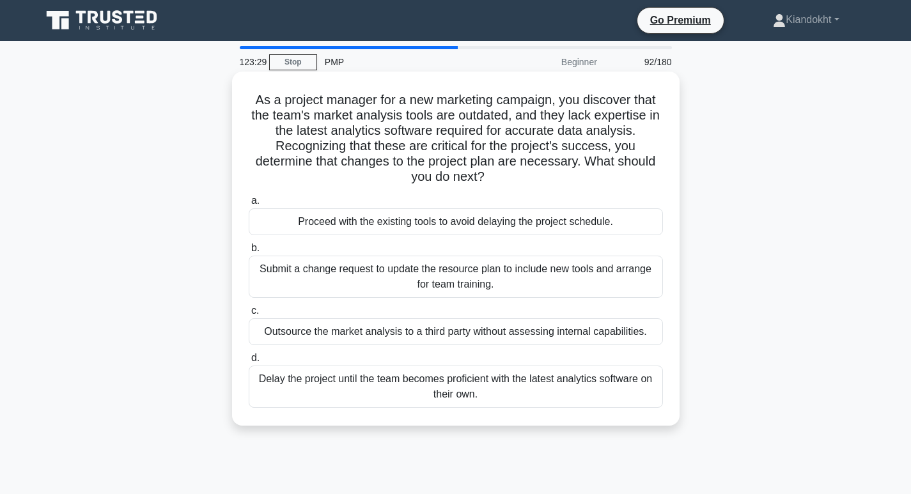
click at [382, 282] on div "Submit a change request to update the resource plan to include new tools and ar…" at bounding box center [456, 277] width 414 height 42
click at [249, 253] on input "b. Submit a change request to update the resource plan to include new tools and…" at bounding box center [249, 248] width 0 height 8
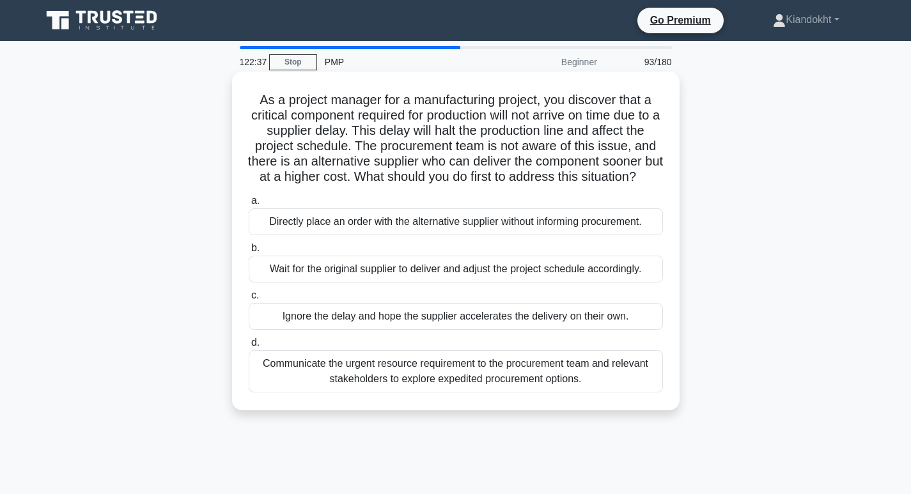
click at [462, 384] on div "Communicate the urgent resource requirement to the procurement team and relevan…" at bounding box center [456, 371] width 414 height 42
click at [249, 347] on input "d. Communicate the urgent resource requirement to the procurement team and rele…" at bounding box center [249, 343] width 0 height 8
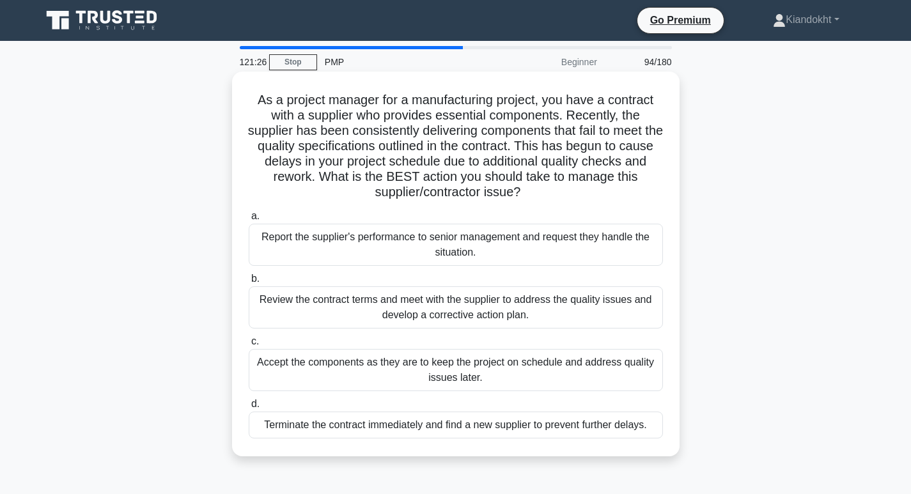
click at [388, 299] on div "Review the contract terms and meet with the supplier to address the quality iss…" at bounding box center [456, 308] width 414 height 42
click at [249, 283] on input "b. Review the contract terms and meet with the supplier to address the quality …" at bounding box center [249, 279] width 0 height 8
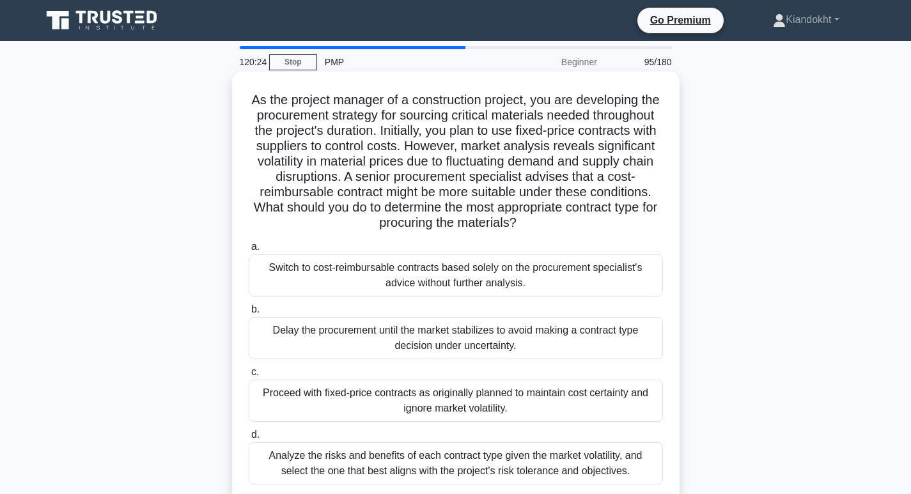
click at [494, 466] on div "Analyze the risks and benefits of each contract type given the market volatilit…" at bounding box center [456, 464] width 414 height 42
click at [249, 439] on input "d. Analyze the risks and benefits of each contract type given the market volati…" at bounding box center [249, 435] width 0 height 8
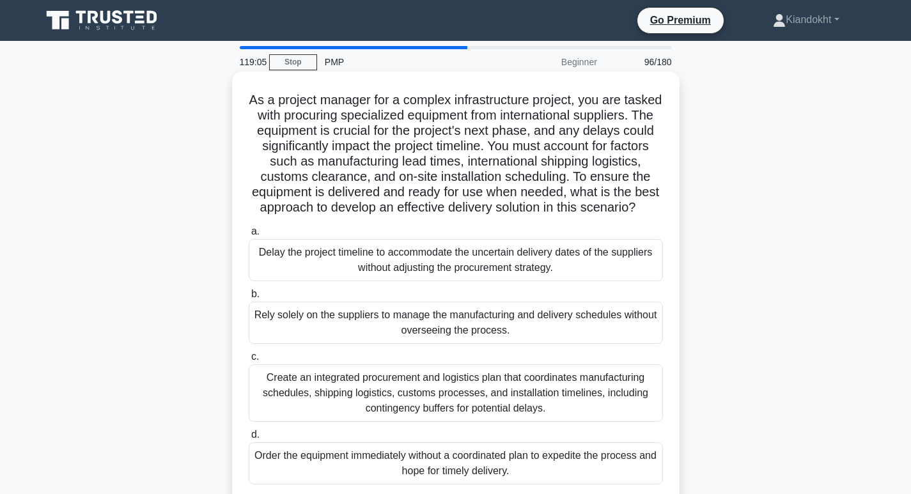
click at [499, 407] on div "Create an integrated procurement and logistics plan that coordinates manufactur…" at bounding box center [456, 394] width 414 height 58
click at [249, 361] on input "c. Create an integrated procurement and logistics plan that coordinates manufac…" at bounding box center [249, 357] width 0 height 8
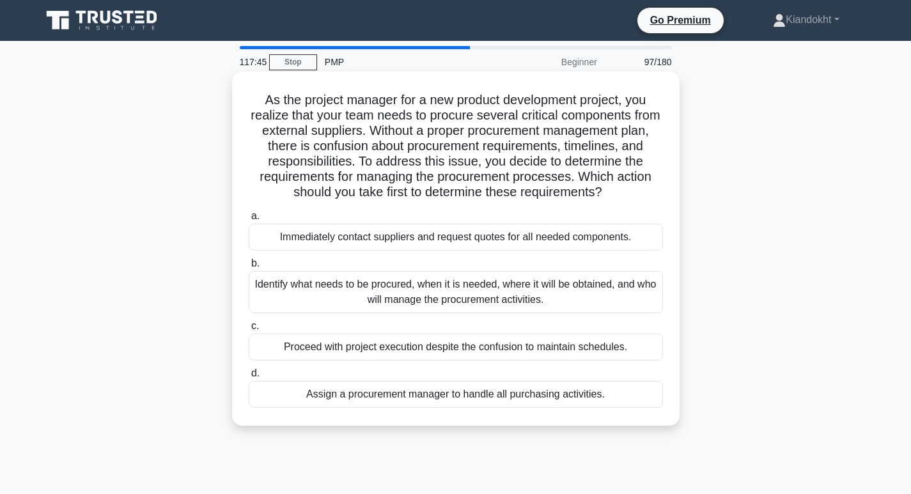
click at [562, 291] on div "Identify what needs to be procured, when it is needed, where it will be obtaine…" at bounding box center [456, 292] width 414 height 42
click at [249, 268] on input "b. Identify what needs to be procured, when it is needed, where it will be obta…" at bounding box center [249, 264] width 0 height 8
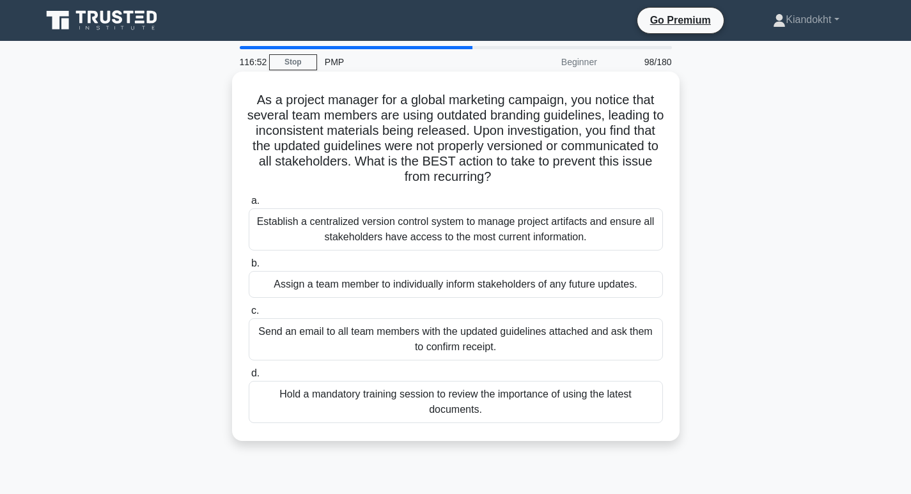
click at [463, 221] on div "Establish a centralized version control system to manage project artifacts and …" at bounding box center [456, 229] width 414 height 42
click at [249, 205] on input "a. Establish a centralized version control system to manage project artifacts a…" at bounding box center [249, 201] width 0 height 8
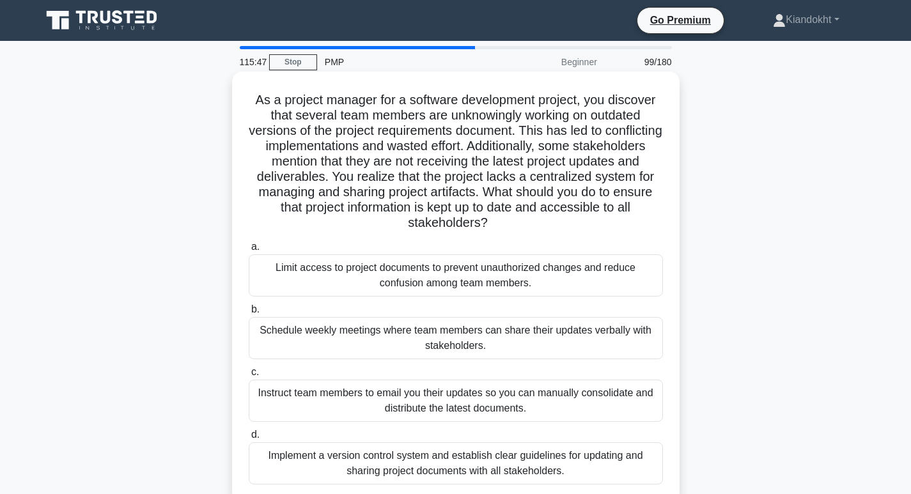
click at [399, 458] on div "Implement a version control system and establish clear guidelines for updating …" at bounding box center [456, 464] width 414 height 42
click at [249, 439] on input "d. Implement a version control system and establish clear guidelines for updati…" at bounding box center [249, 435] width 0 height 8
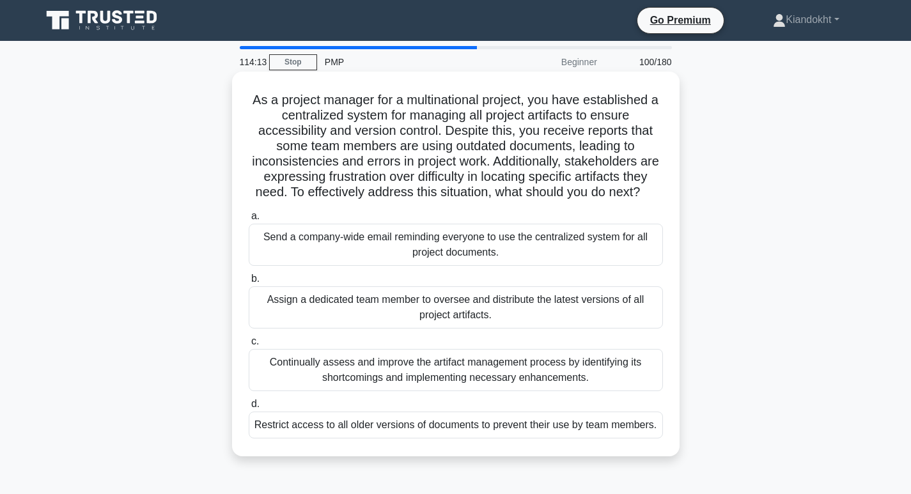
click at [478, 382] on div "Continually assess and improve the artifact management process by identifying i…" at bounding box center [456, 370] width 414 height 42
click at [249, 346] on input "c. Continually assess and improve the artifact management process by identifyin…" at bounding box center [249, 342] width 0 height 8
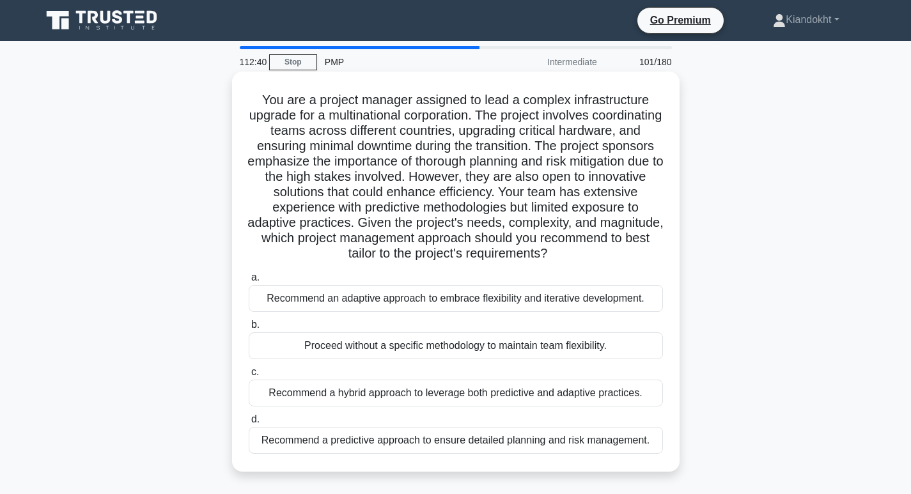
click at [457, 396] on div "Recommend a hybrid approach to leverage both predictive and adaptive practices." at bounding box center [456, 393] width 414 height 27
click at [249, 377] on input "c. Recommend a hybrid approach to leverage both predictive and adaptive practic…" at bounding box center [249, 372] width 0 height 8
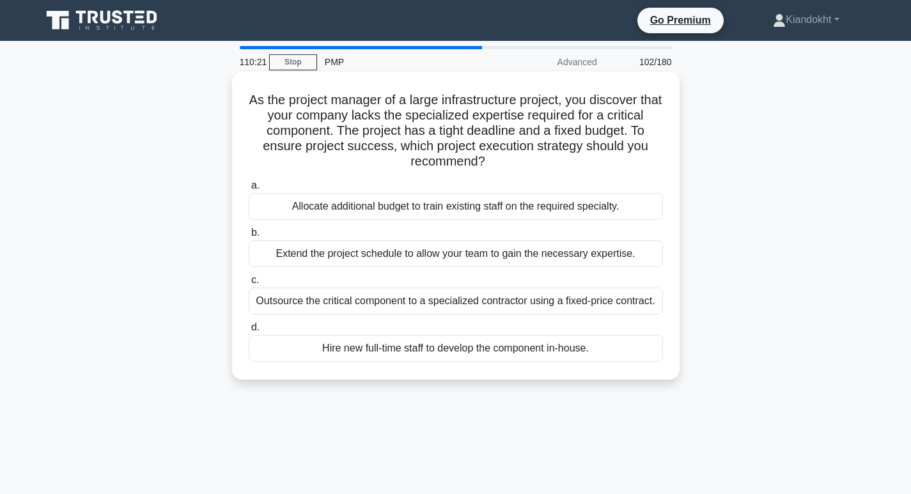
click at [500, 200] on div "Allocate additional budget to train existing staff on the required specialty." at bounding box center [456, 206] width 414 height 27
click at [249, 190] on input "a. Allocate additional budget to train existing staff on the required specialty." at bounding box center [249, 186] width 0 height 8
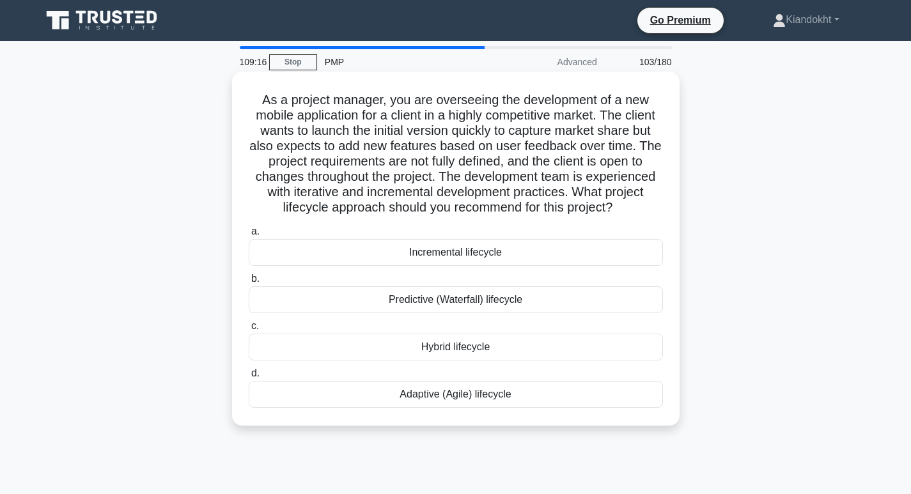
click at [551, 253] on div "Incremental lifecycle" at bounding box center [456, 252] width 414 height 27
click at [249, 236] on input "a. Incremental lifecycle" at bounding box center [249, 232] width 0 height 8
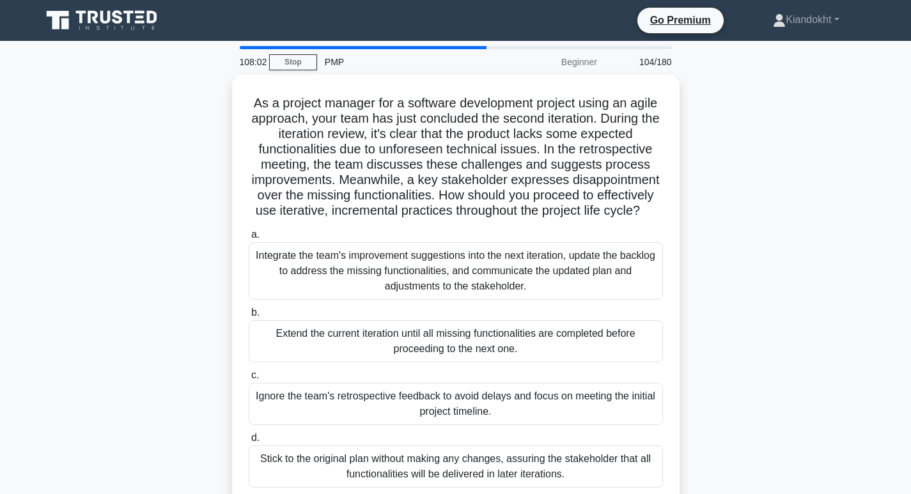
click at [551, 253] on div "Integrate the team's improvement suggestions into the next iteration, update th…" at bounding box center [456, 271] width 414 height 58
click at [249, 239] on input "a. Integrate the team's improvement suggestions into the next iteration, update…" at bounding box center [249, 235] width 0 height 8
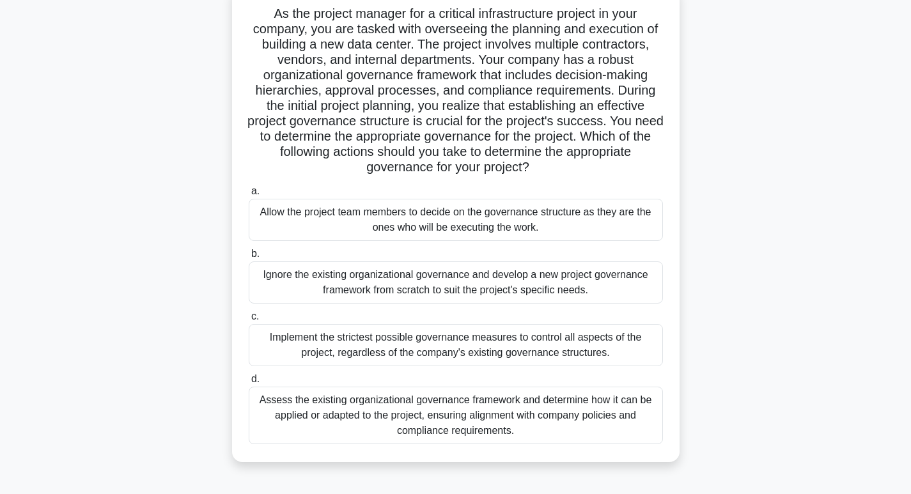
scroll to position [128, 0]
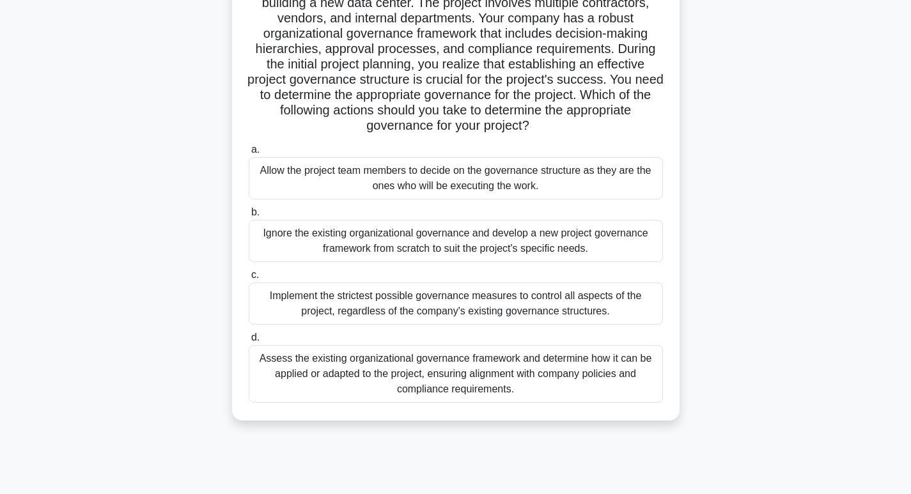
click at [626, 390] on div "Assess the existing organizational governance framework and determine how it ca…" at bounding box center [456, 374] width 414 height 58
click at [249, 342] on input "d. Assess the existing organizational governance framework and determine how it…" at bounding box center [249, 338] width 0 height 8
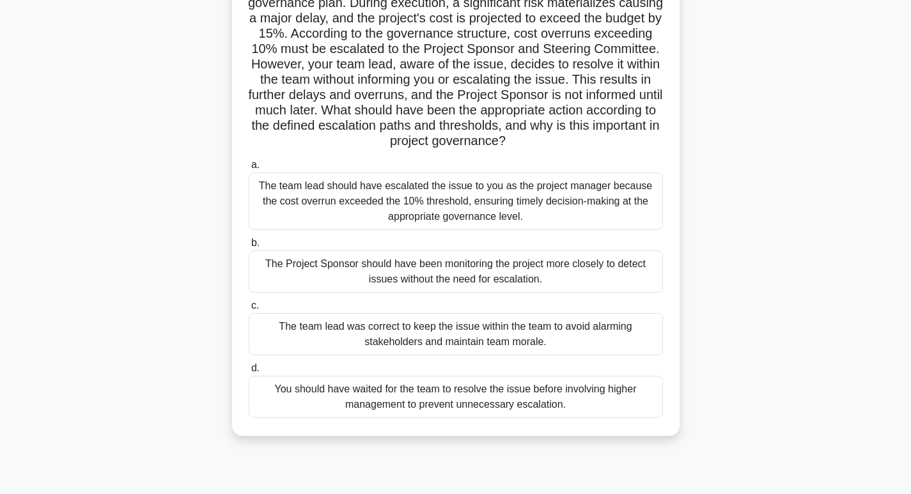
scroll to position [64, 0]
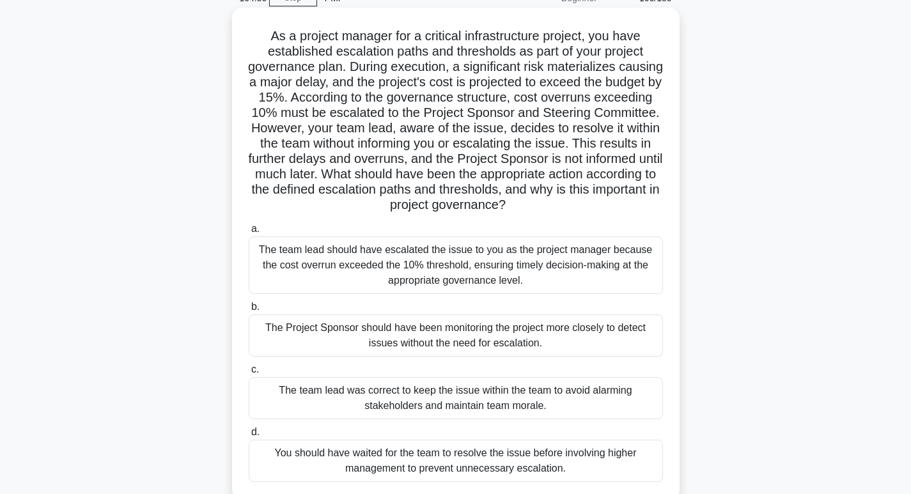
click at [558, 280] on div "The team lead should have escalated the issue to you as the project manager bec…" at bounding box center [456, 266] width 414 height 58
click at [249, 233] on input "a. The team lead should have escalated the issue to you as the project manager …" at bounding box center [249, 229] width 0 height 8
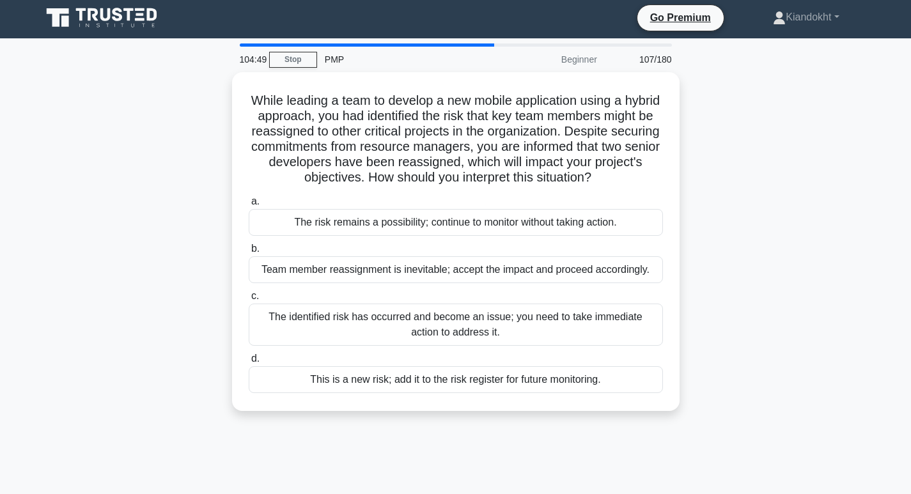
scroll to position [0, 0]
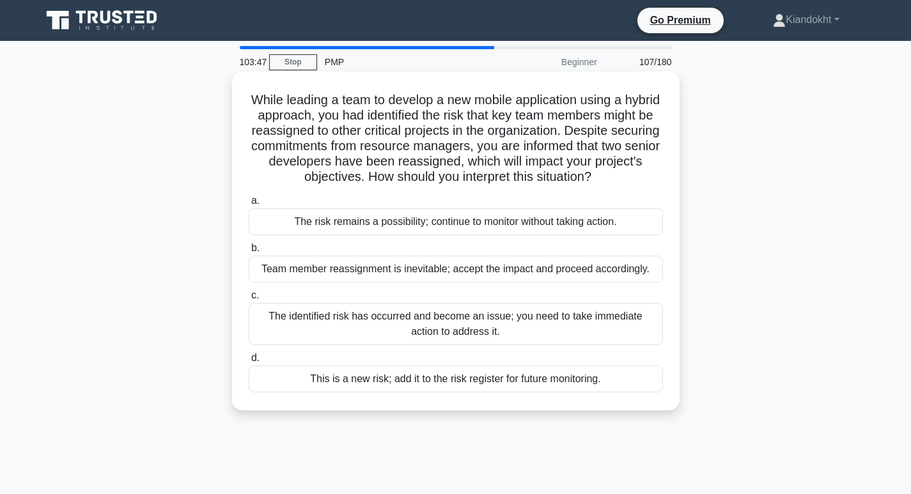
click at [423, 335] on div "The identified risk has occurred and become an issue; you need to take immediat…" at bounding box center [456, 324] width 414 height 42
click at [249, 300] on input "c. The identified risk has occurred and become an issue; you need to take immed…" at bounding box center [249, 296] width 0 height 8
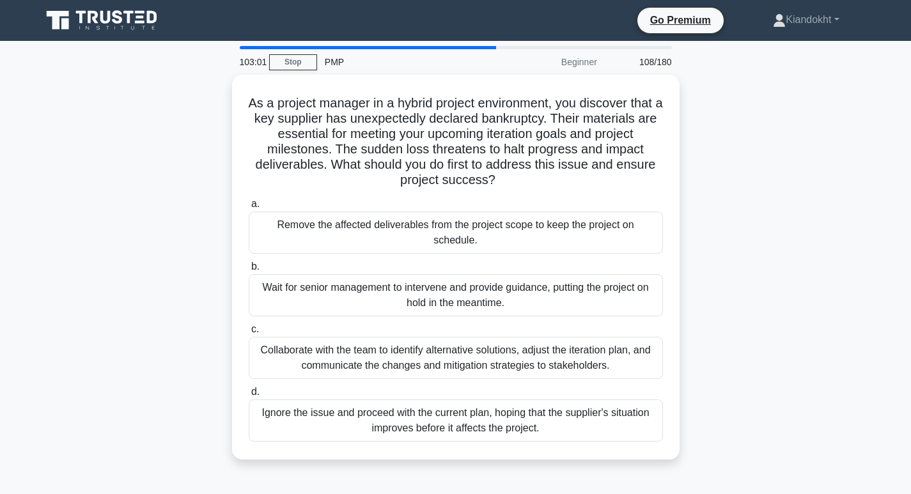
click at [423, 337] on div "Collaborate with the team to identify alternative solutions, adjust the iterati…" at bounding box center [456, 358] width 414 height 42
click at [249, 334] on input "c. Collaborate with the team to identify alternative solutions, adjust the iter…" at bounding box center [249, 330] width 0 height 8
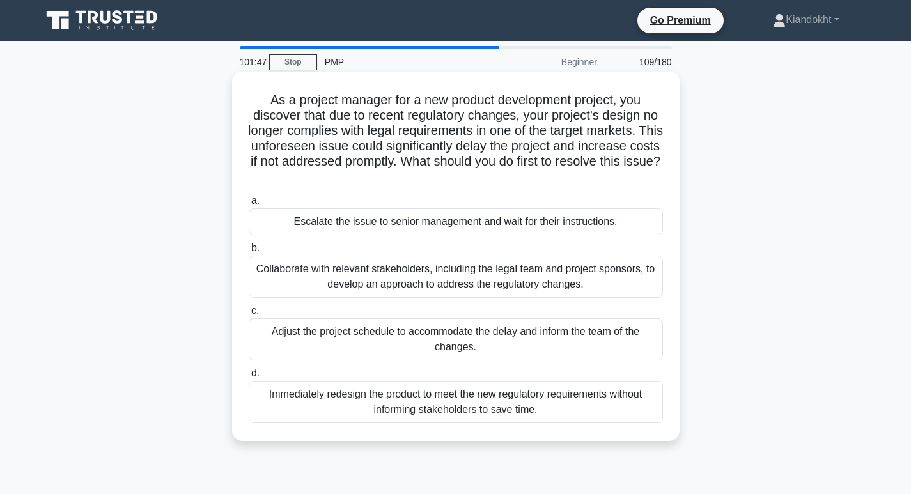
click at [453, 281] on div "Collaborate with relevant stakeholders, including the legal team and project sp…" at bounding box center [456, 277] width 414 height 42
click at [249, 253] on input "b. Collaborate with relevant stakeholders, including the legal team and project…" at bounding box center [249, 248] width 0 height 8
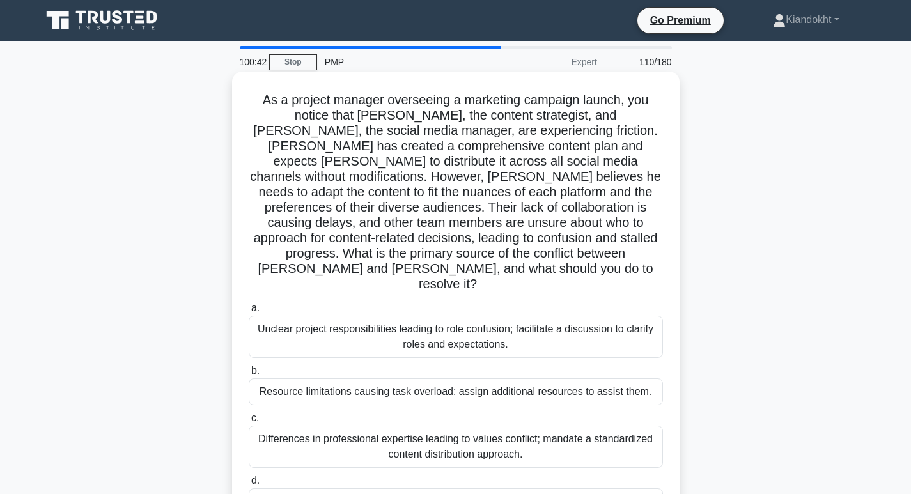
click at [453, 316] on div "Unclear project responsibilities leading to role confusion; facilitate a discus…" at bounding box center [456, 337] width 414 height 42
click at [249, 304] on input "a. Unclear project responsibilities leading to role confusion; facilitate a dis…" at bounding box center [249, 308] width 0 height 8
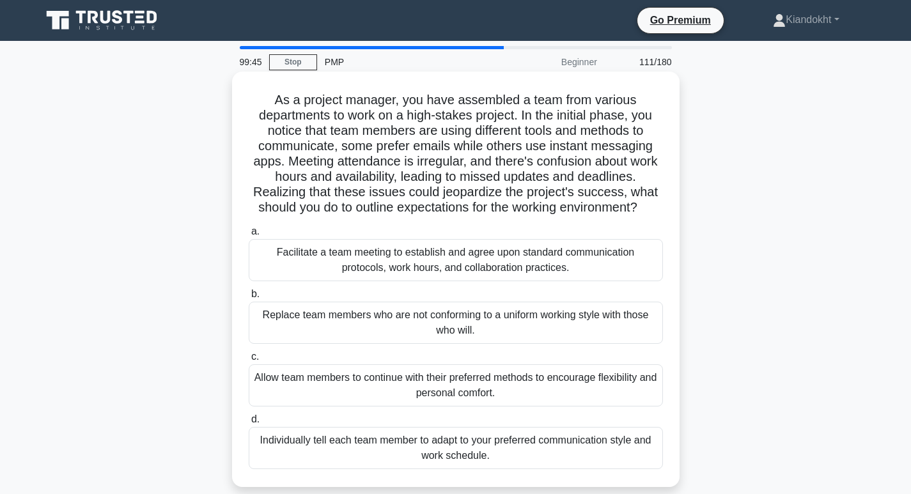
click at [488, 272] on div "Facilitate a team meeting to establish and agree upon standard communication pr…" at bounding box center [456, 260] width 414 height 42
click at [249, 236] on input "a. Facilitate a team meeting to establish and agree upon standard communication…" at bounding box center [249, 232] width 0 height 8
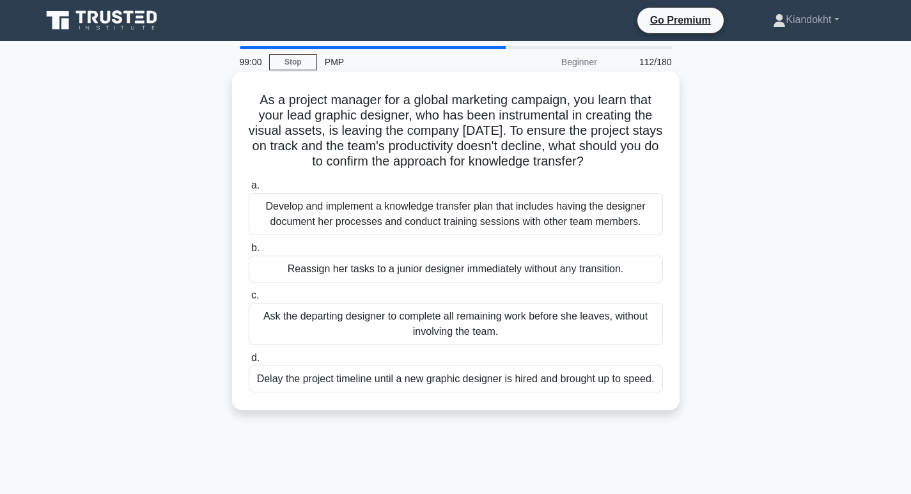
click at [506, 207] on div "Develop and implement a knowledge transfer plan that includes having the design…" at bounding box center [456, 214] width 414 height 42
click at [249, 190] on input "a. Develop and implement a knowledge transfer plan that includes having the des…" at bounding box center [249, 186] width 0 height 8
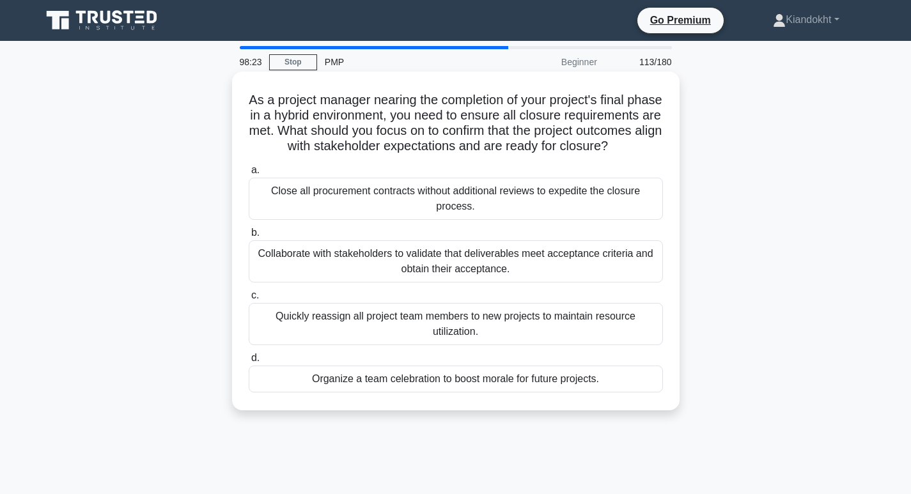
click at [456, 281] on div "Collaborate with stakeholders to validate that deliverables meet acceptance cri…" at bounding box center [456, 261] width 414 height 42
click at [249, 237] on input "b. Collaborate with stakeholders to validate that deliverables meet acceptance …" at bounding box center [249, 233] width 0 height 8
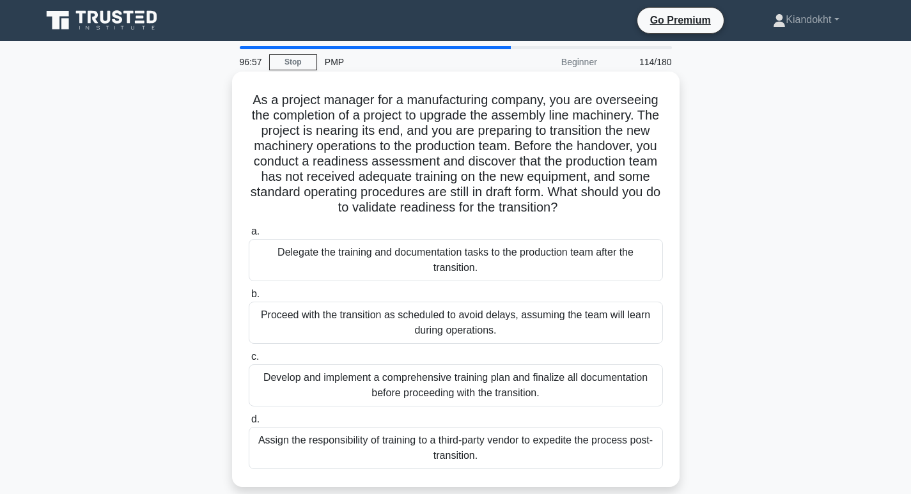
click at [420, 383] on div "Develop and implement a comprehensive training plan and finalize all documentat…" at bounding box center [456, 386] width 414 height 42
click at [249, 361] on input "c. Develop and implement a comprehensive training plan and finalize all documen…" at bounding box center [249, 357] width 0 height 8
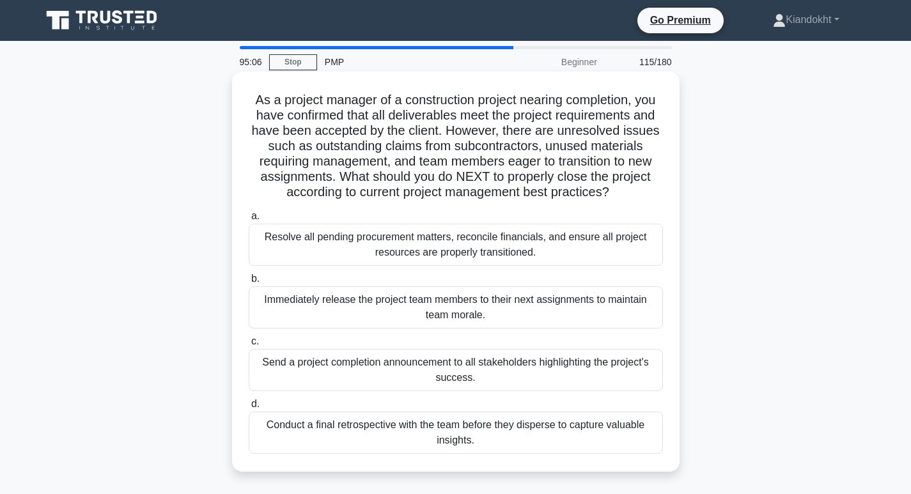
click at [522, 426] on div "Conduct a final retrospective with the team before they disperse to capture val…" at bounding box center [456, 433] width 414 height 42
click at [249, 409] on input "d. Conduct a final retrospective with the team before they disperse to capture …" at bounding box center [249, 404] width 0 height 8
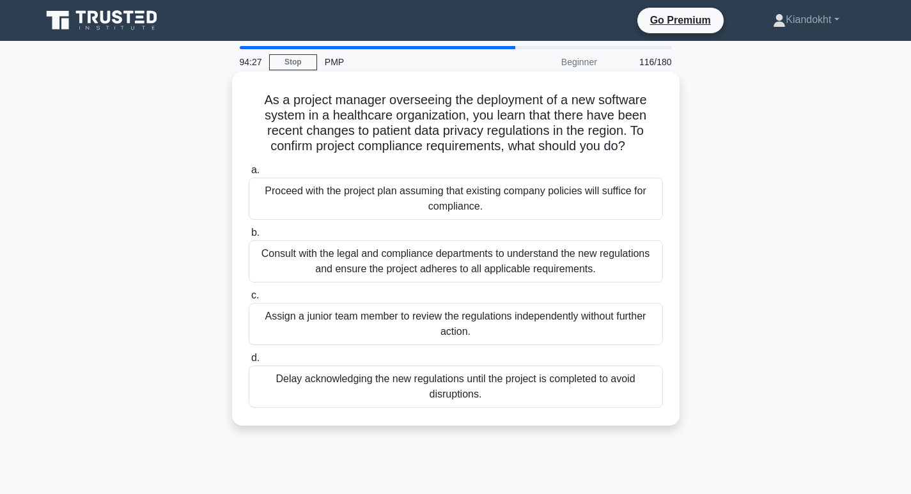
click at [519, 262] on div "Consult with the legal and compliance departments to understand the new regulat…" at bounding box center [456, 261] width 414 height 42
click at [249, 237] on input "b. Consult with the legal and compliance departments to understand the new regu…" at bounding box center [249, 233] width 0 height 8
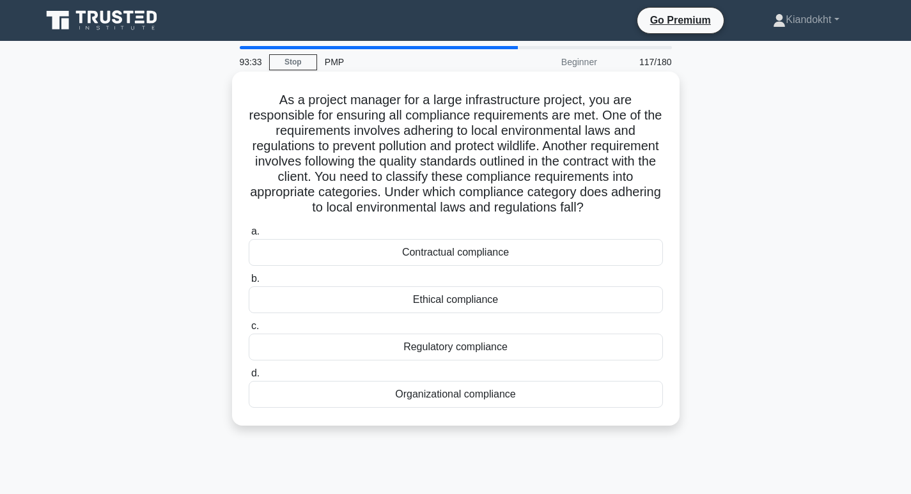
click at [514, 361] on div "Regulatory compliance" at bounding box center [456, 347] width 414 height 27
click at [249, 331] on input "c. Regulatory compliance" at bounding box center [249, 326] width 0 height 8
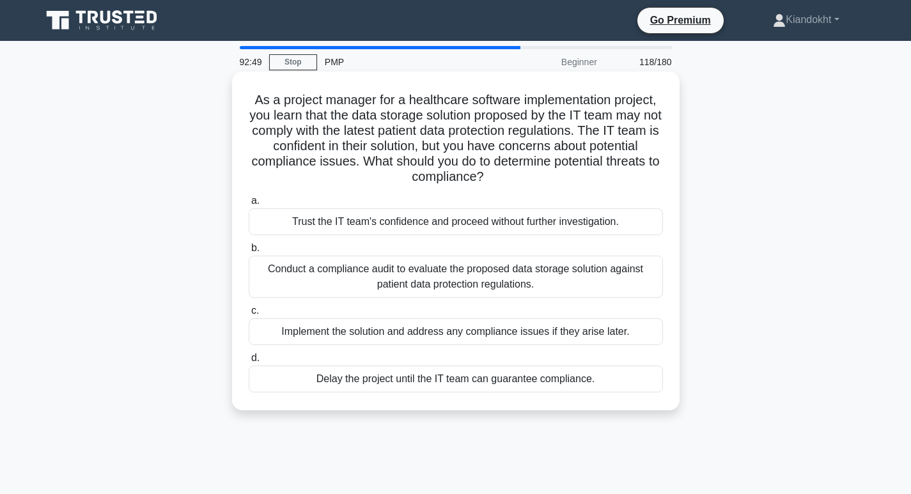
click at [433, 274] on div "Conduct a compliance audit to evaluate the proposed data storage solution again…" at bounding box center [456, 277] width 414 height 42
click at [249, 253] on input "b. Conduct a compliance audit to evaluate the proposed data storage solution ag…" at bounding box center [249, 248] width 0 height 8
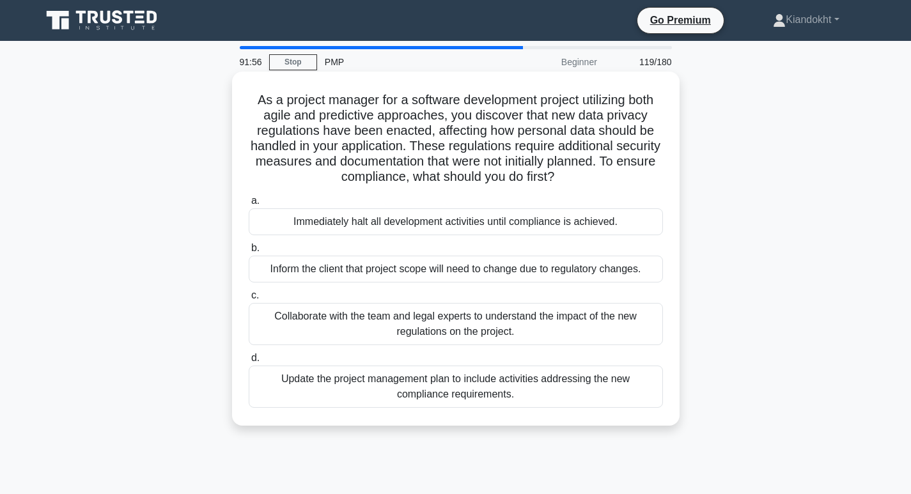
click at [548, 320] on div "Collaborate with the team and legal experts to understand the impact of the new…" at bounding box center [456, 324] width 414 height 42
click at [249, 300] on input "c. Collaborate with the team and legal experts to understand the impact of the …" at bounding box center [249, 296] width 0 height 8
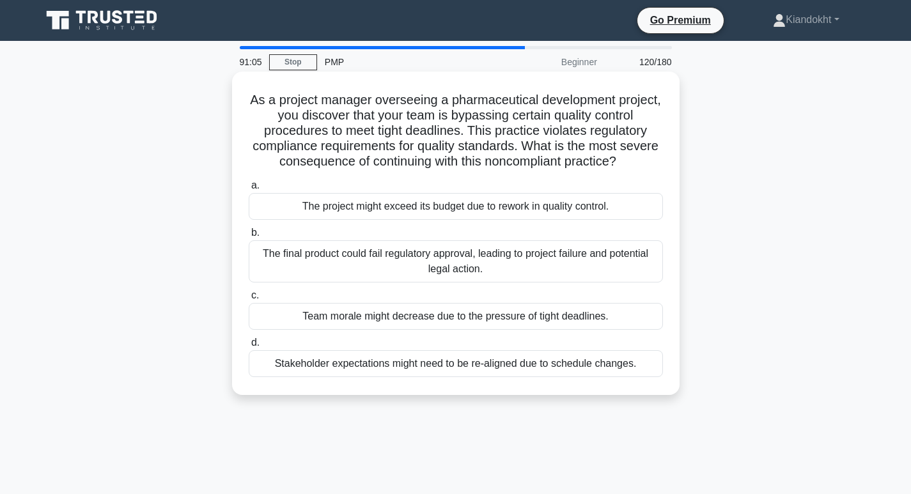
click at [500, 272] on div "The final product could fail regulatory approval, leading to project failure an…" at bounding box center [456, 261] width 414 height 42
click at [249, 237] on input "b. The final product could fail regulatory approval, leading to project failure…" at bounding box center [249, 233] width 0 height 8
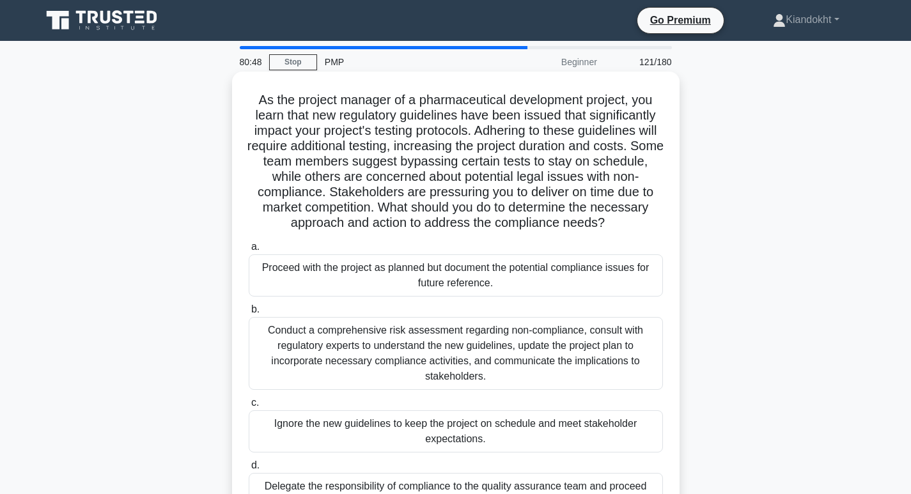
click at [360, 350] on div "Conduct a comprehensive risk assessment regarding non-compliance, consult with …" at bounding box center [456, 353] width 414 height 73
click at [249, 314] on input "b. Conduct a comprehensive risk assessment regarding non-compliance, consult wi…" at bounding box center [249, 310] width 0 height 8
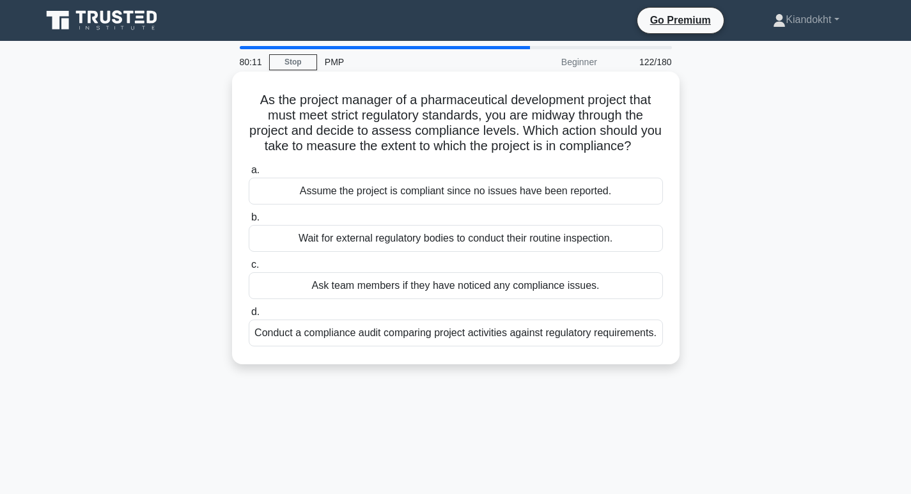
click at [498, 347] on div "Conduct a compliance audit comparing project activities against regulatory requ…" at bounding box center [456, 333] width 414 height 27
click at [249, 317] on input "d. Conduct a compliance audit comparing project activities against regulatory r…" at bounding box center [249, 312] width 0 height 8
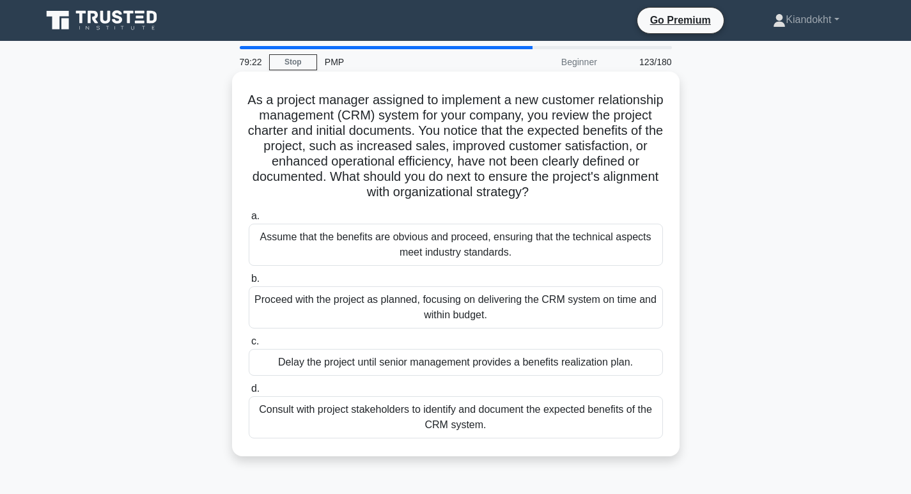
click at [515, 430] on div "Consult with project stakeholders to identify and document the expected benefit…" at bounding box center [456, 418] width 414 height 42
click at [249, 393] on input "d. Consult with project stakeholders to identify and document the expected bene…" at bounding box center [249, 389] width 0 height 8
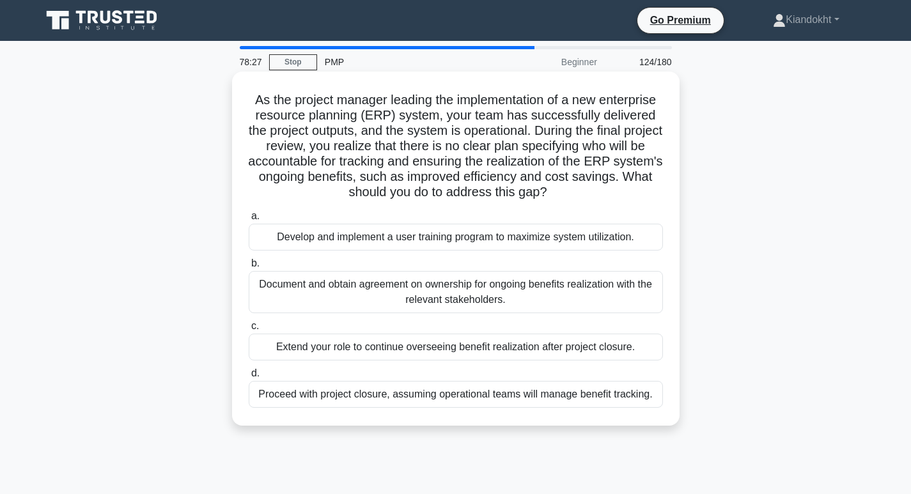
click at [501, 295] on div "Document and obtain agreement on ownership for ongoing benefits realization wit…" at bounding box center [456, 292] width 414 height 42
click at [249, 268] on input "b. Document and obtain agreement on ownership for ongoing benefits realization …" at bounding box center [249, 264] width 0 height 8
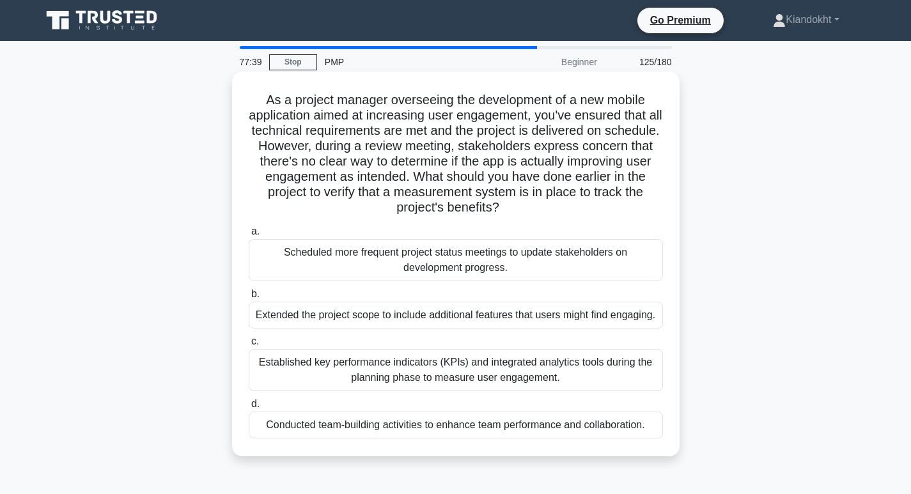
click at [492, 372] on div "Established key performance indicators (KPIs) and integrated analytics tools du…" at bounding box center [456, 370] width 414 height 42
click at [249, 346] on input "c. Established key performance indicators (KPIs) and integrated analytics tools…" at bounding box center [249, 342] width 0 height 8
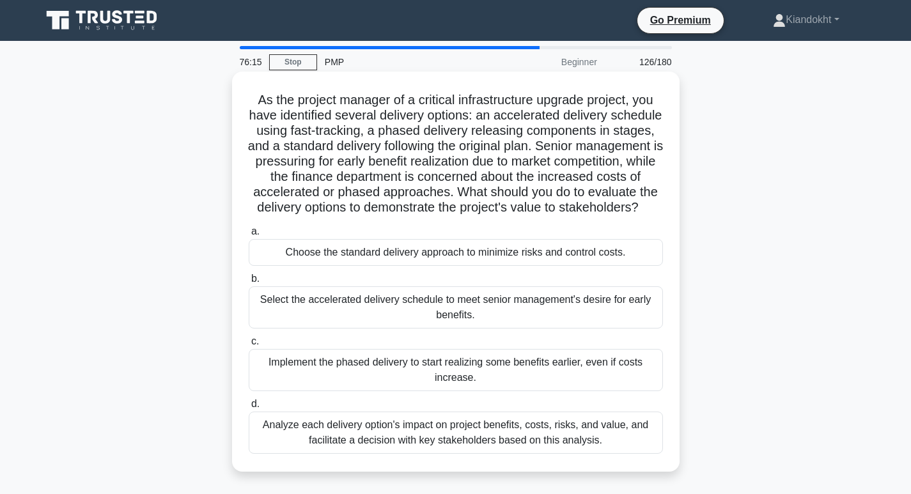
click at [444, 444] on div "Analyze each delivery option's impact on project benefits, costs, risks, and va…" at bounding box center [456, 433] width 414 height 42
click at [249, 409] on input "d. Analyze each delivery option's impact on project benefits, costs, risks, and…" at bounding box center [249, 404] width 0 height 8
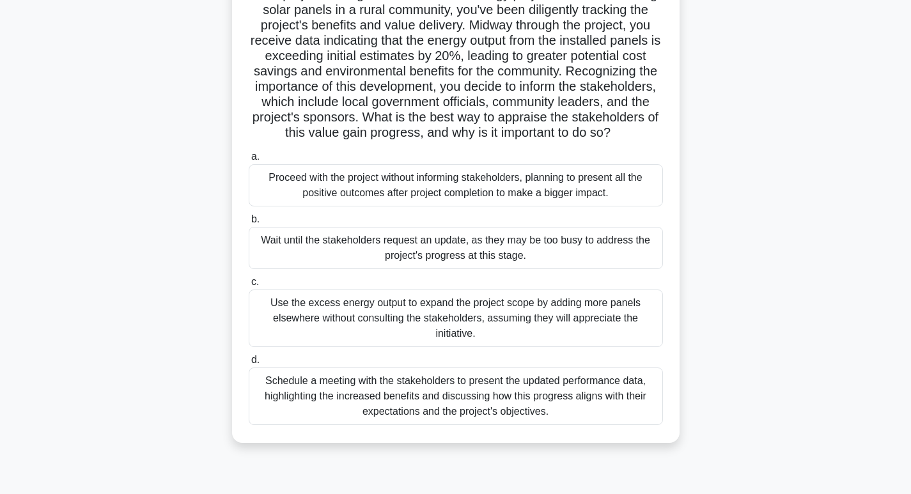
scroll to position [128, 0]
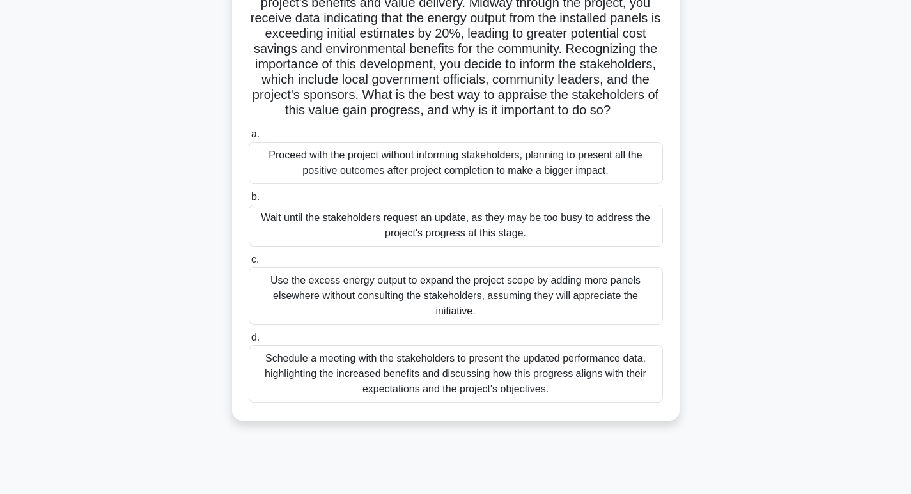
click at [581, 393] on div "Schedule a meeting with the stakeholders to present the updated performance dat…" at bounding box center [456, 374] width 414 height 58
click at [249, 342] on input "d. Schedule a meeting with the stakeholders to present the updated performance …" at bounding box center [249, 338] width 0 height 8
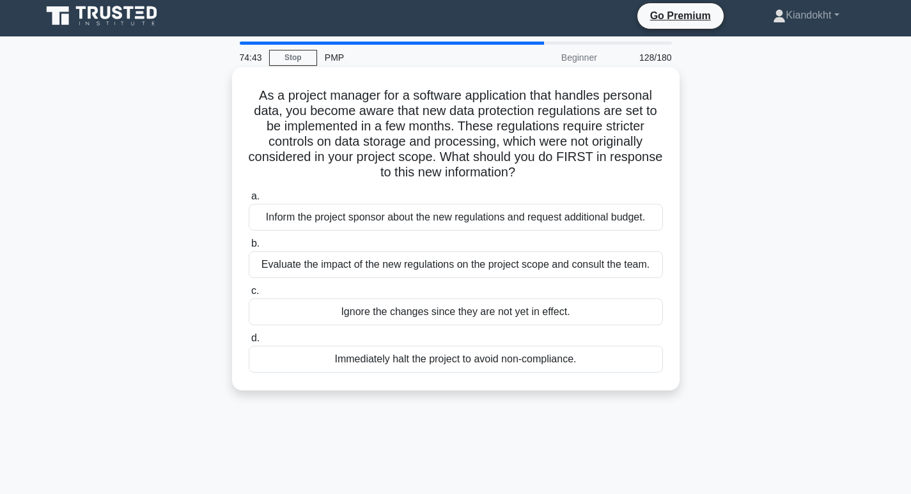
scroll to position [0, 0]
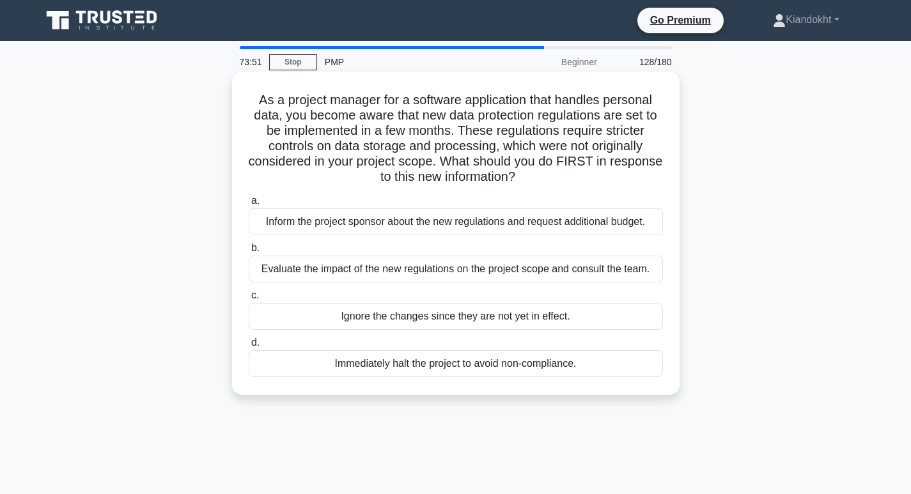
click at [539, 265] on div "Evaluate the impact of the new regulations on the project scope and consult the…" at bounding box center [456, 269] width 414 height 27
click at [249, 253] on input "b. Evaluate the impact of the new regulations on the project scope and consult …" at bounding box center [249, 248] width 0 height 8
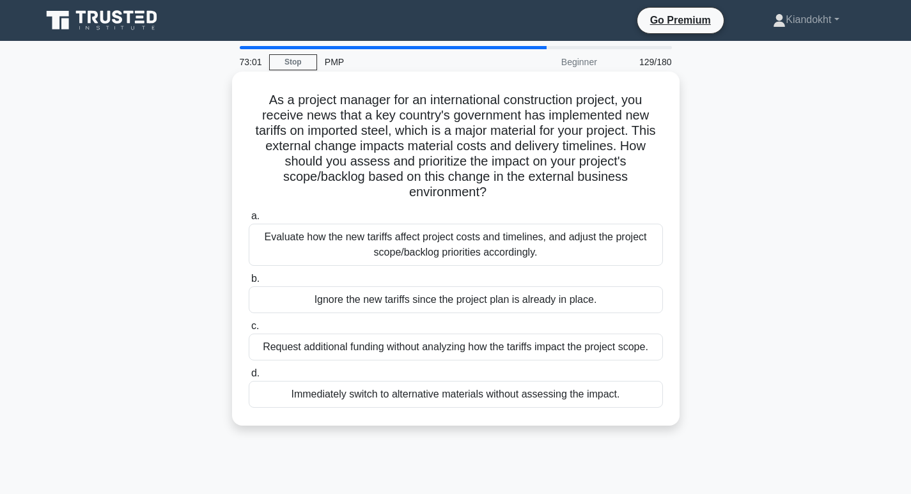
click at [439, 247] on div "Evaluate how the new tariffs affect project costs and timelines, and adjust the…" at bounding box center [456, 245] width 414 height 42
click at [249, 221] on input "a. Evaluate how the new tariffs affect project costs and timelines, and adjust …" at bounding box center [249, 216] width 0 height 8
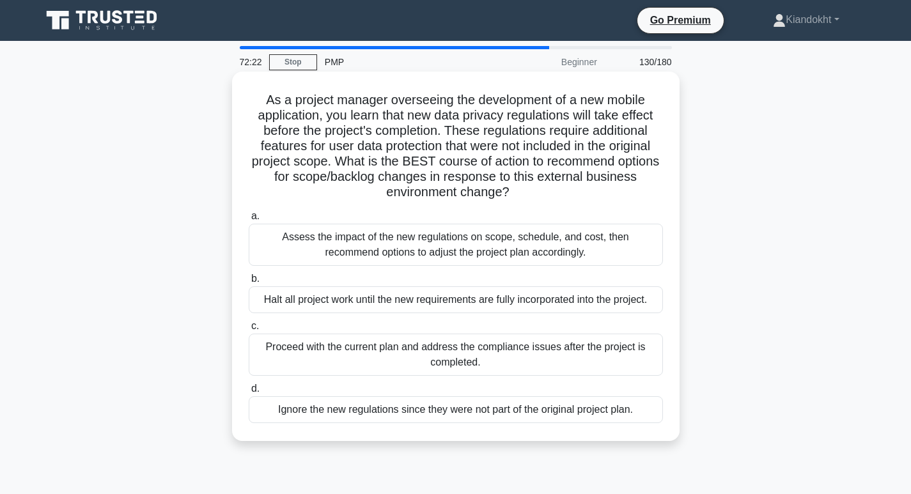
click at [480, 251] on div "Assess the impact of the new regulations on scope, schedule, and cost, then rec…" at bounding box center [456, 245] width 414 height 42
click at [249, 221] on input "a. Assess the impact of the new regulations on scope, schedule, and cost, then …" at bounding box center [249, 216] width 0 height 8
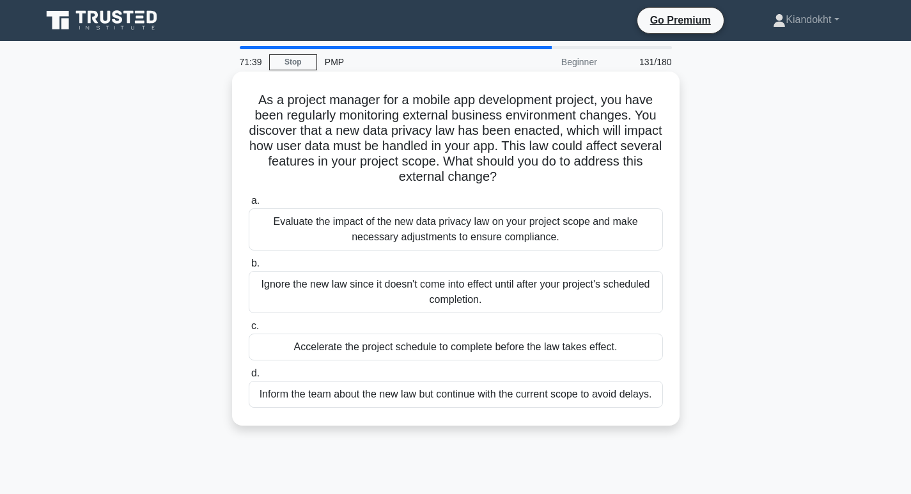
click at [551, 222] on div "Evaluate the impact of the new data privacy law on your project scope and make …" at bounding box center [456, 229] width 414 height 42
click at [249, 205] on input "a. Evaluate the impact of the new data privacy law on your project scope and ma…" at bounding box center [249, 201] width 0 height 8
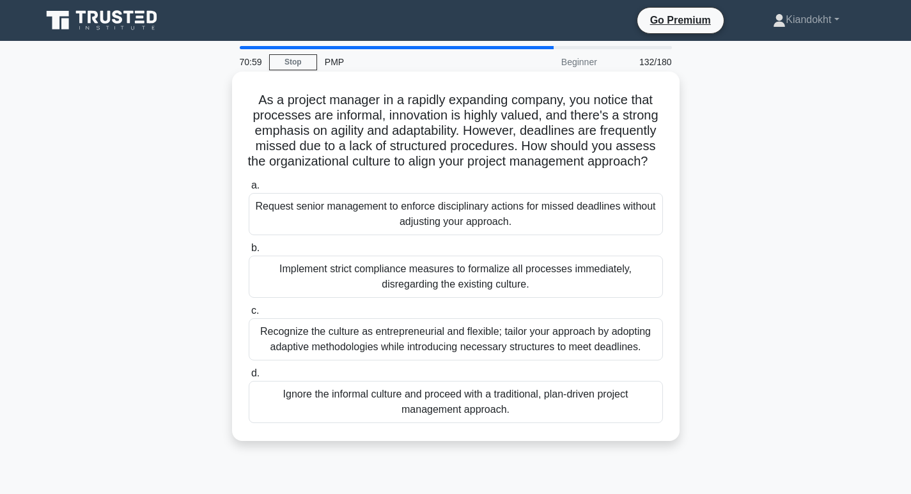
click at [374, 359] on div "Recognize the culture as entrepreneurial and flexible; tailor your approach by …" at bounding box center [456, 339] width 414 height 42
click at [249, 315] on input "c. Recognize the culture as entrepreneurial and flexible; tailor your approach …" at bounding box center [249, 311] width 0 height 8
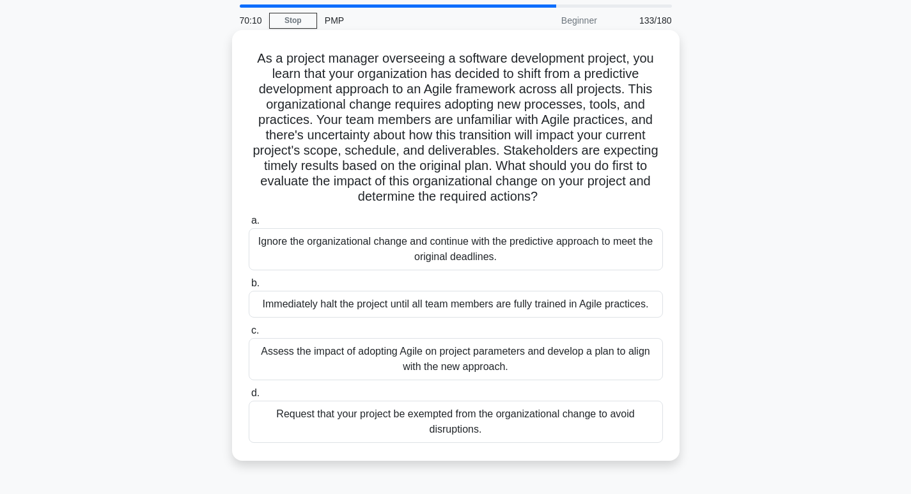
scroll to position [64, 0]
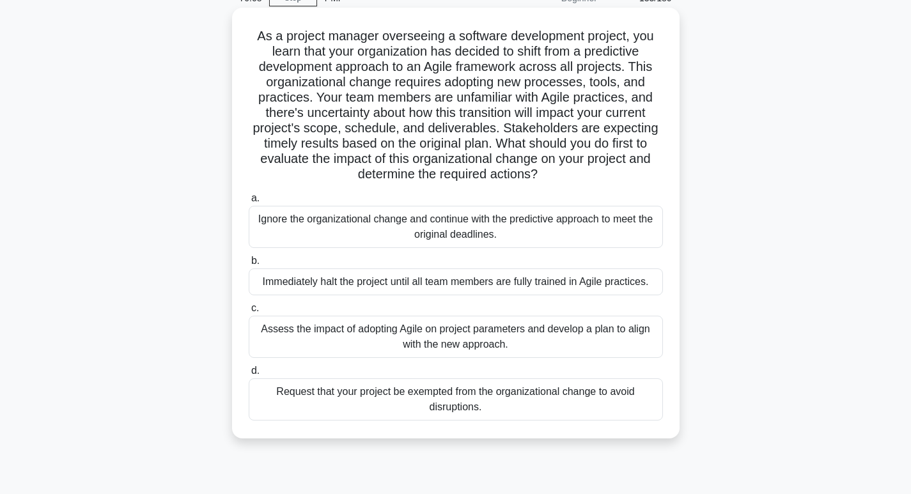
click at [465, 342] on div "Assess the impact of adopting Agile on project parameters and develop a plan to…" at bounding box center [456, 337] width 414 height 42
click at [249, 313] on input "c. Assess the impact of adopting Agile on project parameters and develop a plan…" at bounding box center [249, 308] width 0 height 8
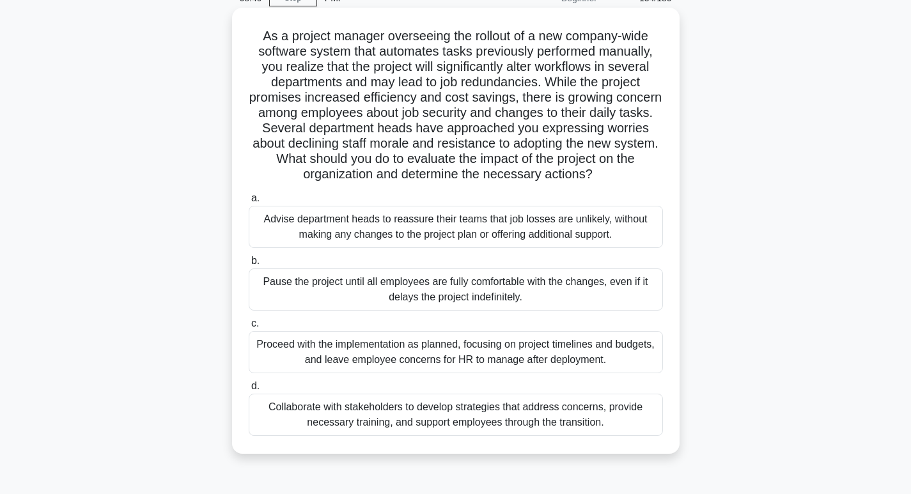
click at [377, 416] on div "Collaborate with stakeholders to develop strategies that address concerns, prov…" at bounding box center [456, 415] width 414 height 42
click at [249, 391] on input "d. Collaborate with stakeholders to develop strategies that address concerns, p…" at bounding box center [249, 386] width 0 height 8
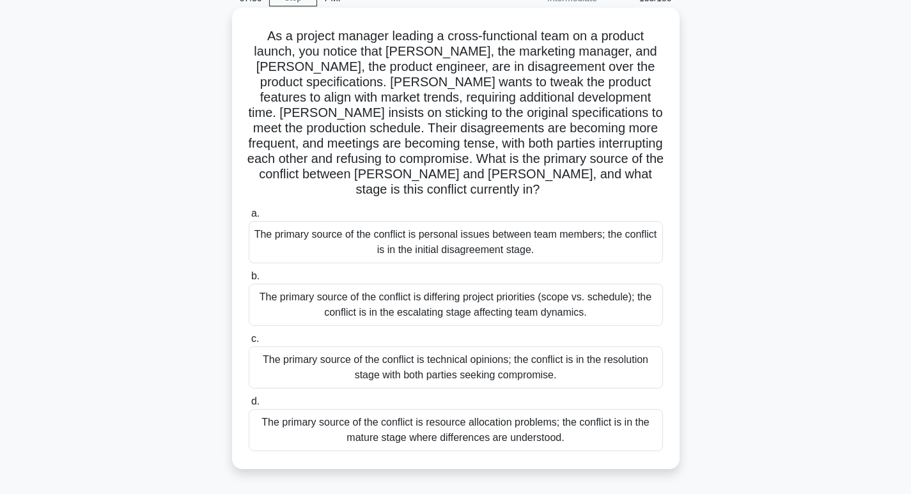
click at [494, 285] on div "The primary source of the conflict is differing project priorities (scope vs. s…" at bounding box center [456, 305] width 414 height 42
click at [249, 281] on input "b. The primary source of the conflict is differing project priorities (scope vs…" at bounding box center [249, 276] width 0 height 8
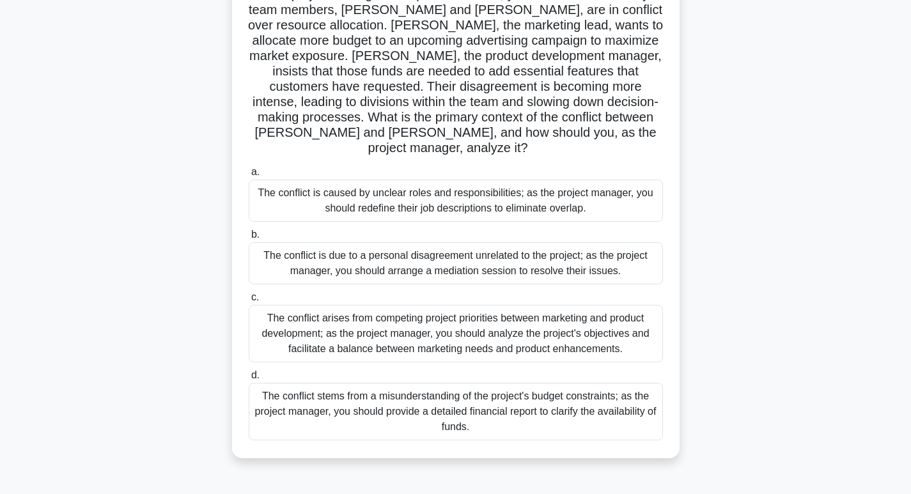
scroll to position [128, 0]
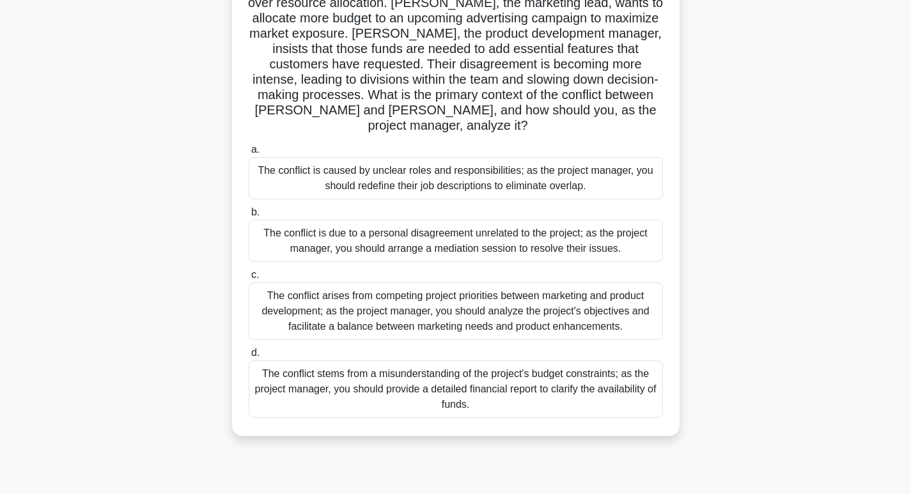
click at [488, 299] on div "The conflict arises from competing project priorities between marketing and pro…" at bounding box center [456, 312] width 414 height 58
click at [249, 279] on input "c. The conflict arises from competing project priorities between marketing and …" at bounding box center [249, 275] width 0 height 8
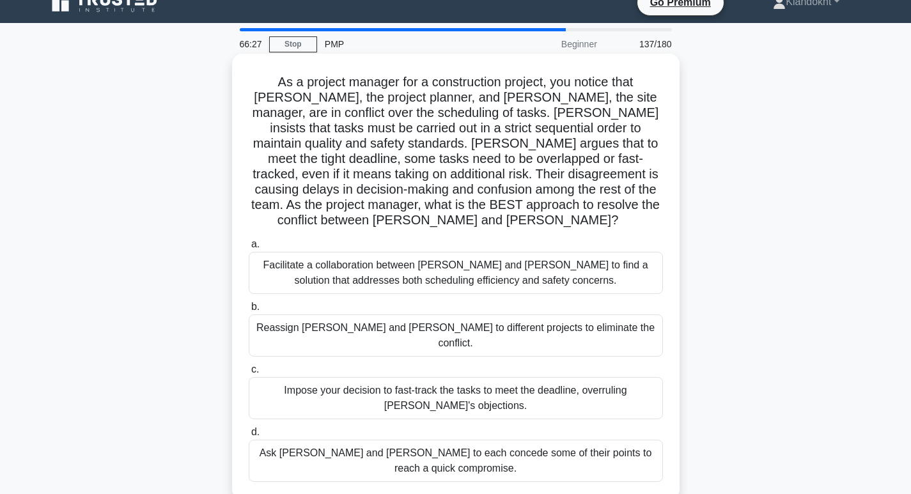
scroll to position [0, 0]
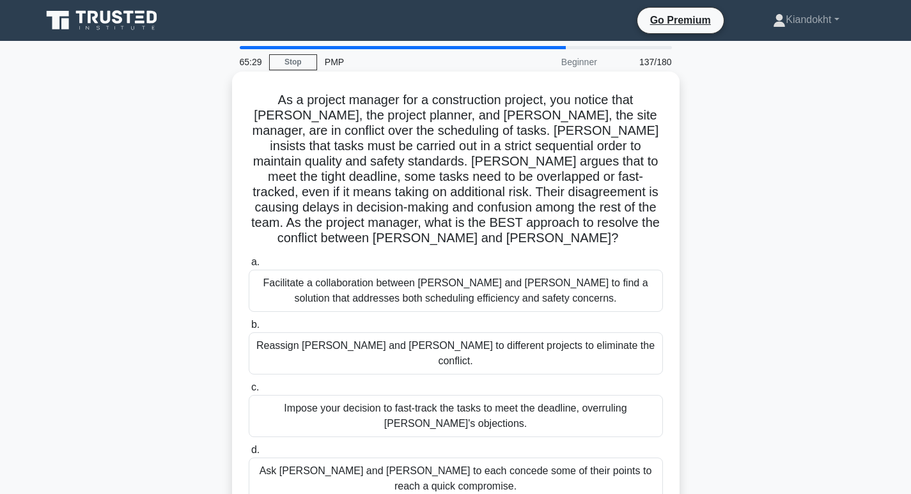
click at [494, 280] on div "Facilitate a collaboration between Karen and Dave to find a solution that addre…" at bounding box center [456, 291] width 414 height 42
click at [249, 267] on input "a. Facilitate a collaboration between Karen and Dave to find a solution that ad…" at bounding box center [249, 262] width 0 height 8
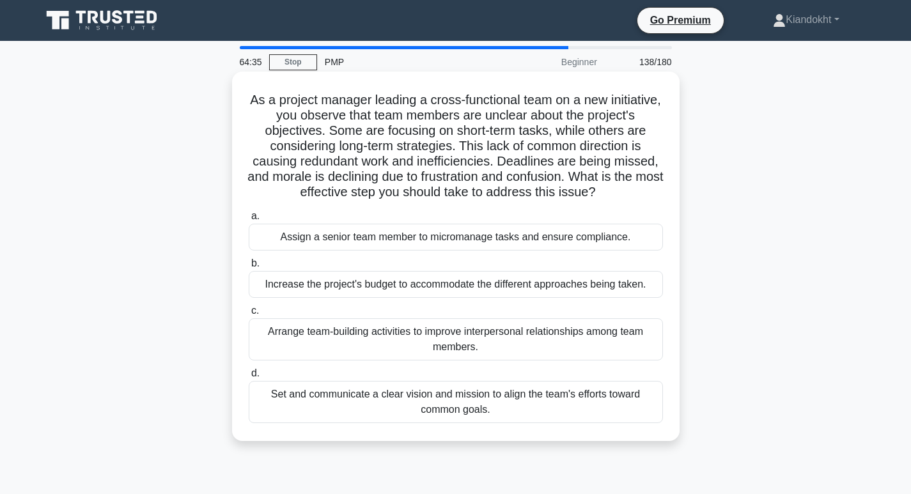
click at [551, 419] on div "Set and communicate a clear vision and mission to align the team's efforts towa…" at bounding box center [456, 402] width 414 height 42
click at [249, 378] on input "d. Set and communicate a clear vision and mission to align the team's efforts t…" at bounding box center [249, 374] width 0 height 8
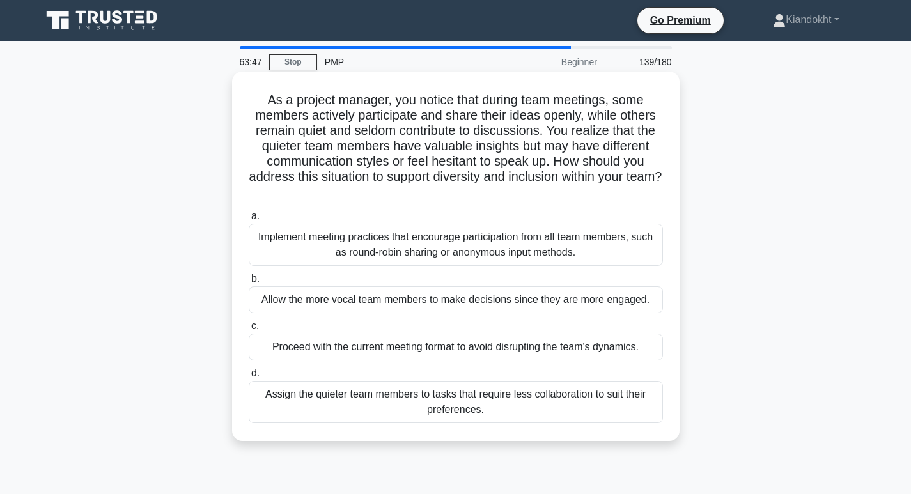
click at [476, 252] on div "Implement meeting practices that encourage participation from all team members,…" at bounding box center [456, 245] width 414 height 42
click at [249, 221] on input "a. Implement meeting practices that encourage participation from all team membe…" at bounding box center [249, 216] width 0 height 8
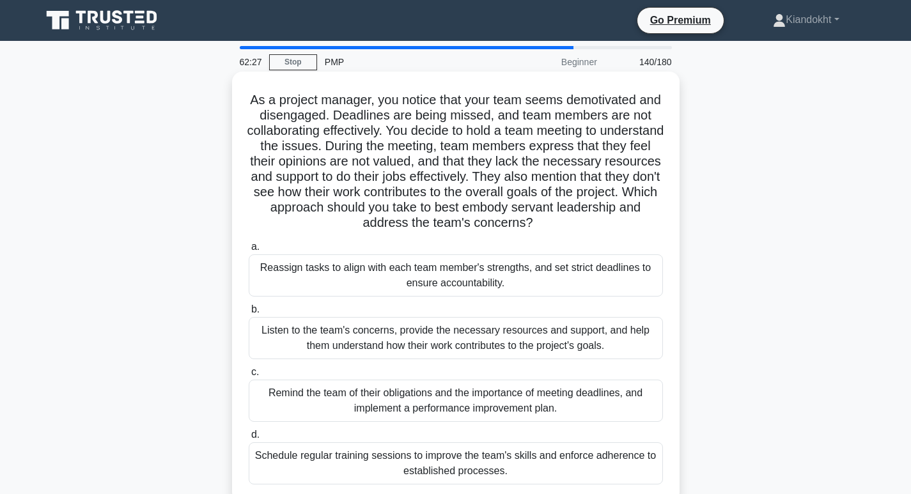
click at [439, 336] on div "Listen to the team's concerns, provide the necessary resources and support, and…" at bounding box center [456, 338] width 414 height 42
click at [249, 314] on input "b. Listen to the team's concerns, provide the necessary resources and support, …" at bounding box center [249, 310] width 0 height 8
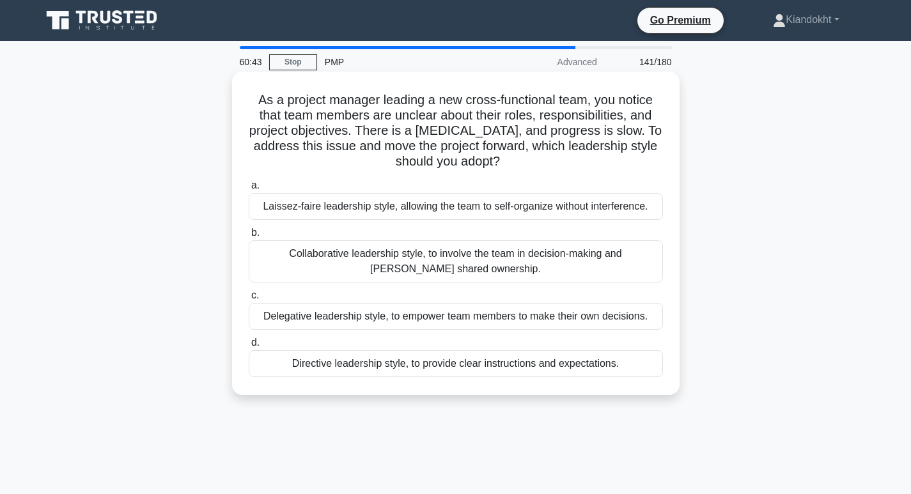
click at [567, 366] on div "Directive leadership style, to provide clear instructions and expectations." at bounding box center [456, 363] width 414 height 27
click at [249, 347] on input "d. Directive leadership style, to provide clear instructions and expectations." at bounding box center [249, 343] width 0 height 8
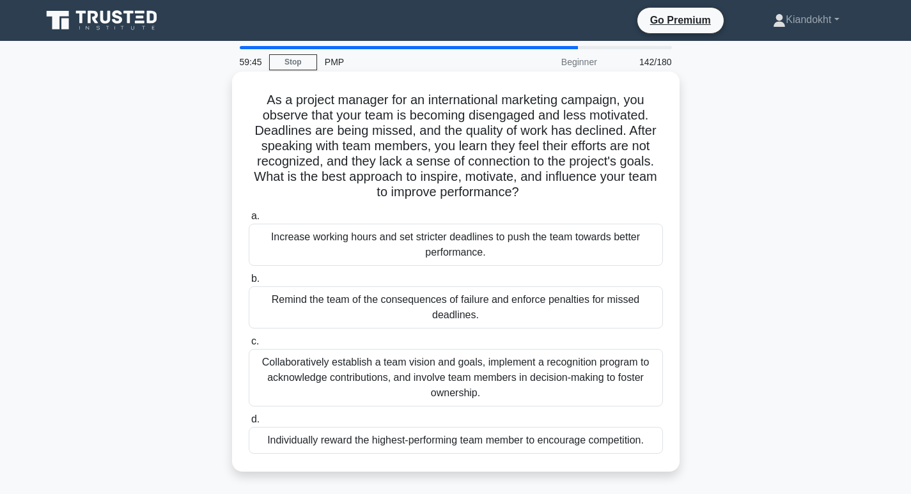
click at [540, 378] on div "Collaboratively establish a team vision and goals, implement a recognition prog…" at bounding box center [456, 378] width 414 height 58
click at [249, 346] on input "c. Collaboratively establish a team vision and goals, implement a recognition p…" at bounding box center [249, 342] width 0 height 8
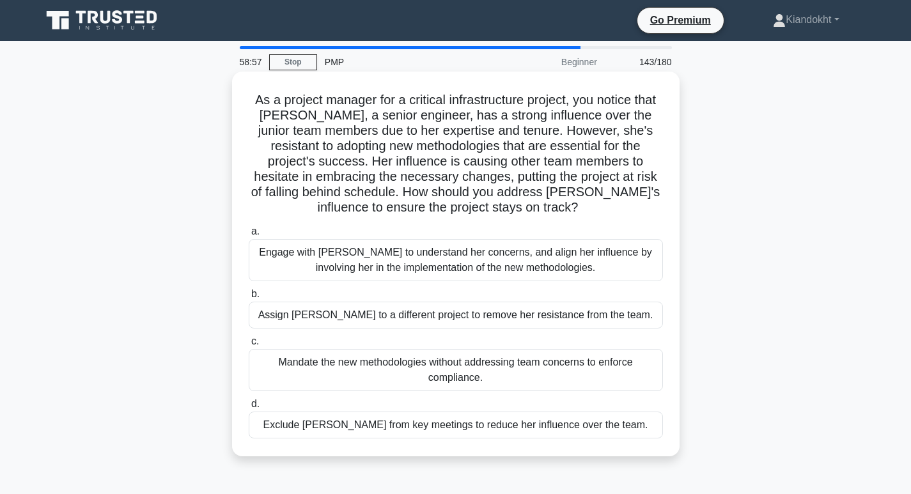
click at [446, 267] on div "Engage with Emily to understand her concerns, and align her influence by involv…" at bounding box center [456, 260] width 414 height 42
click at [249, 236] on input "a. Engage with Emily to understand her concerns, and align her influence by inv…" at bounding box center [249, 232] width 0 height 8
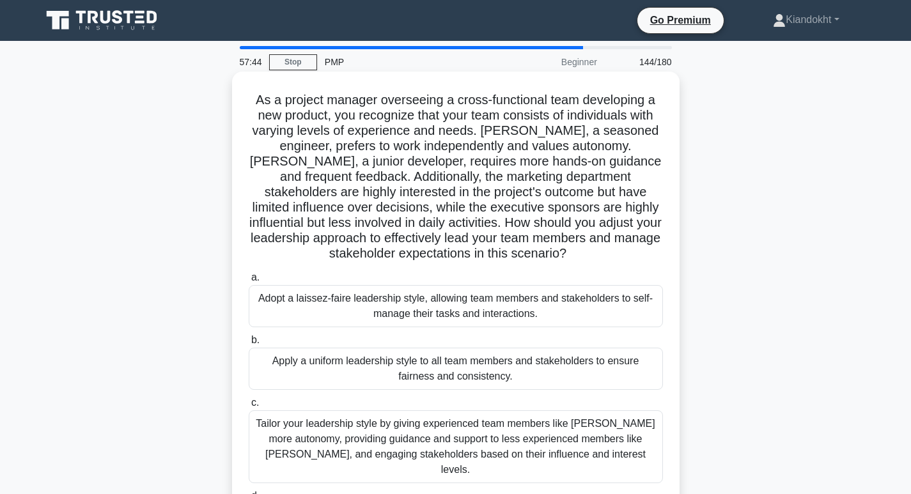
click at [461, 446] on div "Tailor your leadership style by giving experienced team members like Emma more …" at bounding box center [456, 447] width 414 height 73
click at [249, 407] on input "c. Tailor your leadership style by giving experienced team members like Emma mo…" at bounding box center [249, 403] width 0 height 8
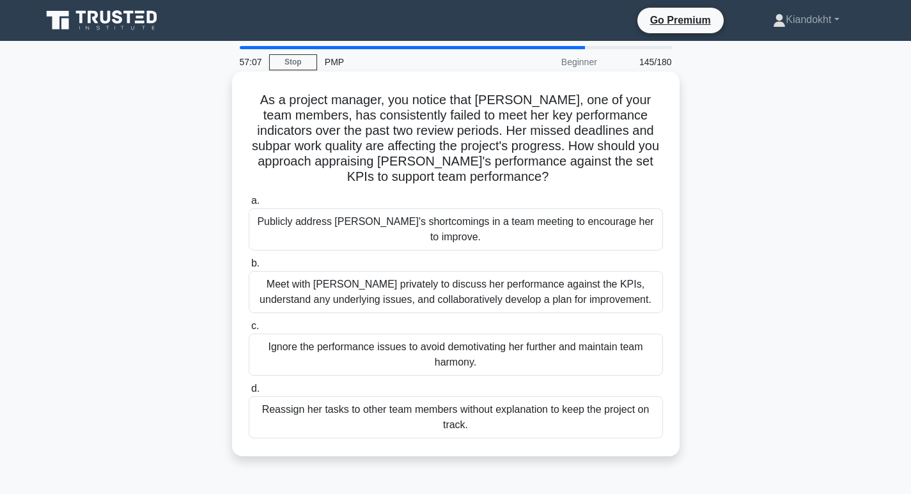
click at [318, 279] on div "Meet with Karen privately to discuss her performance against the KPIs, understa…" at bounding box center [456, 292] width 414 height 42
click at [249, 268] on input "b. Meet with Karen privately to discuss her performance against the KPIs, under…" at bounding box center [249, 264] width 0 height 8
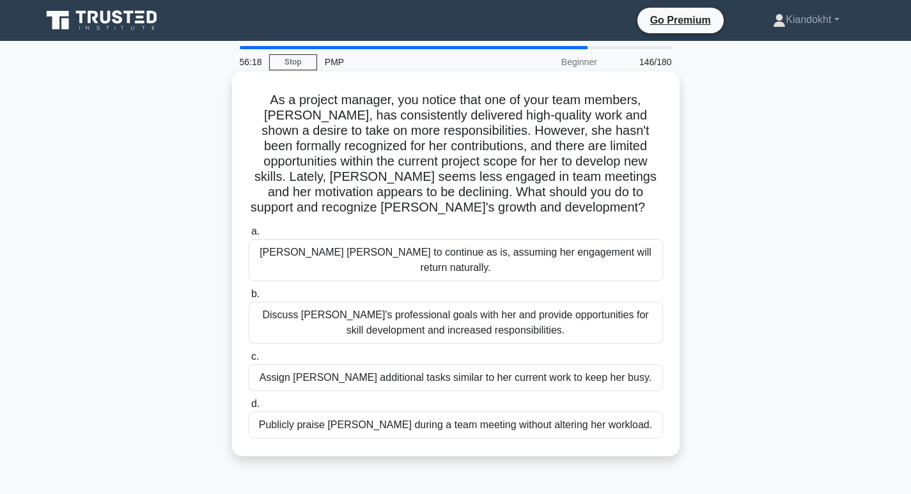
click at [331, 308] on div "Discuss Emily's professional goals with her and provide opportunities for skill…" at bounding box center [456, 323] width 414 height 42
click at [249, 299] on input "b. Discuss Emily's professional goals with her and provide opportunities for sk…" at bounding box center [249, 294] width 0 height 8
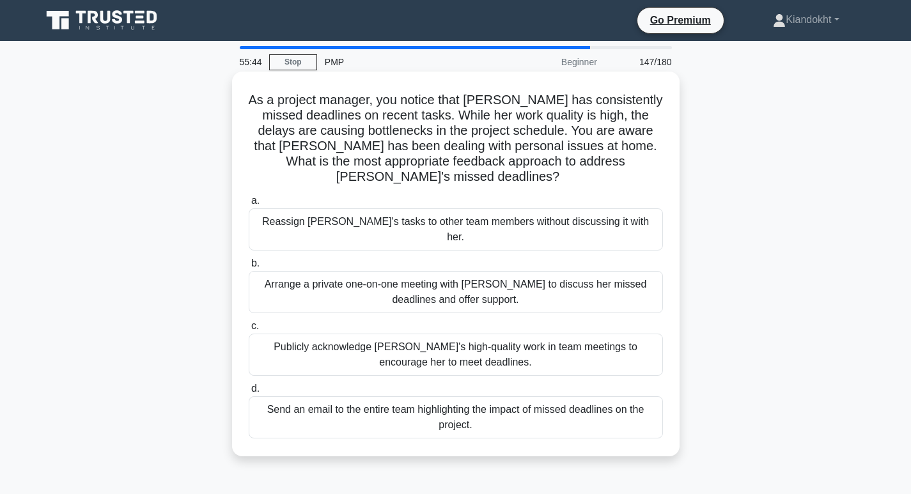
click at [397, 271] on div "Arrange a private one-on-one meeting with Emily to discuss her missed deadlines…" at bounding box center [456, 292] width 414 height 42
click at [249, 260] on input "b. Arrange a private one-on-one meeting with Emily to discuss her missed deadli…" at bounding box center [249, 264] width 0 height 8
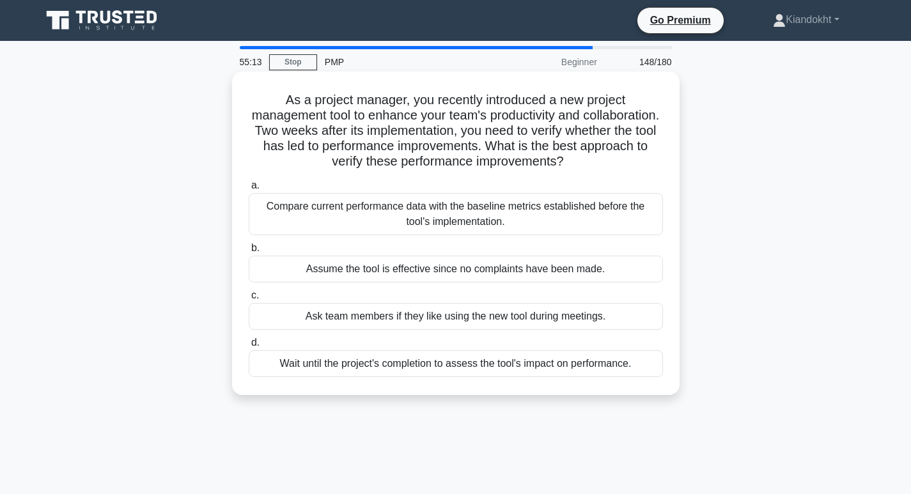
click at [406, 218] on div "Compare current performance data with the baseline metrics established before t…" at bounding box center [456, 214] width 414 height 42
click at [249, 190] on input "a. Compare current performance data with the baseline metrics established befor…" at bounding box center [249, 186] width 0 height 8
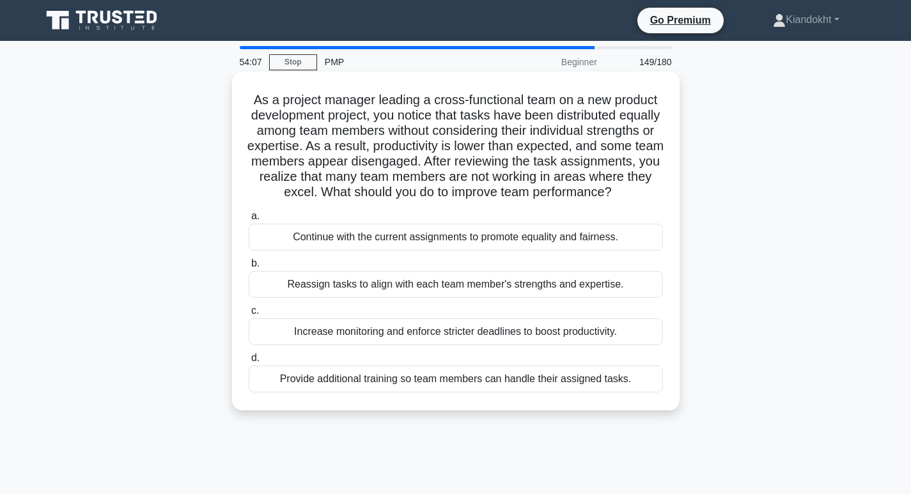
click at [393, 297] on div "Reassign tasks to align with each team member's strengths and expertise." at bounding box center [456, 284] width 414 height 27
click at [249, 268] on input "b. Reassign tasks to align with each team member's strengths and expertise." at bounding box center [249, 264] width 0 height 8
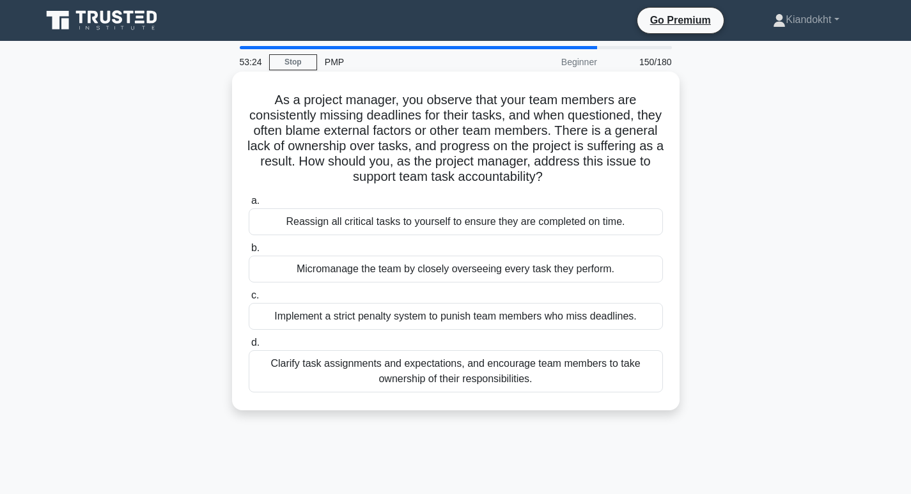
click at [392, 384] on div "Clarify task assignments and expectations, and encourage team members to take o…" at bounding box center [456, 371] width 414 height 42
click at [249, 347] on input "d. Clarify task assignments and expectations, and encourage team members to tak…" at bounding box center [249, 343] width 0 height 8
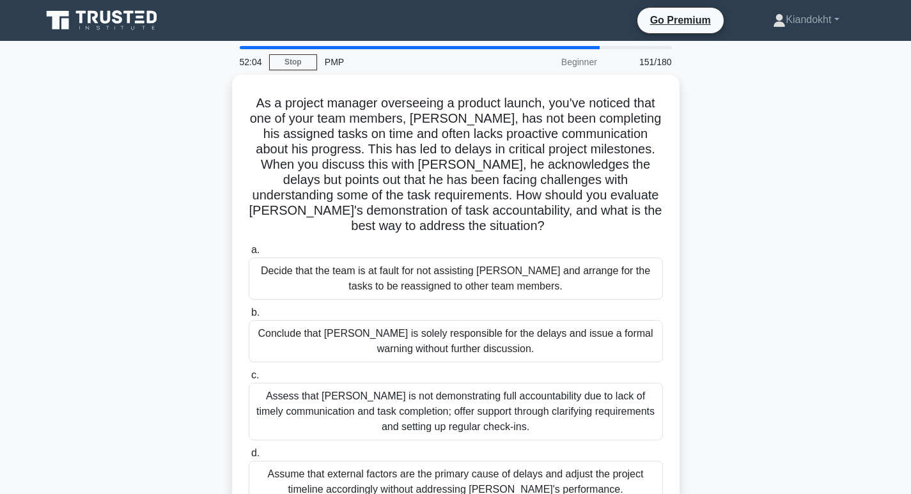
click at [392, 384] on div "Assess that Alex is not demonstrating full accountability due to lack of timely…" at bounding box center [456, 412] width 414 height 58
click at [249, 380] on input "c. Assess that Alex is not demonstrating full accountability due to lack of tim…" at bounding box center [249, 376] width 0 height 8
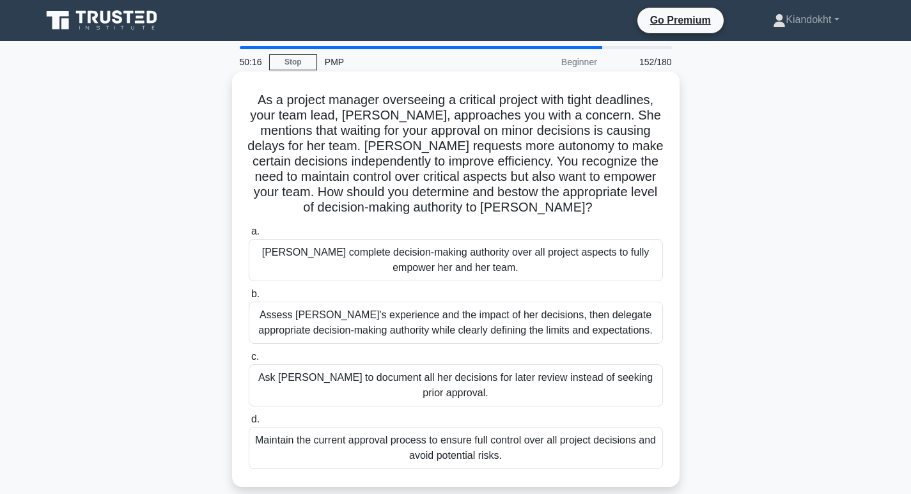
click at [402, 328] on div "Assess Emily's experience and the impact of her decisions, then delegate approp…" at bounding box center [456, 323] width 414 height 42
click at [249, 299] on input "b. Assess Emily's experience and the impact of her decisions, then delegate app…" at bounding box center [249, 294] width 0 height 8
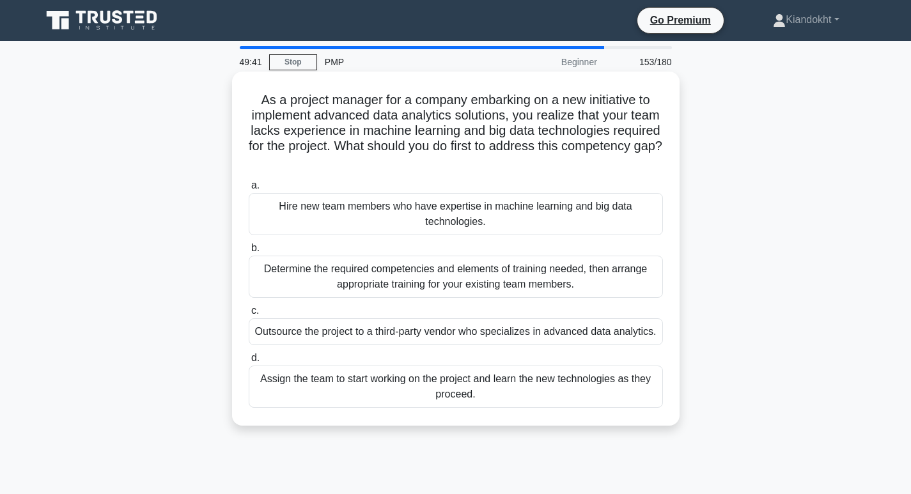
click at [420, 291] on div "Determine the required competencies and elements of training needed, then arran…" at bounding box center [456, 277] width 414 height 42
click at [249, 253] on input "b. Determine the required competencies and elements of training needed, then ar…" at bounding box center [249, 248] width 0 height 8
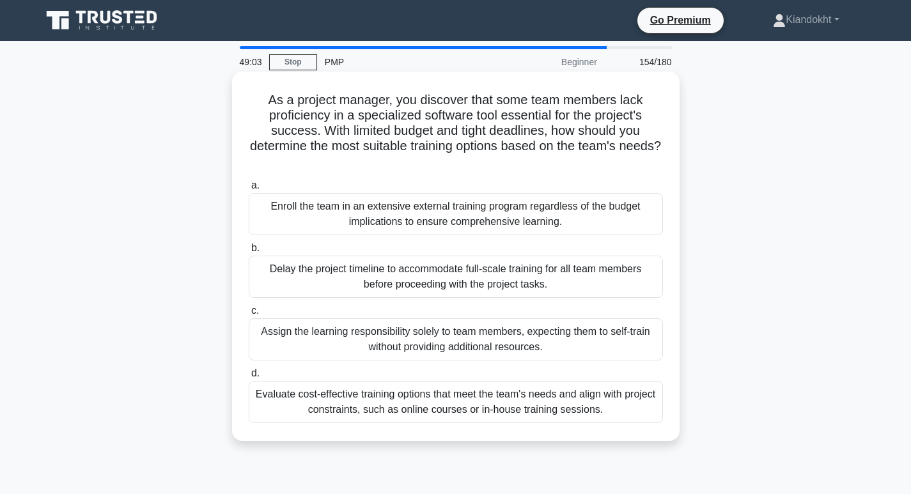
click at [393, 397] on div "Evaluate cost-effective training options that meet the team's needs and align w…" at bounding box center [456, 402] width 414 height 42
click at [249, 378] on input "d. Evaluate cost-effective training options that meet the team's needs and alig…" at bounding box center [249, 374] width 0 height 8
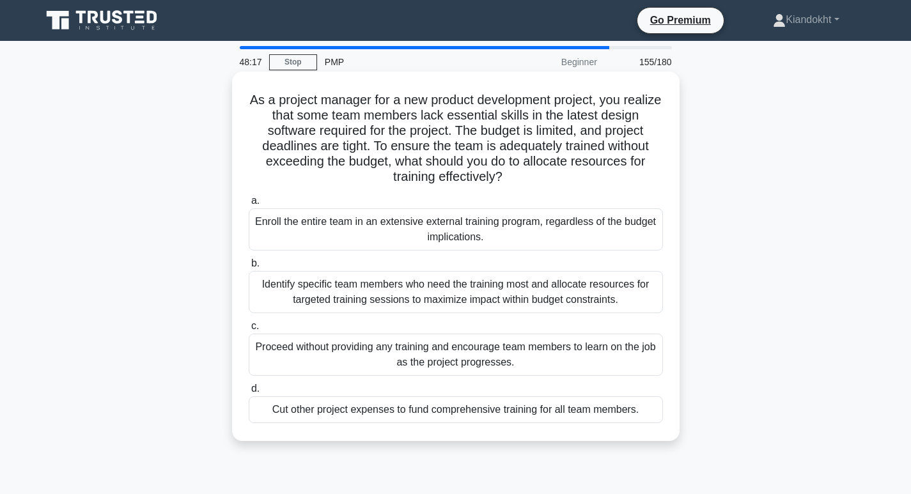
click at [408, 291] on div "Identify specific team members who need the training most and allocate resource…" at bounding box center [456, 292] width 414 height 42
click at [249, 268] on input "b. Identify specific team members who need the training most and allocate resou…" at bounding box center [249, 264] width 0 height 8
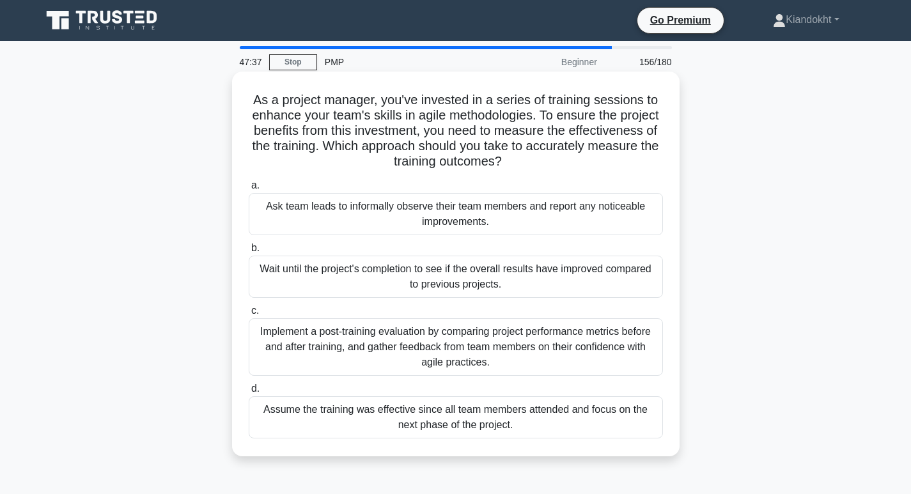
click at [405, 340] on div "Implement a post-training evaluation by comparing project performance metrics b…" at bounding box center [456, 347] width 414 height 58
click at [249, 315] on input "c. Implement a post-training evaluation by comparing project performance metric…" at bounding box center [249, 311] width 0 height 8
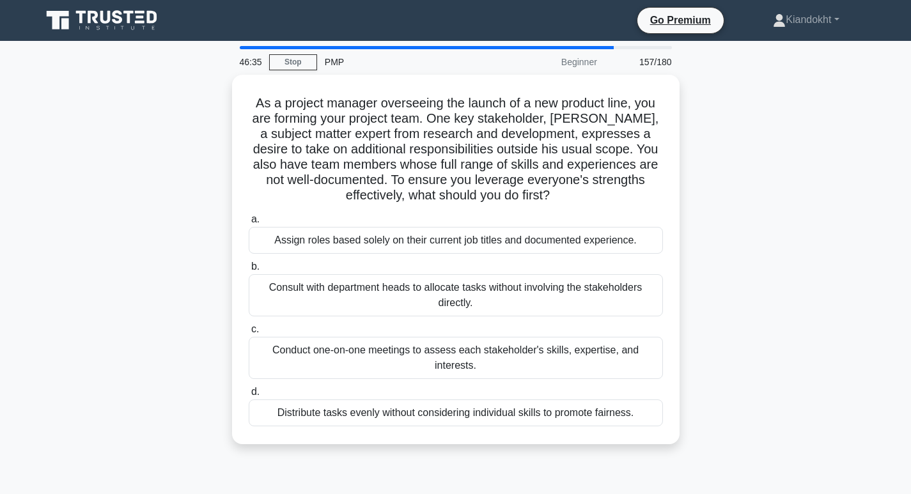
click at [405, 340] on div "Conduct one-on-one meetings to assess each stakeholder's skills, expertise, and…" at bounding box center [456, 358] width 414 height 42
click at [249, 334] on input "c. Conduct one-on-one meetings to assess each stakeholder's skills, expertise, …" at bounding box center [249, 330] width 0 height 8
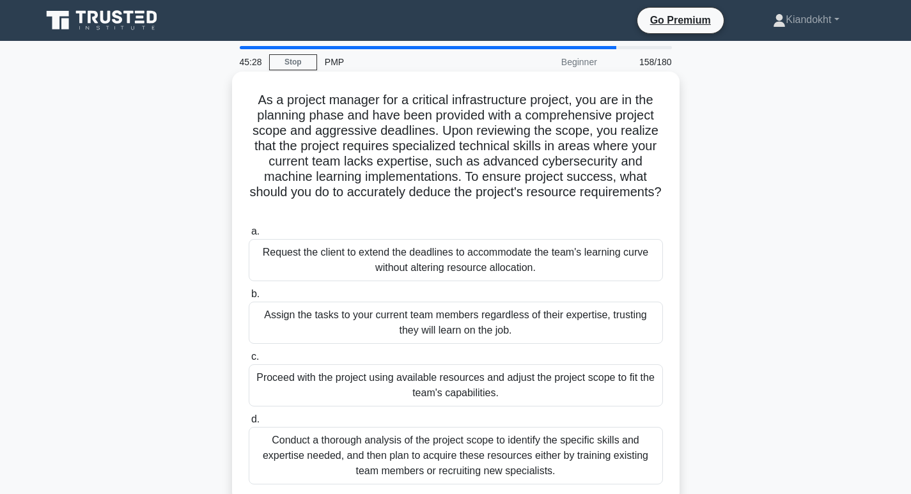
click at [446, 466] on div "Conduct a thorough analysis of the project scope to identify the specific skill…" at bounding box center [456, 456] width 414 height 58
click at [249, 424] on input "d. Conduct a thorough analysis of the project scope to identify the specific sk…" at bounding box center [249, 420] width 0 height 8
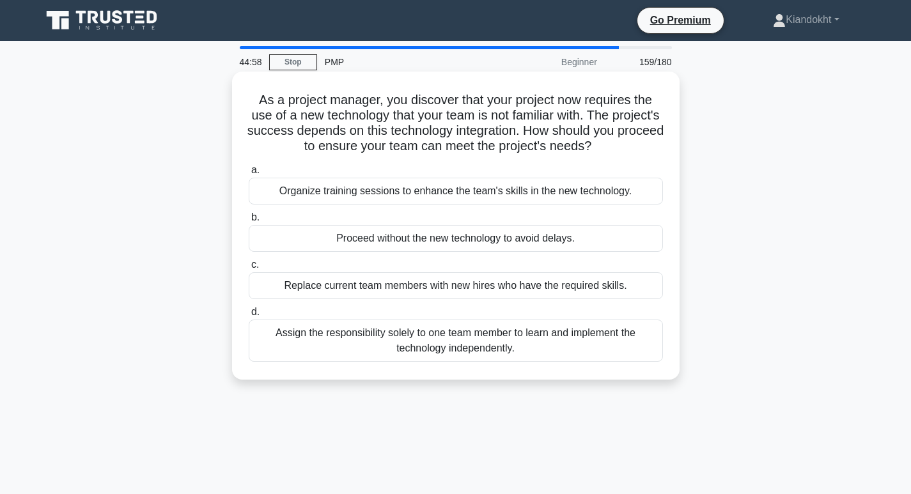
click at [553, 192] on div "Organize training sessions to enhance the team's skills in the new technology." at bounding box center [456, 191] width 414 height 27
click at [249, 175] on input "a. Organize training sessions to enhance the team's skills in the new technolog…" at bounding box center [249, 170] width 0 height 8
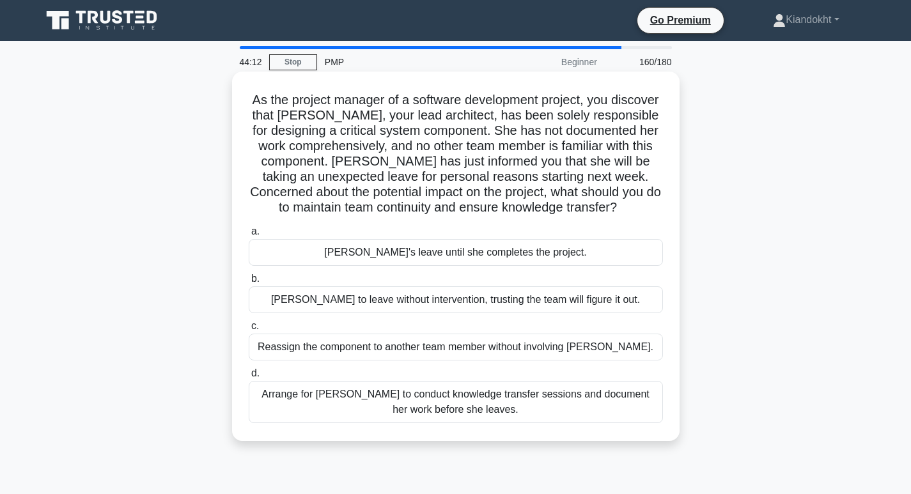
click at [427, 407] on div "Arrange for Maria to conduct knowledge transfer sessions and document her work …" at bounding box center [456, 402] width 414 height 42
click at [249, 378] on input "d. Arrange for Maria to conduct knowledge transfer sessions and document her wo…" at bounding box center [249, 374] width 0 height 8
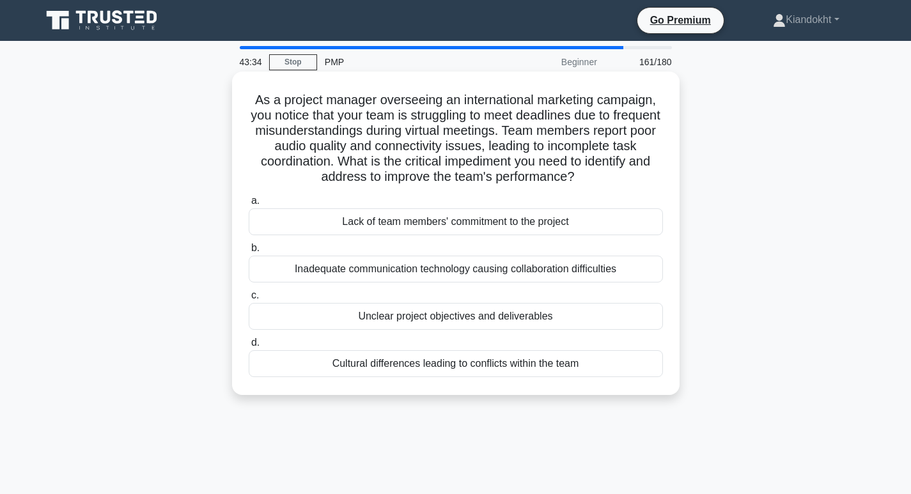
click at [459, 262] on div "Inadequate communication technology causing collaboration difficulties" at bounding box center [456, 269] width 414 height 27
click at [249, 253] on input "b. Inadequate communication technology causing collaboration difficulties" at bounding box center [249, 248] width 0 height 8
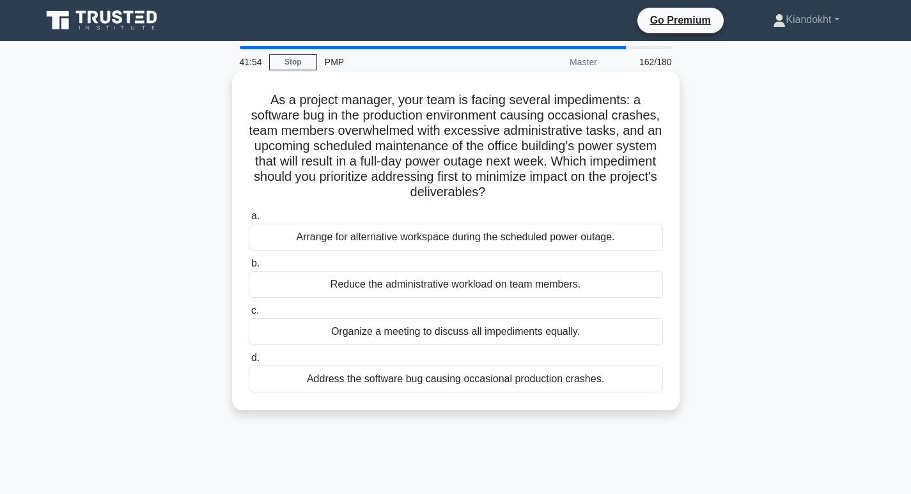
click at [478, 231] on div "Arrange for alternative workspace during the scheduled power outage." at bounding box center [456, 237] width 414 height 27
click at [249, 221] on input "a. Arrange for alternative workspace during the scheduled power outage." at bounding box center [249, 216] width 0 height 8
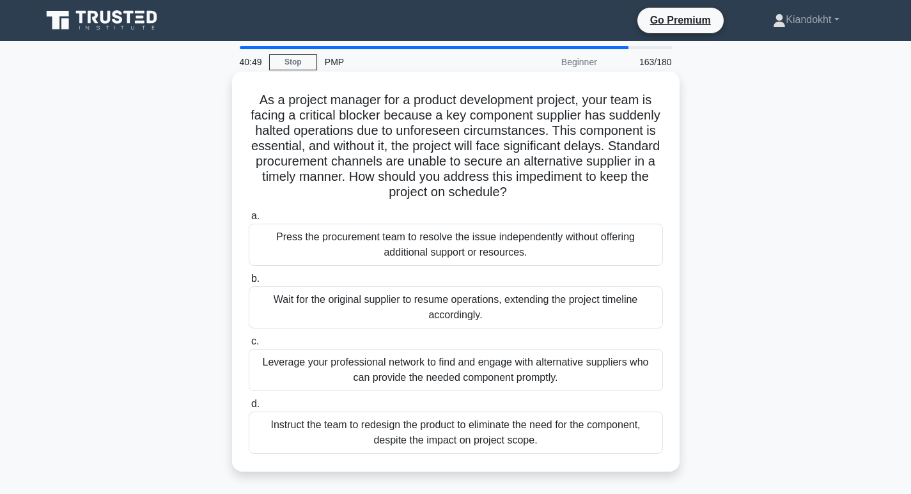
click at [618, 377] on div "Leverage your professional network to find and engage with alternative supplier…" at bounding box center [456, 370] width 414 height 42
click at [249, 346] on input "c. Leverage your professional network to find and engage with alternative suppl…" at bounding box center [249, 342] width 0 height 8
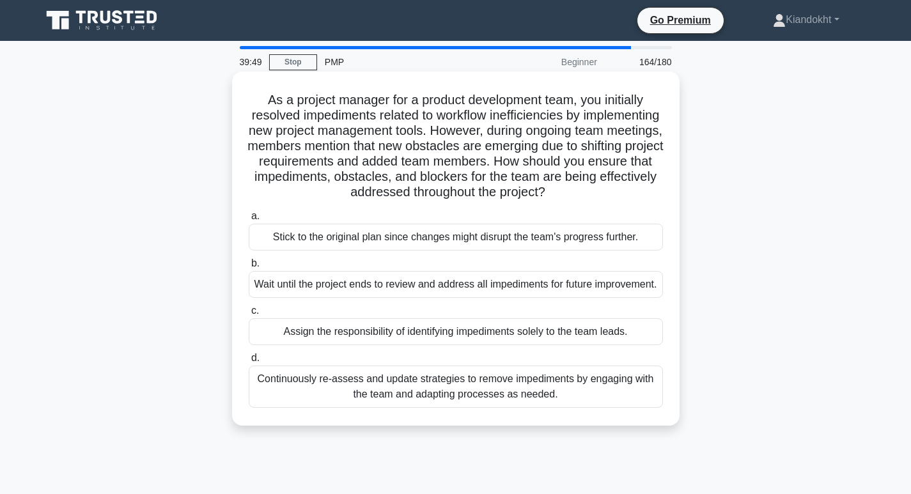
click at [580, 408] on div "Continuously re-assess and update strategies to remove impediments by engaging …" at bounding box center [456, 387] width 414 height 42
click at [249, 363] on input "d. Continuously re-assess and update strategies to remove impediments by engagi…" at bounding box center [249, 358] width 0 height 8
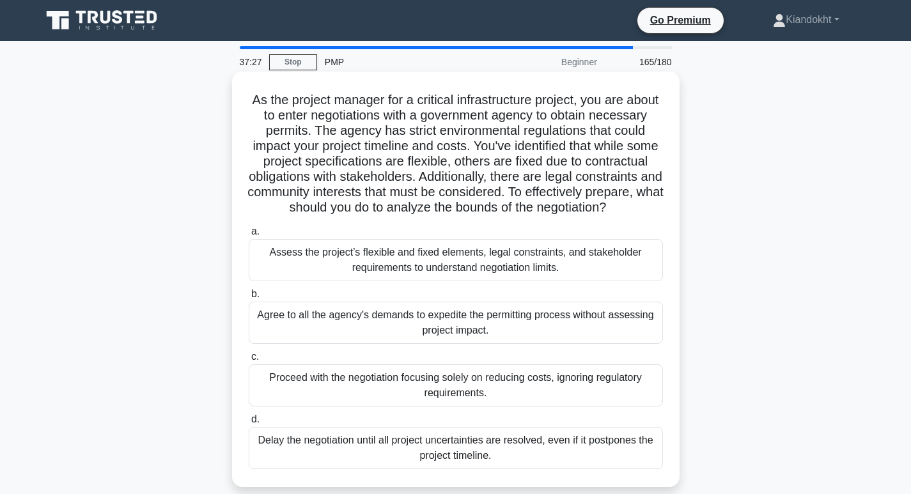
click at [563, 262] on div "Assess the project’s flexible and fixed elements, legal constraints, and stakeh…" at bounding box center [456, 260] width 414 height 42
click at [249, 236] on input "a. Assess the project’s flexible and fixed elements, legal constraints, and sta…" at bounding box center [249, 232] width 0 height 8
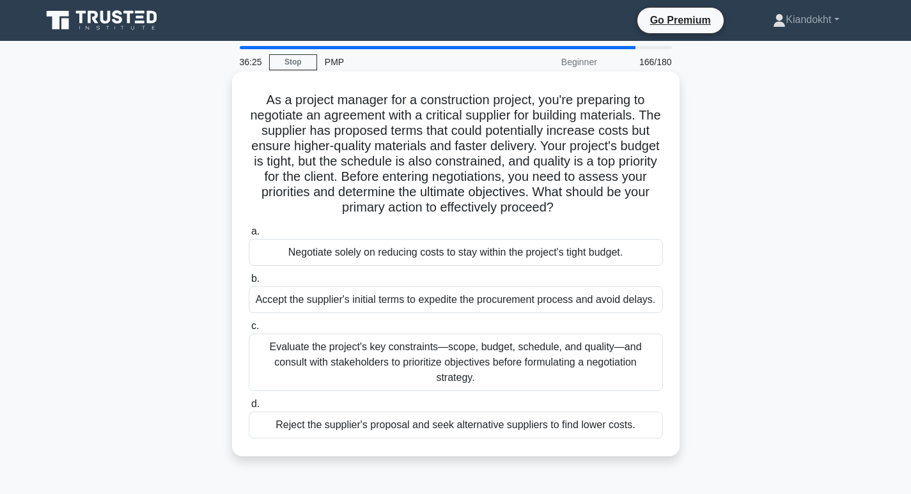
click at [508, 375] on div "Evaluate the project's key constraints—scope, budget, schedule, and quality—and…" at bounding box center [456, 363] width 414 height 58
click at [249, 331] on input "c. Evaluate the project's key constraints—scope, budget, schedule, and quality—…" at bounding box center [249, 326] width 0 height 8
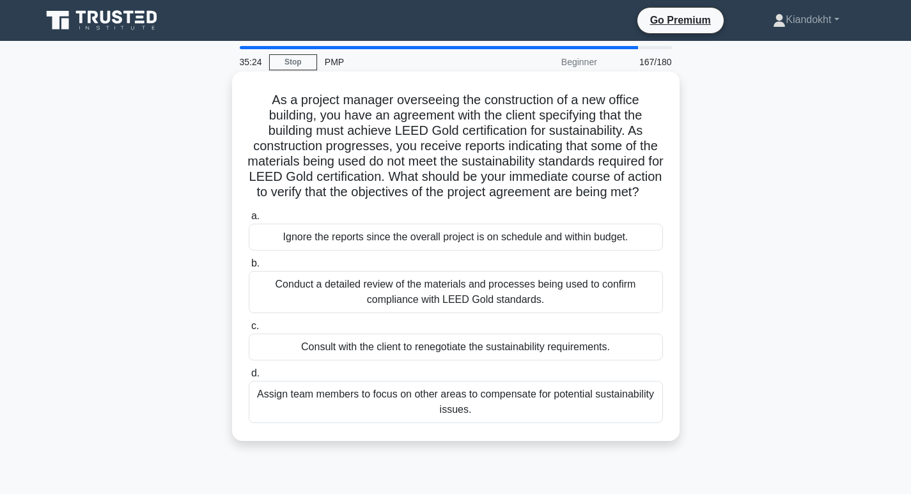
click at [512, 308] on div "Conduct a detailed review of the materials and processes being used to confirm …" at bounding box center [456, 292] width 414 height 42
click at [249, 268] on input "b. Conduct a detailed review of the materials and processes being used to confi…" at bounding box center [249, 264] width 0 height 8
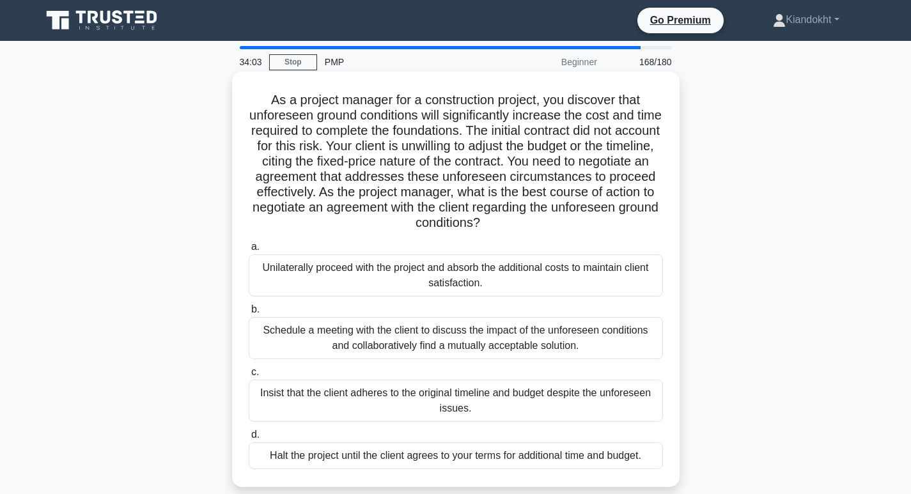
click at [516, 342] on div "Schedule a meeting with the client to discuss the impact of the unforeseen cond…" at bounding box center [456, 338] width 414 height 42
click at [249, 314] on input "b. Schedule a meeting with the client to discuss the impact of the unforeseen c…" at bounding box center [249, 310] width 0 height 8
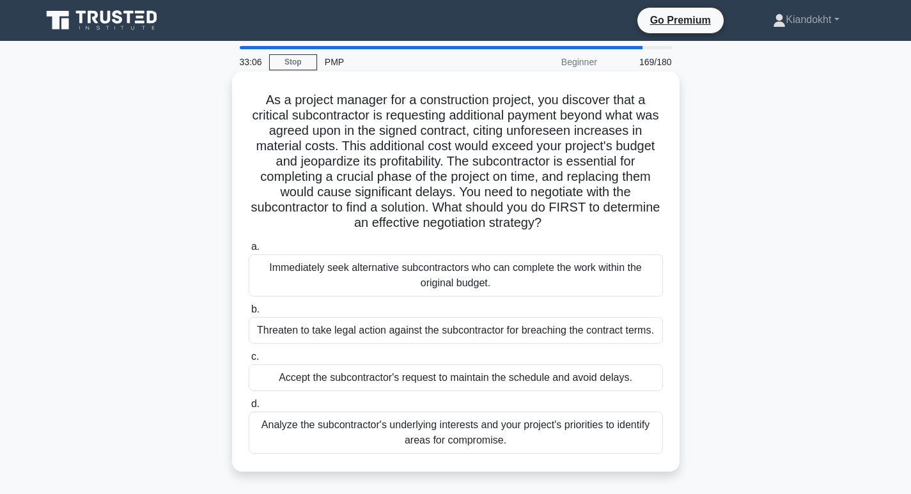
click at [492, 440] on div "Analyze the subcontractor's underlying interests and your project's priorities …" at bounding box center [456, 433] width 414 height 42
click at [249, 409] on input "d. Analyze the subcontractor's underlying interests and your project's prioriti…" at bounding box center [249, 404] width 0 height 8
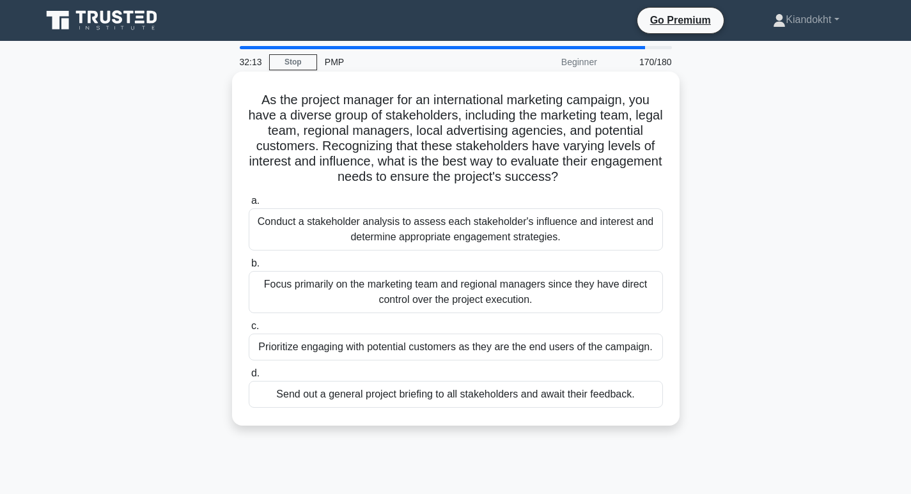
click at [485, 247] on div "Conduct a stakeholder analysis to assess each stakeholder's influence and inter…" at bounding box center [456, 229] width 414 height 42
click at [249, 205] on input "a. Conduct a stakeholder analysis to assess each stakeholder's influence and in…" at bounding box center [249, 201] width 0 height 8
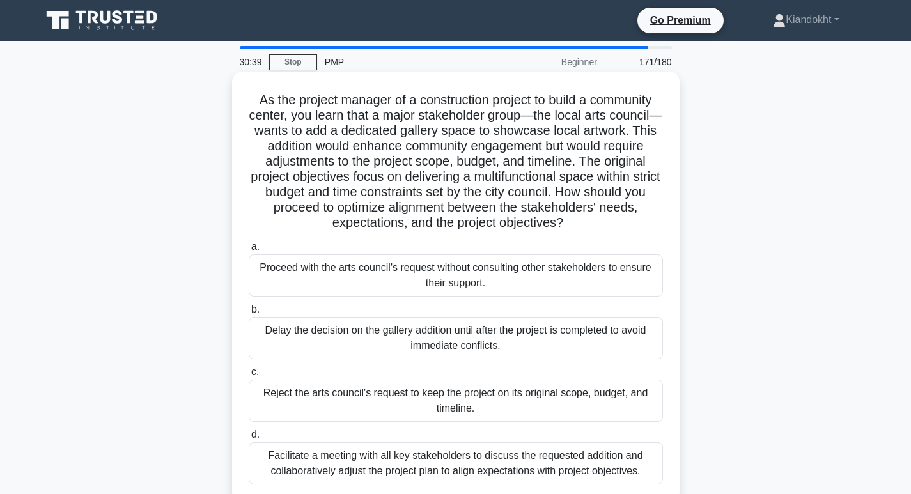
click at [354, 466] on div "Facilitate a meeting with all key stakeholders to discuss the requested additio…" at bounding box center [456, 464] width 414 height 42
click at [249, 439] on input "d. Facilitate a meeting with all key stakeholders to discuss the requested addi…" at bounding box center [249, 435] width 0 height 8
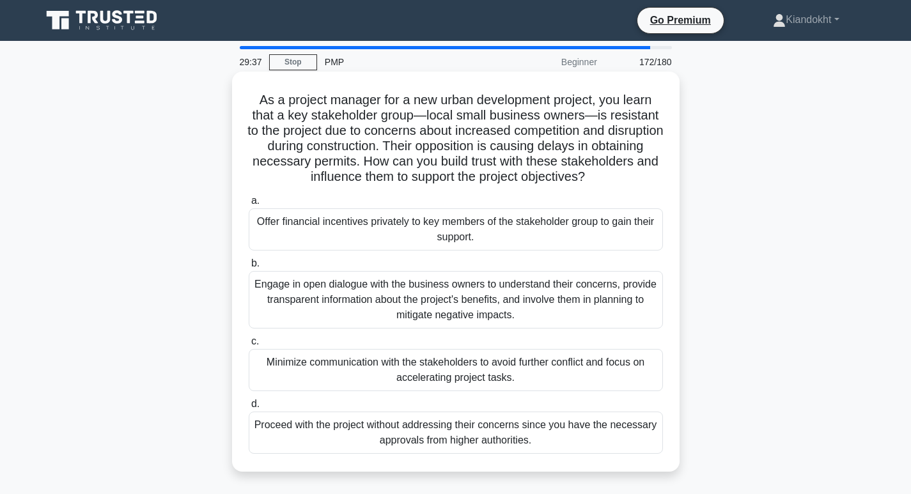
click at [601, 294] on div "Engage in open dialogue with the business owners to understand their concerns, …" at bounding box center [456, 300] width 414 height 58
click at [249, 268] on input "b. Engage in open dialogue with the business owners to understand their concern…" at bounding box center [249, 264] width 0 height 8
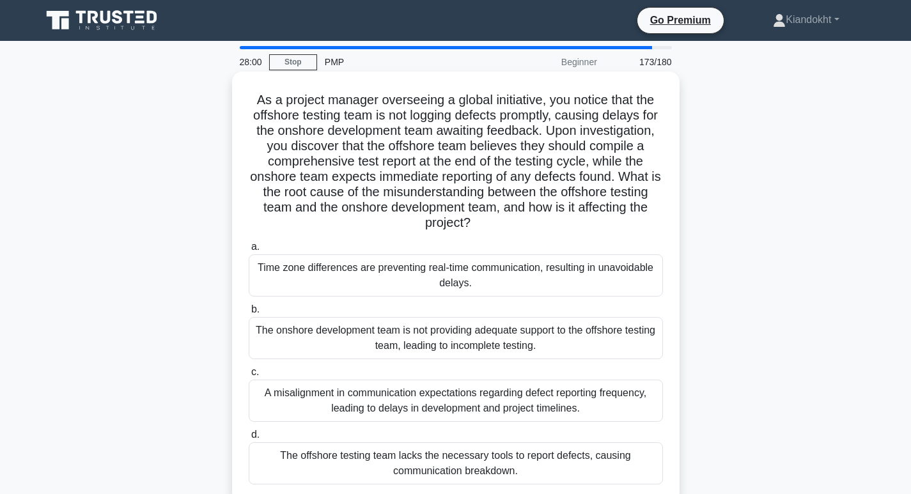
click at [510, 394] on div "A misalignment in communication expectations regarding defect reporting frequen…" at bounding box center [456, 401] width 414 height 42
click at [249, 377] on input "c. A misalignment in communication expectations regarding defect reporting freq…" at bounding box center [249, 372] width 0 height 8
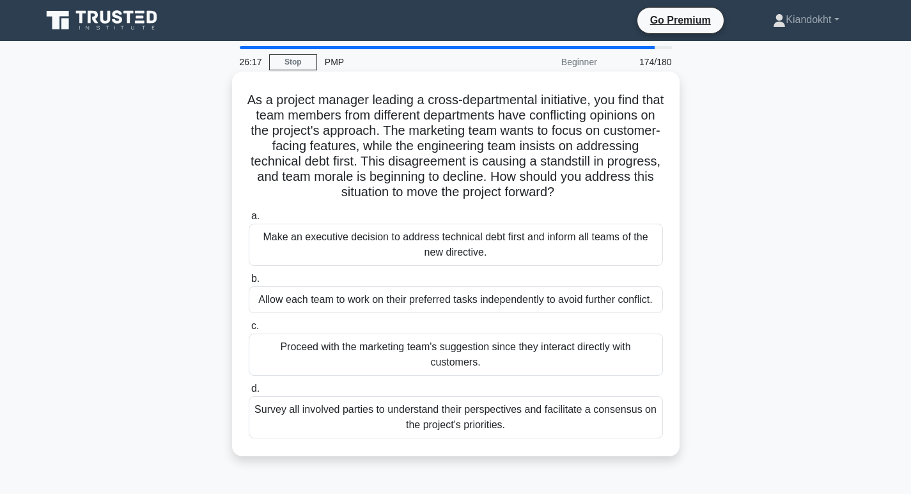
click at [629, 413] on div "Survey all involved parties to understand their perspectives and facilitate a c…" at bounding box center [456, 418] width 414 height 42
click at [249, 393] on input "d. Survey all involved parties to understand their perspectives and facilitate …" at bounding box center [249, 389] width 0 height 8
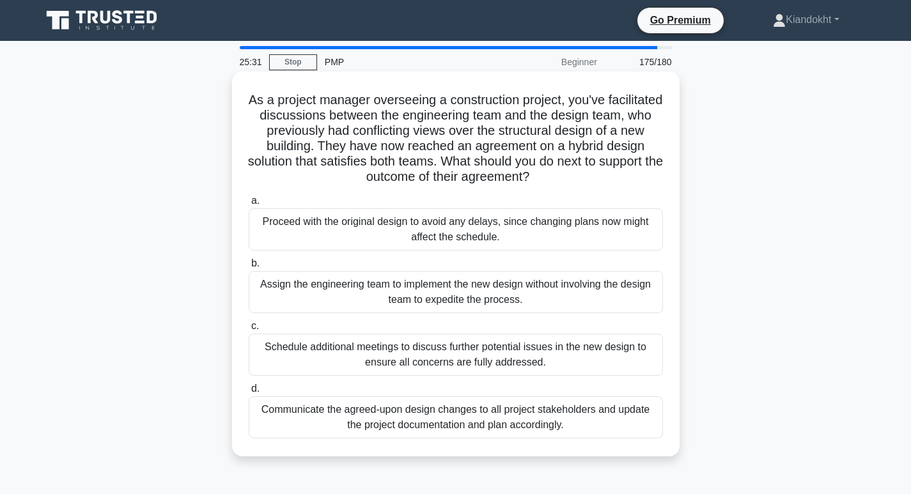
click at [381, 410] on div "Communicate the agreed-upon design changes to all project stakeholders and upda…" at bounding box center [456, 418] width 414 height 42
click at [249, 393] on input "d. Communicate the agreed-upon design changes to all project stakeholders and u…" at bounding box center [249, 389] width 0 height 8
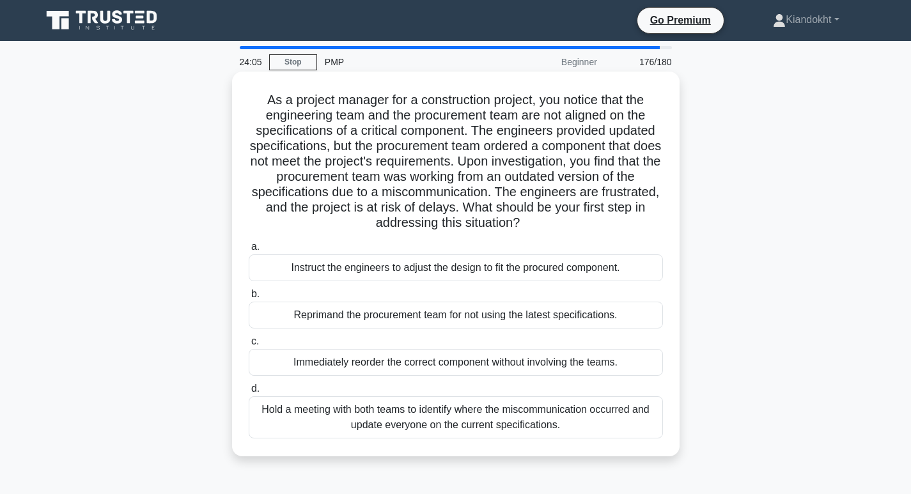
click at [446, 427] on div "Hold a meeting with both teams to identify where the miscommunication occurred …" at bounding box center [456, 418] width 414 height 42
click at [249, 393] on input "d. Hold a meeting with both teams to identify where the miscommunication occurr…" at bounding box center [249, 389] width 0 height 8
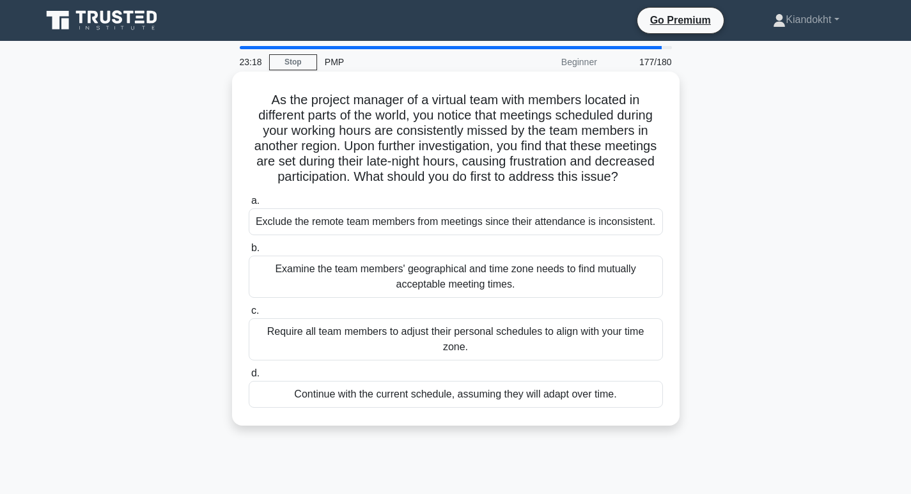
click at [539, 296] on div "Examine the team members' geographical and time zone needs to find mutually acc…" at bounding box center [456, 277] width 414 height 42
click at [249, 253] on input "b. Examine the team members' geographical and time zone needs to find mutually …" at bounding box center [249, 248] width 0 height 8
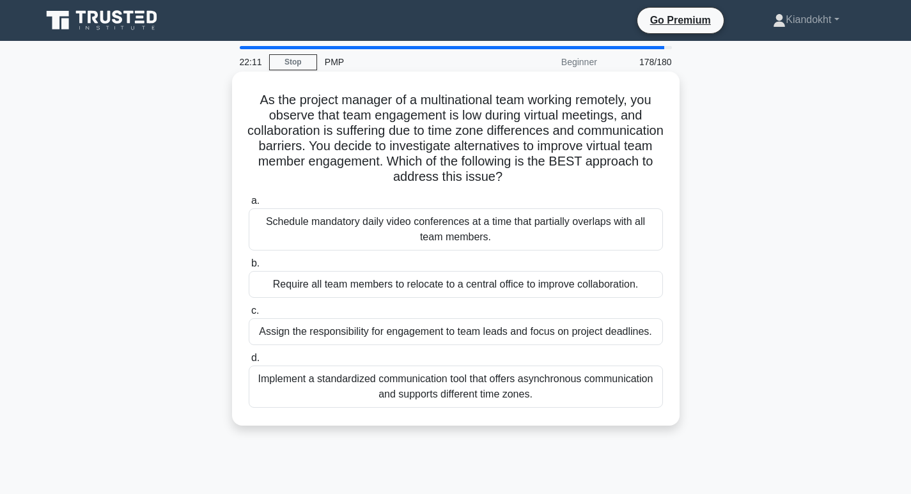
click at [531, 382] on div "Implement a standardized communication tool that offers asynchronous communicat…" at bounding box center [456, 387] width 414 height 42
click at [249, 363] on input "d. Implement a standardized communication tool that offers asynchronous communi…" at bounding box center [249, 358] width 0 height 8
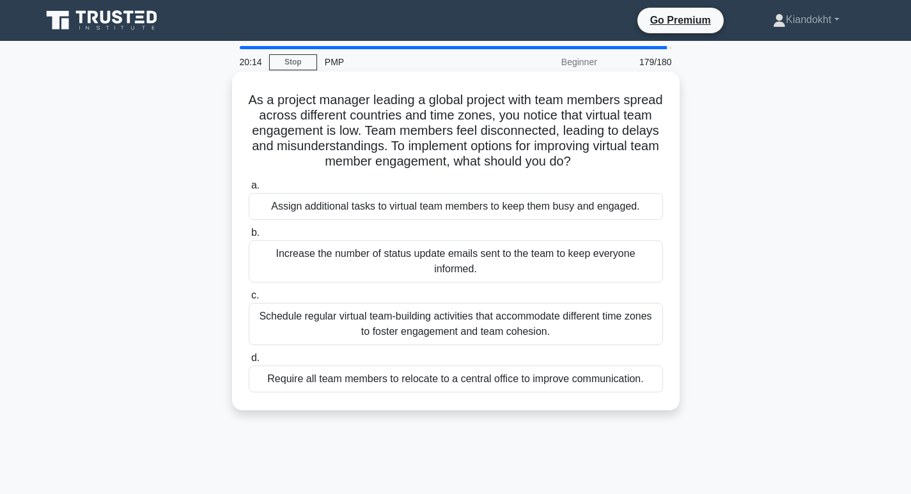
click at [487, 322] on div "Schedule regular virtual team-building activities that accommodate different ti…" at bounding box center [456, 324] width 414 height 42
click at [249, 300] on input "c. Schedule regular virtual team-building activities that accommodate different…" at bounding box center [249, 296] width 0 height 8
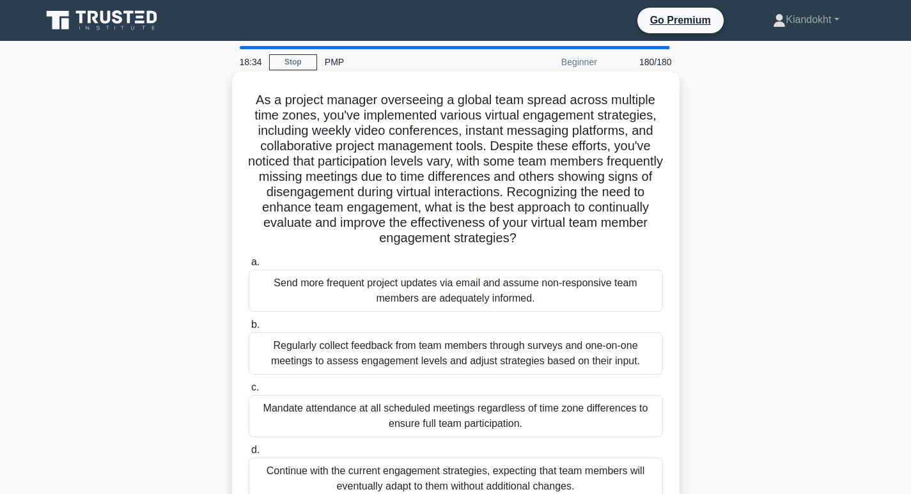
click at [500, 351] on div "Regularly collect feedback from team members through surveys and one-on-one mee…" at bounding box center [456, 354] width 414 height 42
click at [249, 329] on input "b. Regularly collect feedback from team members through surveys and one-on-one …" at bounding box center [249, 325] width 0 height 8
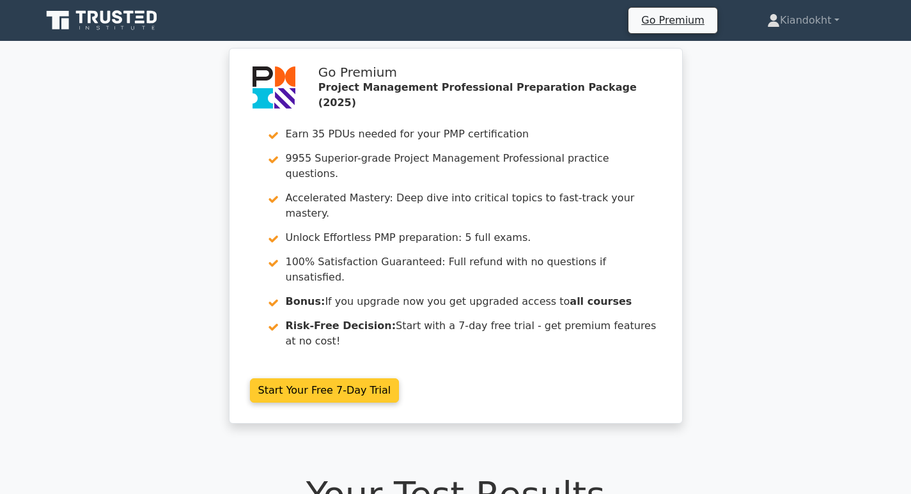
click at [400, 379] on link "Start Your Free 7-Day Trial" at bounding box center [325, 391] width 150 height 24
